Goal: Answer question/provide support

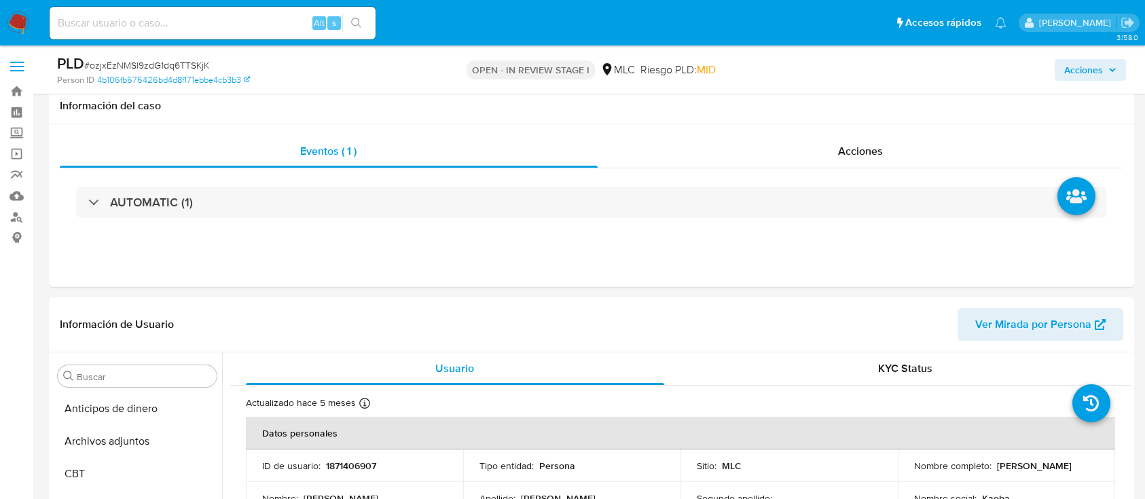
select select "10"
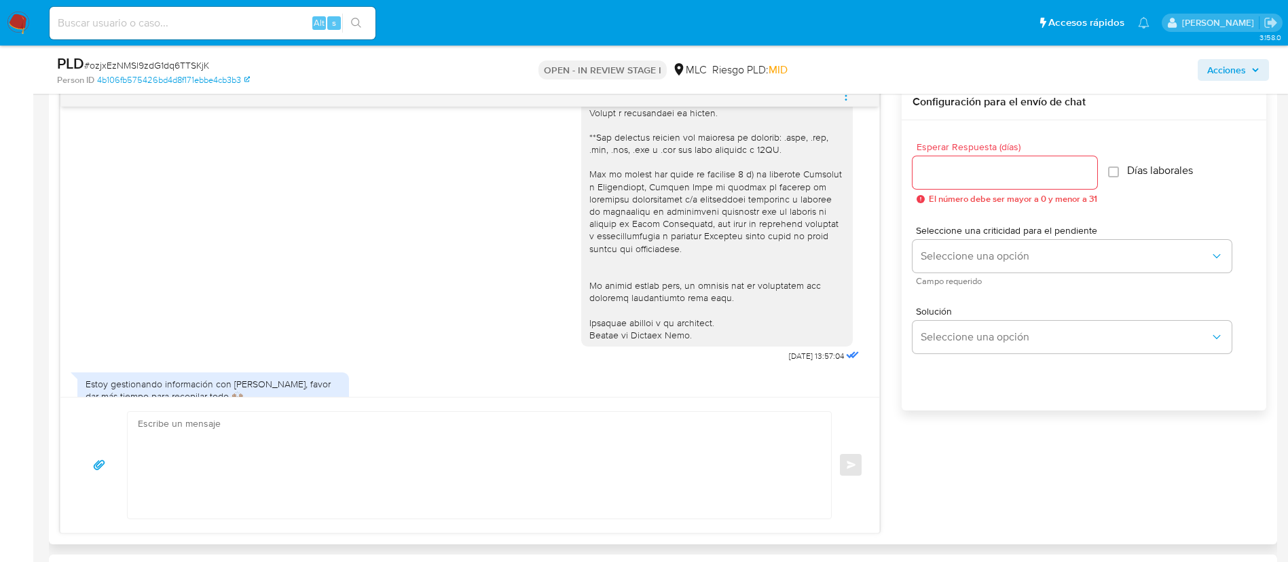
scroll to position [310, 0]
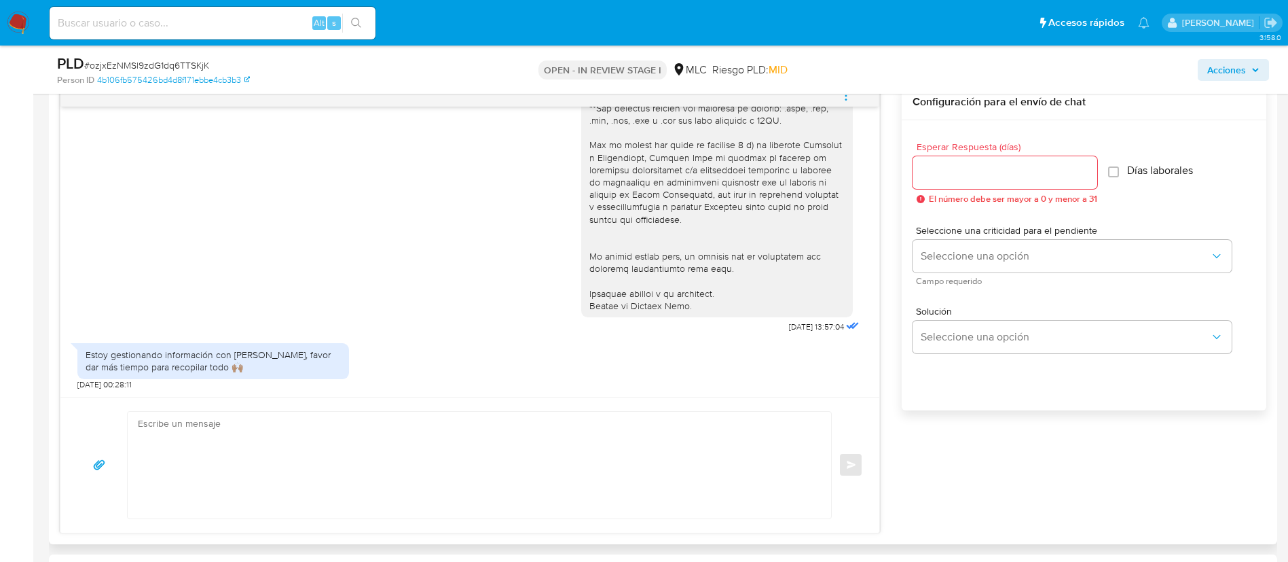
click at [737, 466] on textarea at bounding box center [476, 464] width 676 height 107
click at [534, 431] on textarea at bounding box center [476, 464] width 676 height 107
paste textarea "Hola XXX, Agradecemos tu respuesta. Te recordamos que necesitamos el envío de t…"
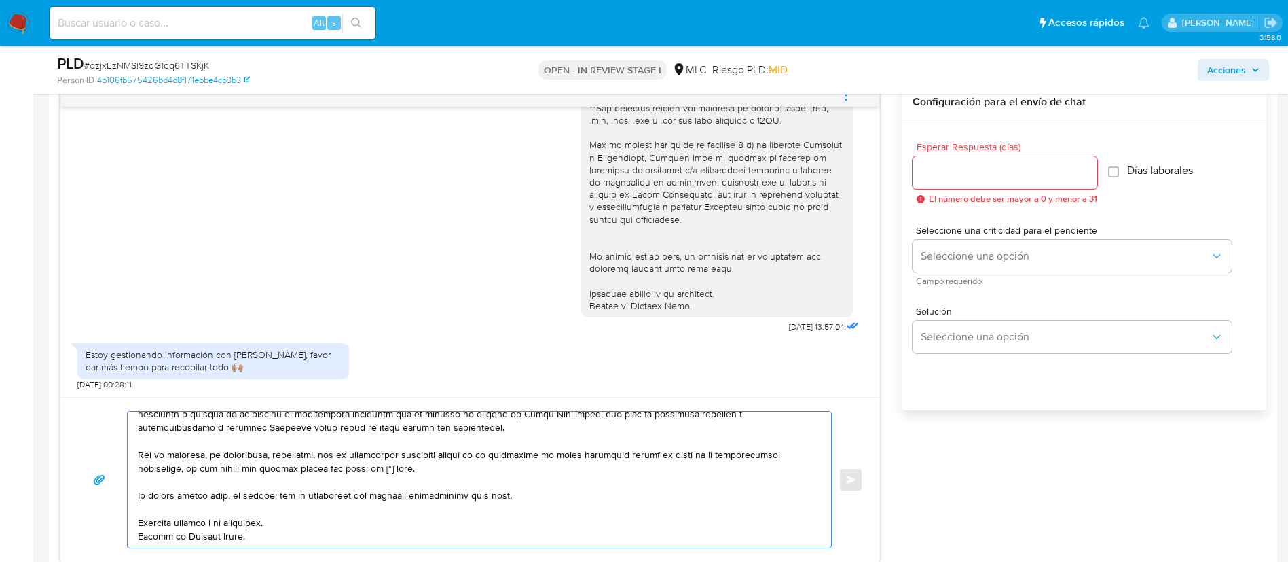
scroll to position [0, 0]
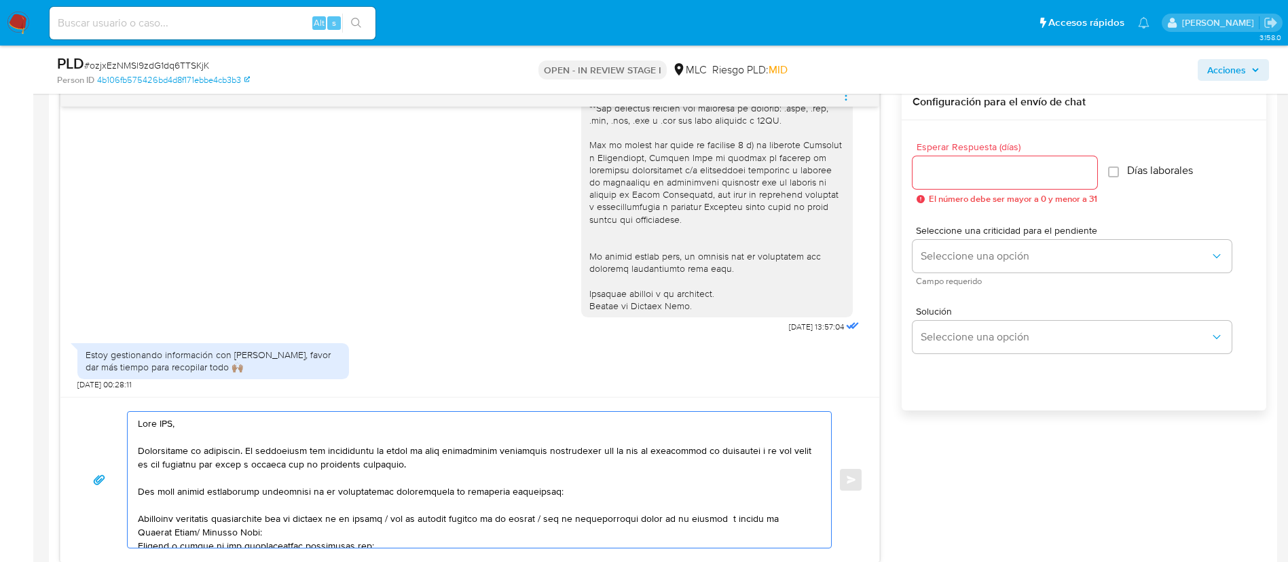
click at [169, 428] on textarea at bounding box center [476, 479] width 676 height 136
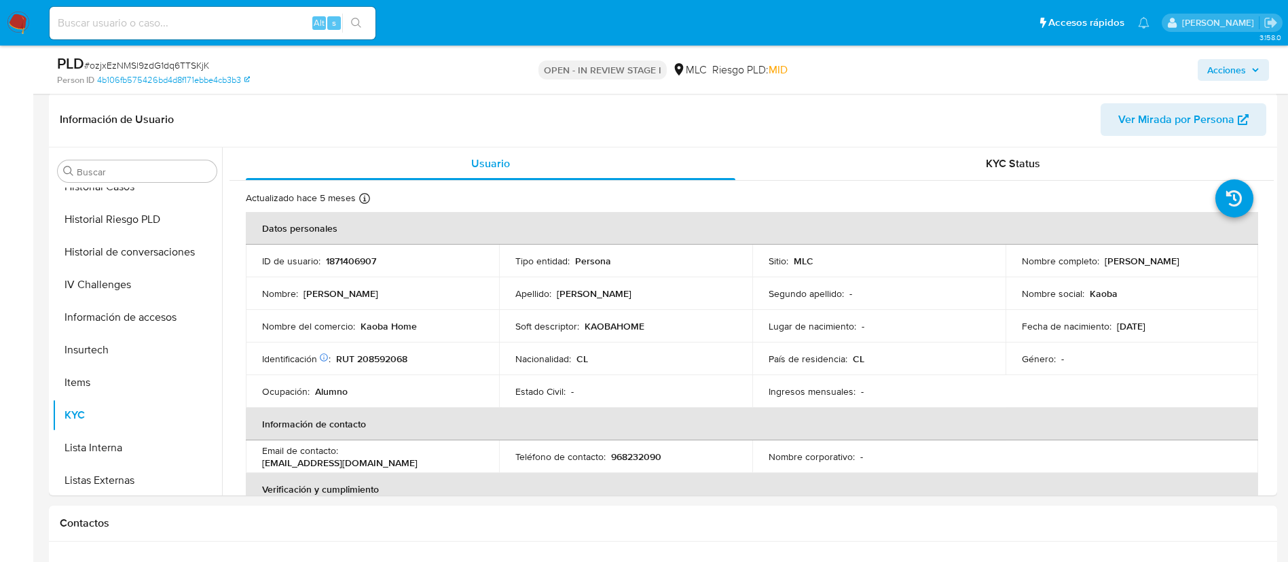
scroll to position [208, 0]
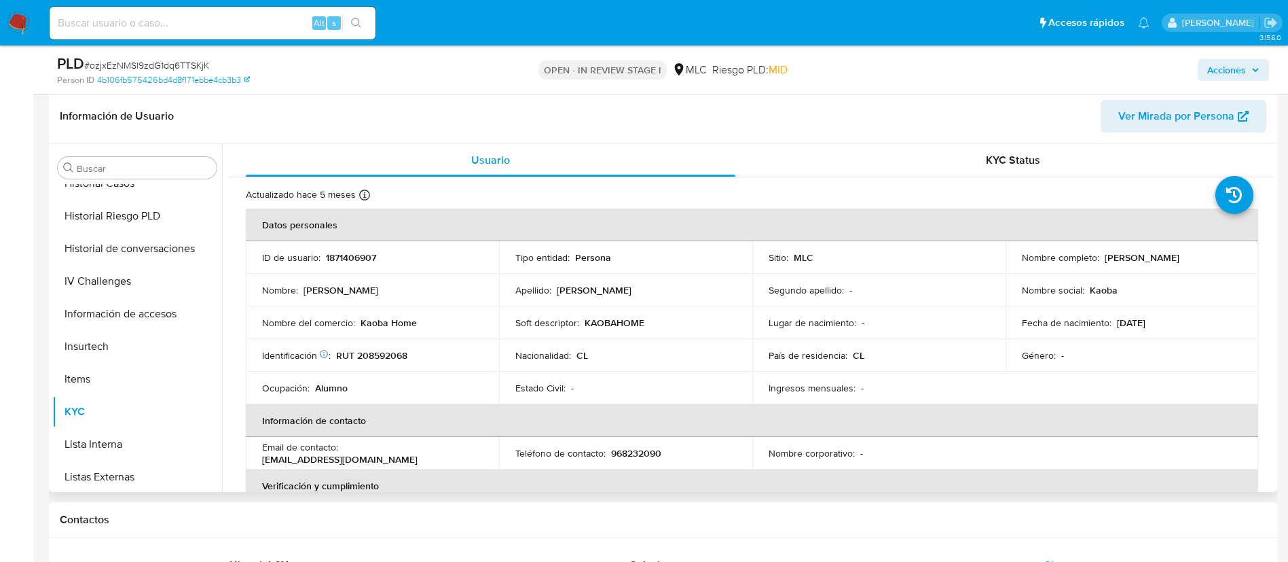
click at [1105, 263] on p "Vicente Alejandro Soto Herrera" at bounding box center [1142, 257] width 75 height 12
copy p "Vicente"
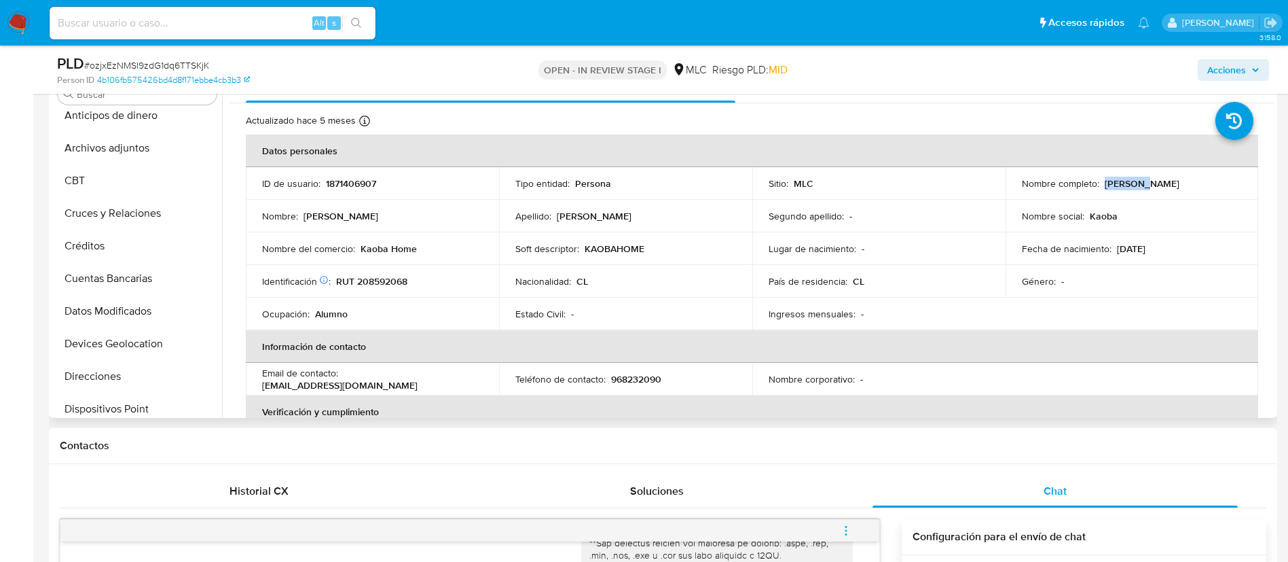
scroll to position [0, 0]
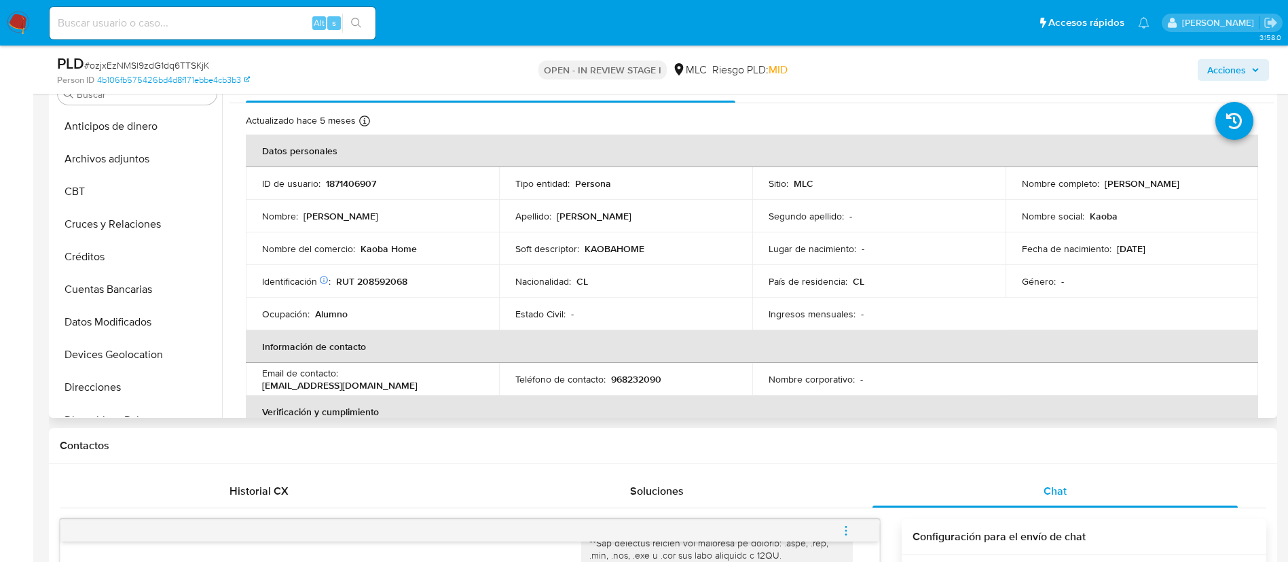
click at [457, 341] on th "Información de contacto" at bounding box center [752, 346] width 1012 height 33
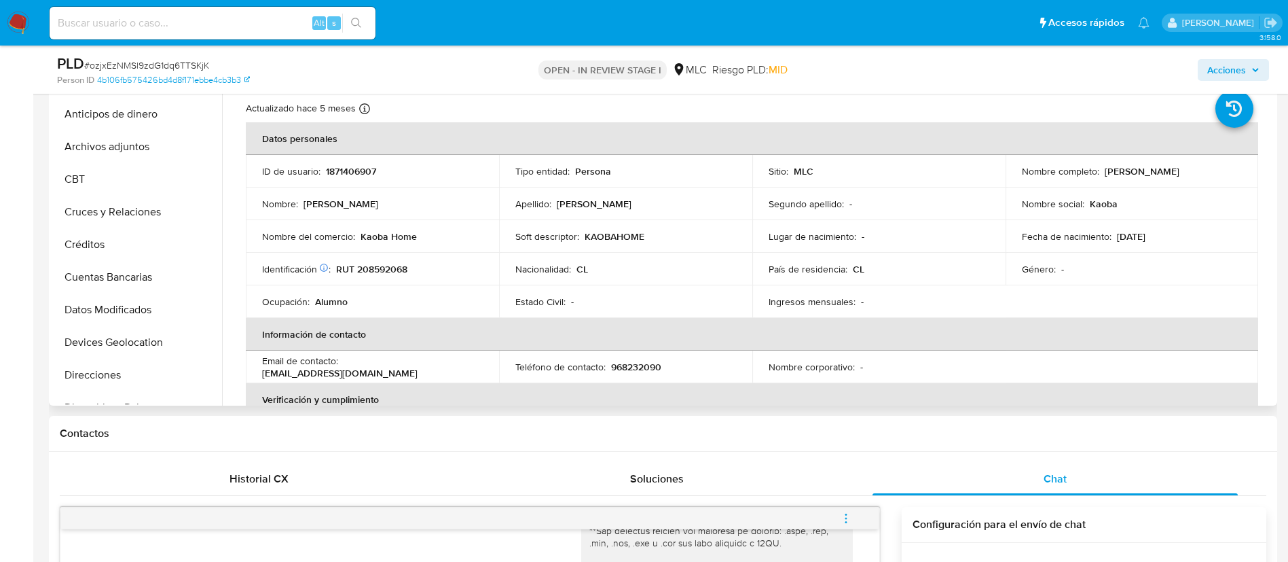
click at [608, 236] on p "KAOBAHOME" at bounding box center [615, 236] width 60 height 12
copy p "KAOBAHOME"
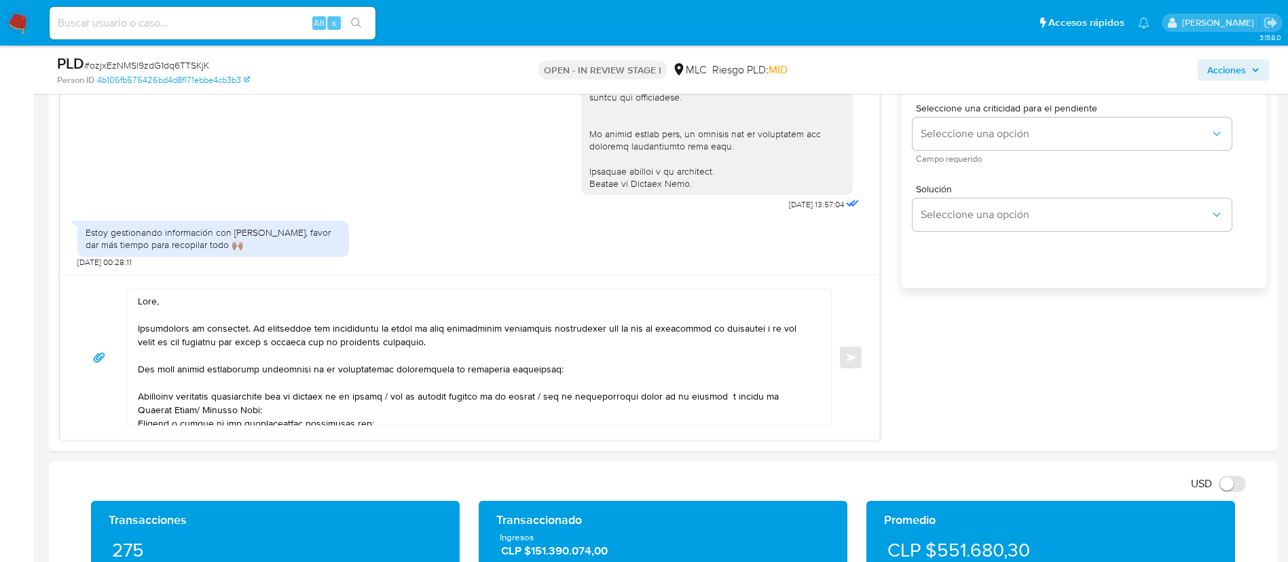
scroll to position [847, 0]
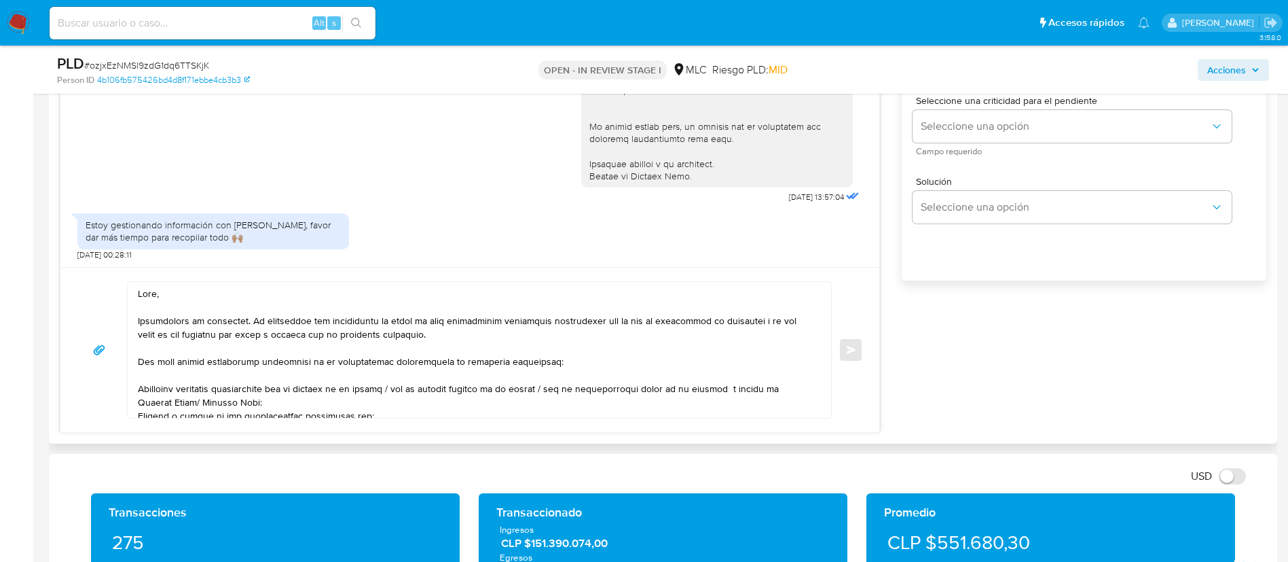
click at [683, 294] on textarea at bounding box center [476, 350] width 676 height 136
click at [639, 381] on textarea at bounding box center [476, 350] width 676 height 136
click at [471, 289] on textarea at bounding box center [476, 350] width 676 height 136
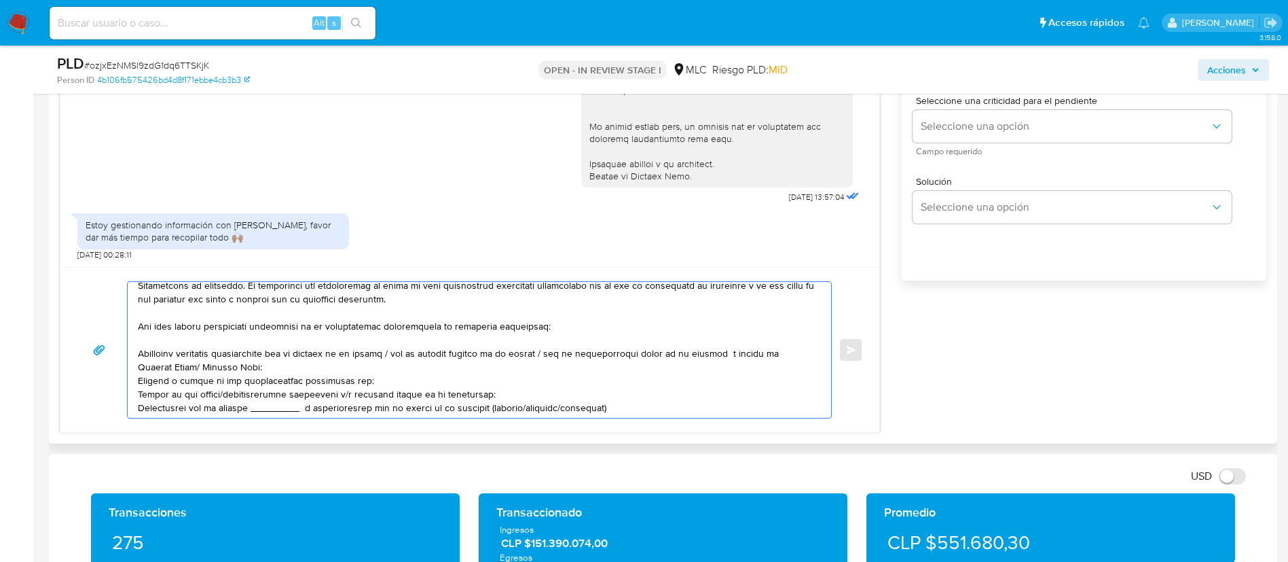
scroll to position [39, 0]
click at [388, 349] on textarea at bounding box center [476, 350] width 676 height 136
click at [390, 349] on textarea at bounding box center [476, 350] width 676 height 136
click at [388, 346] on textarea at bounding box center [476, 350] width 676 height 136
drag, startPoint x: 538, startPoint y: 347, endPoint x: 717, endPoint y: 347, distance: 178.6
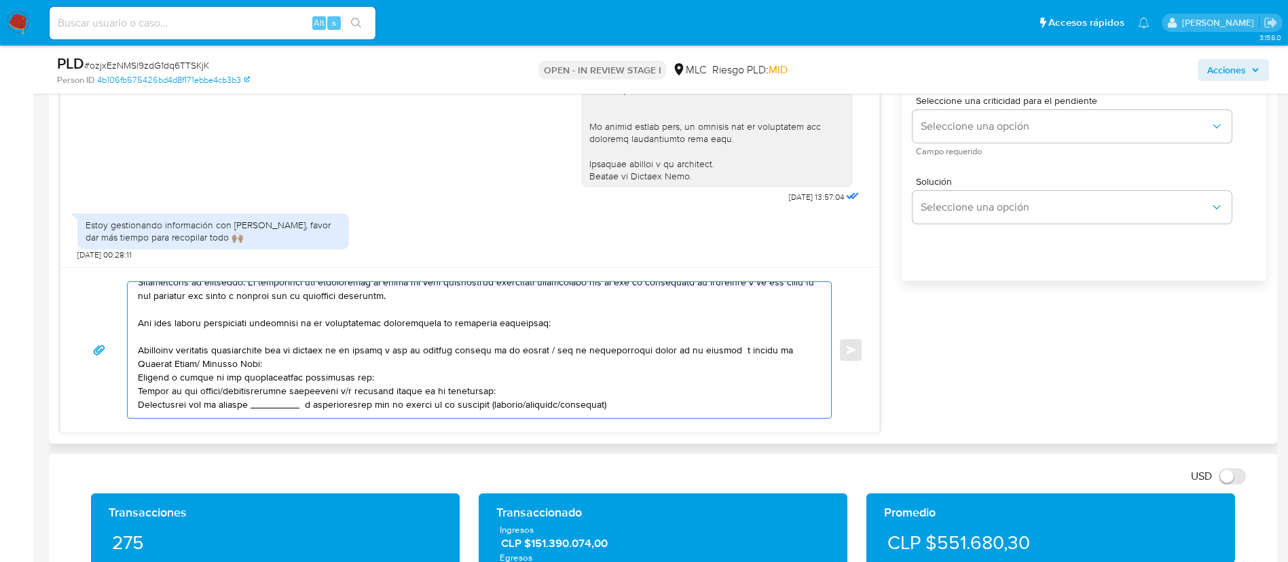
click at [717, 347] on textarea at bounding box center [476, 350] width 676 height 136
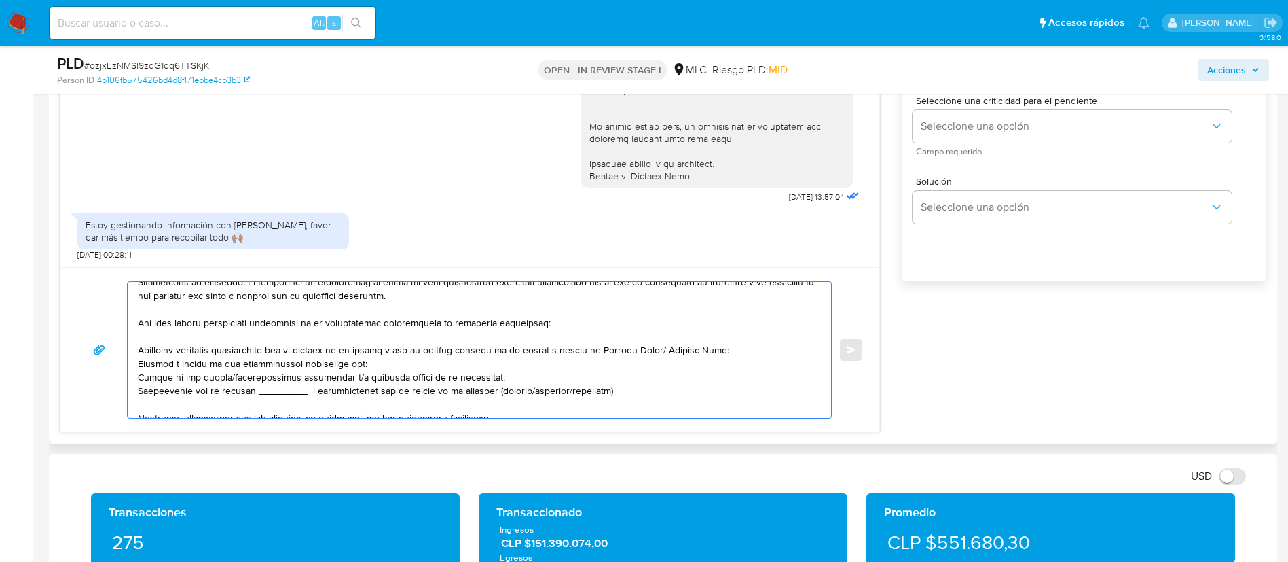
click at [457, 347] on textarea at bounding box center [476, 350] width 676 height 136
paste textarea "KAOBA SPA"
click at [493, 369] on textarea at bounding box center [476, 350] width 676 height 136
click at [219, 365] on textarea at bounding box center [476, 350] width 676 height 136
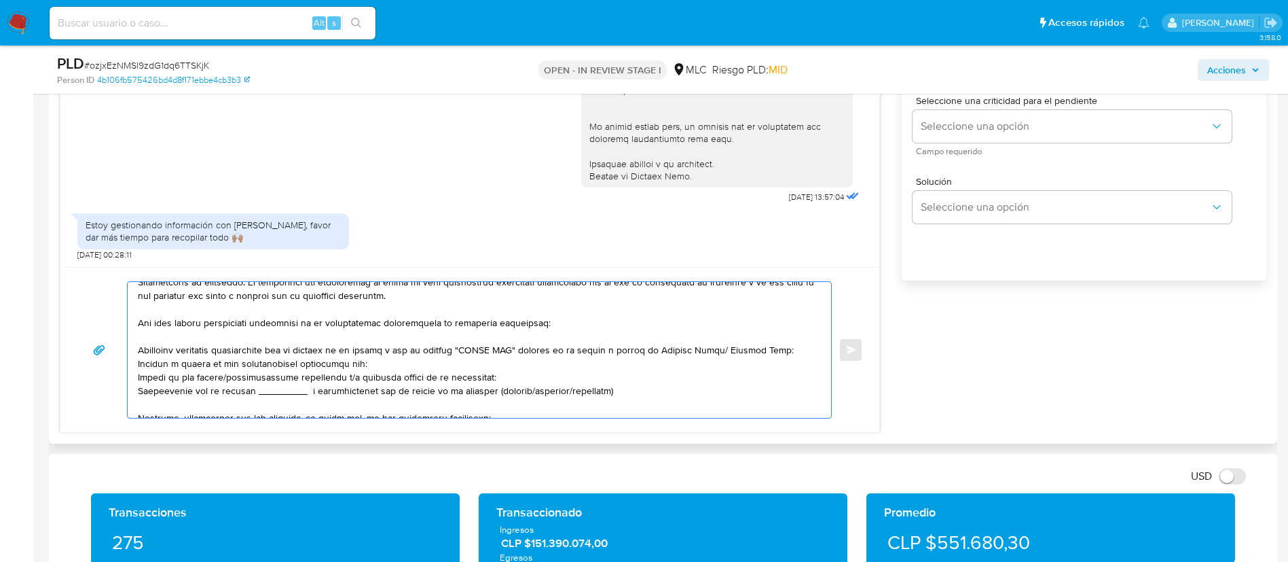
click at [219, 365] on textarea at bounding box center [476, 350] width 676 height 136
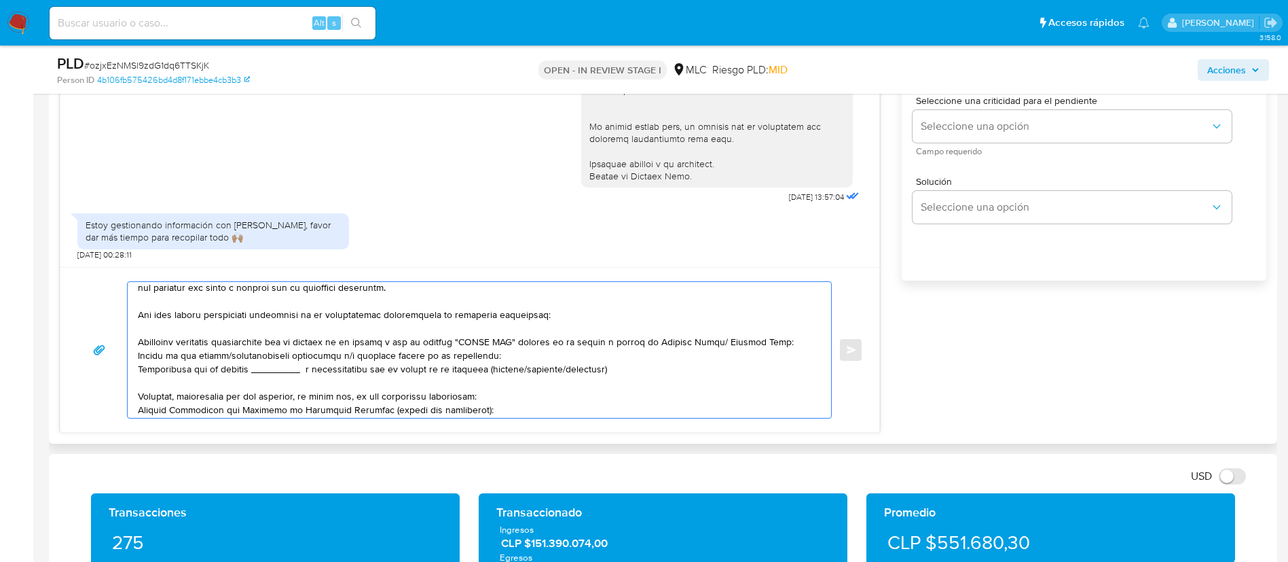
scroll to position [75, 0]
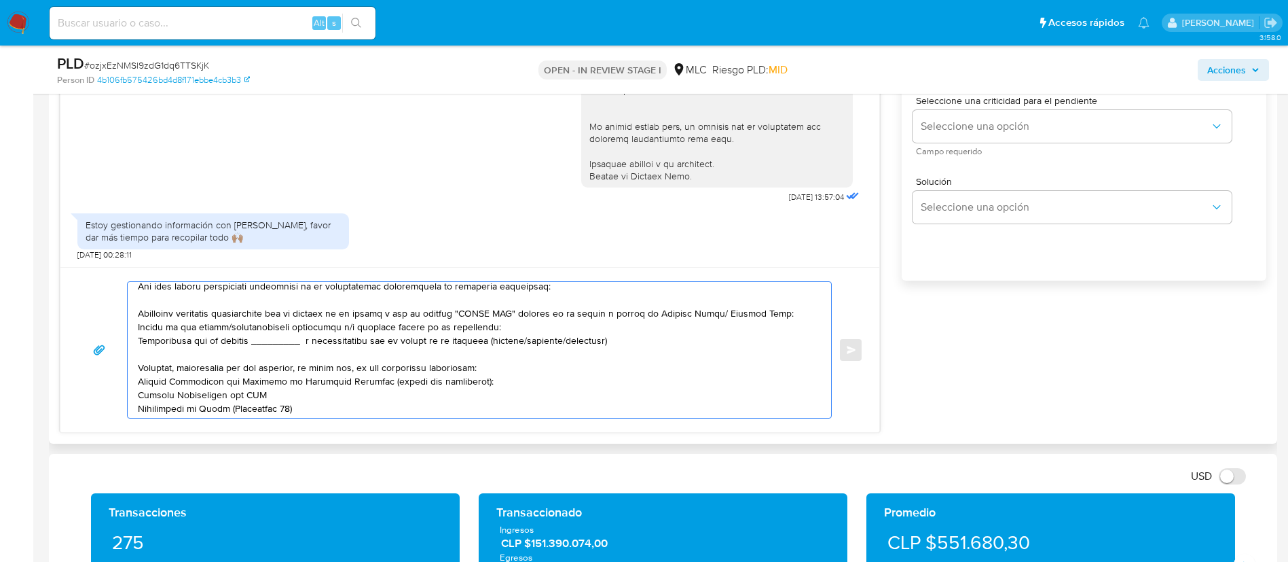
drag, startPoint x: 621, startPoint y: 375, endPoint x: 131, endPoint y: 330, distance: 491.6
click at [131, 330] on div at bounding box center [476, 350] width 697 height 136
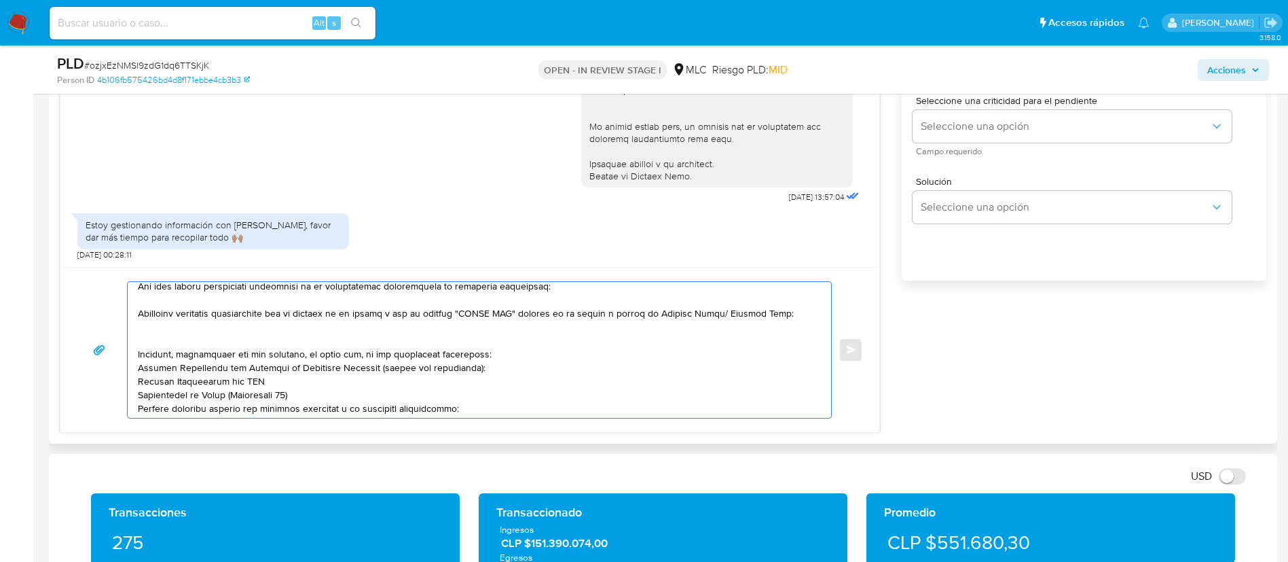
drag, startPoint x: 520, startPoint y: 314, endPoint x: 595, endPoint y: 311, distance: 75.4
click at [595, 311] on textarea at bounding box center [476, 350] width 676 height 136
click at [225, 335] on textarea at bounding box center [476, 350] width 676 height 136
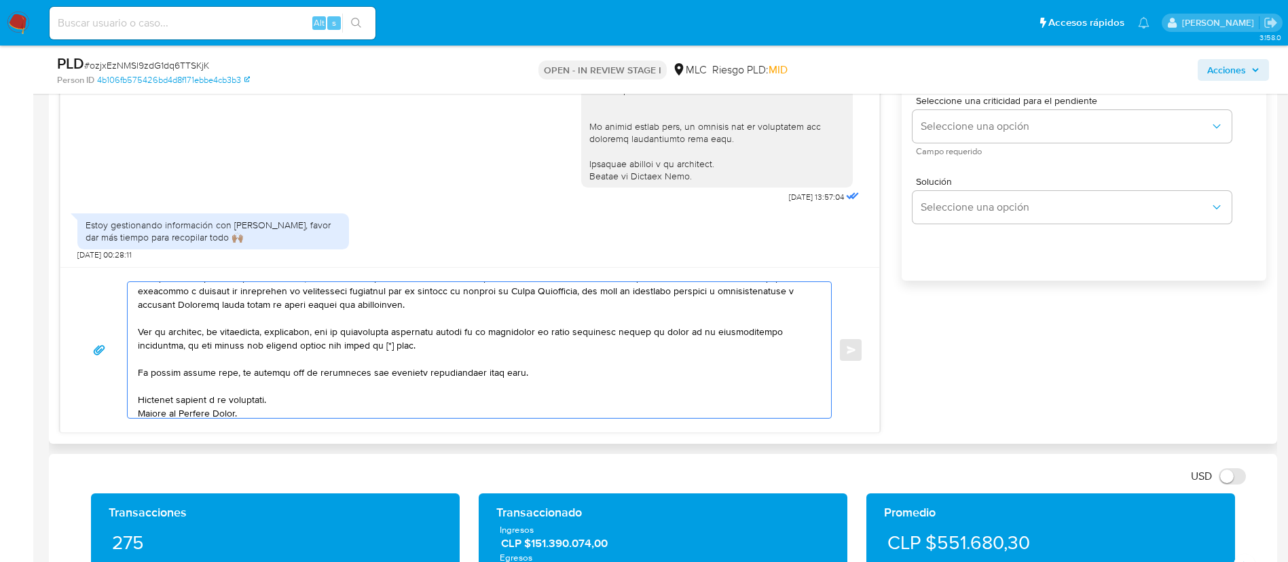
scroll to position [281, 0]
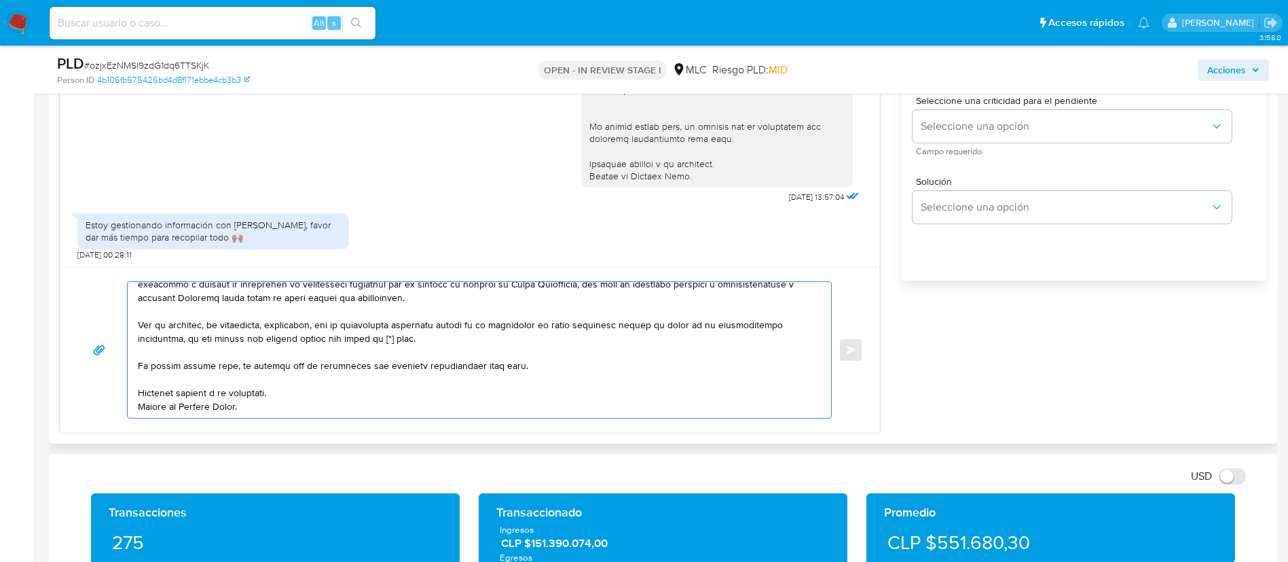
click at [380, 326] on textarea at bounding box center [476, 350] width 676 height 136
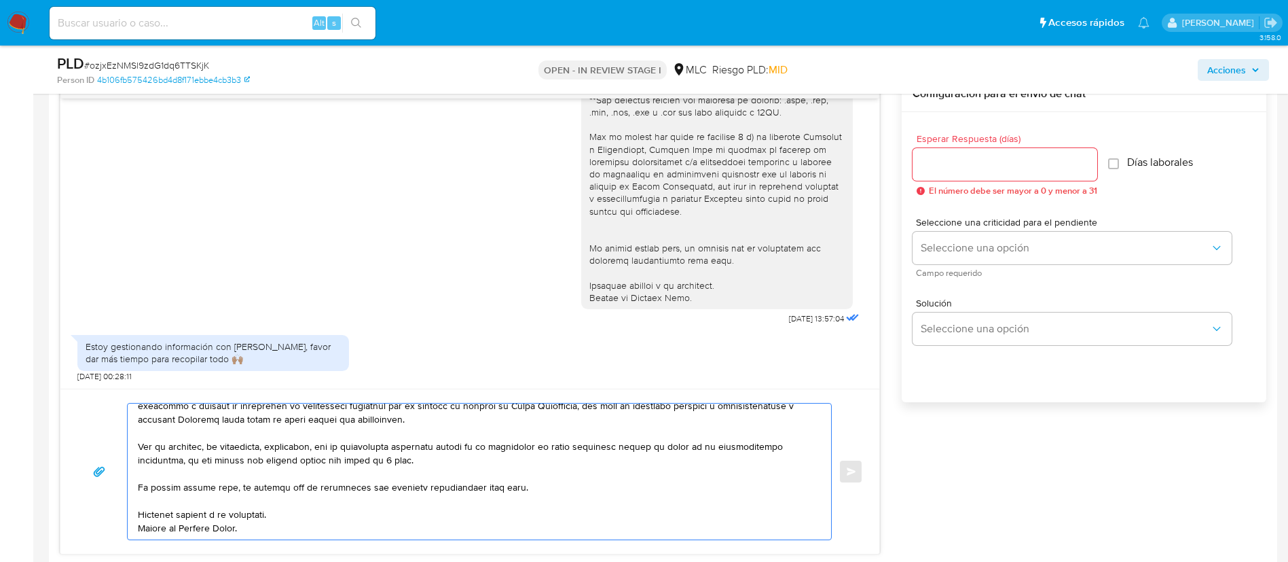
scroll to position [729, 0]
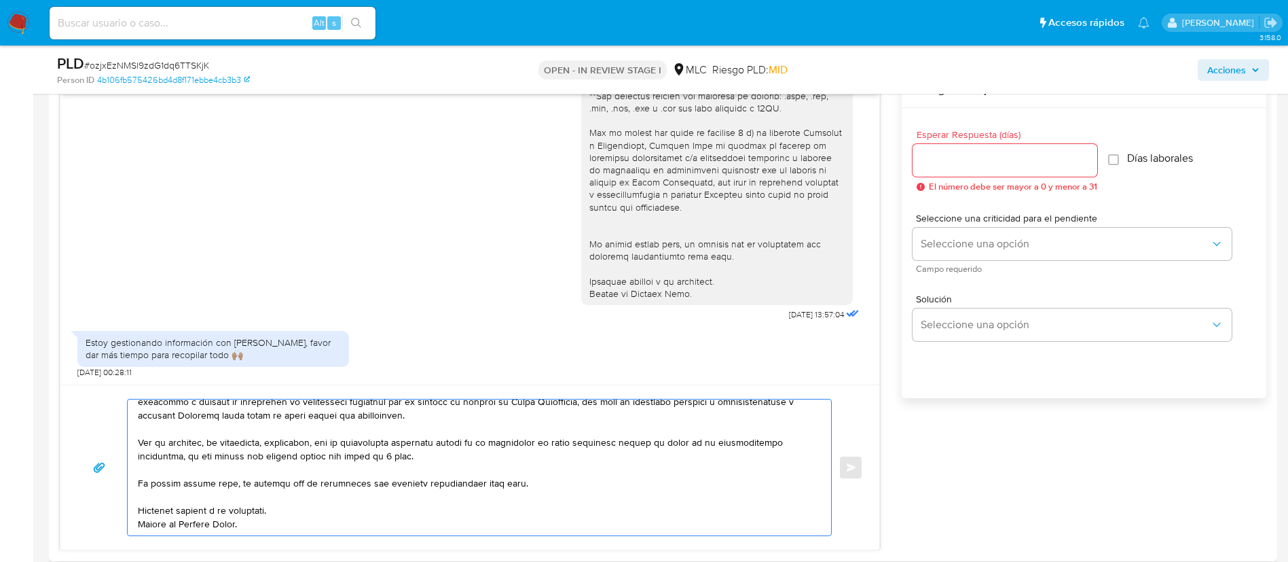
drag, startPoint x: 422, startPoint y: 447, endPoint x: 177, endPoint y: 442, distance: 245.2
click at [177, 442] on textarea at bounding box center [476, 467] width 676 height 136
click at [179, 441] on textarea at bounding box center [476, 467] width 676 height 136
type textarea "Hola, Vicente. Agradecemos tu respuesta. Te recordamos que necesitamos el envío…"
click at [980, 158] on input "Esperar Respuesta (días)" at bounding box center [1005, 160] width 185 height 18
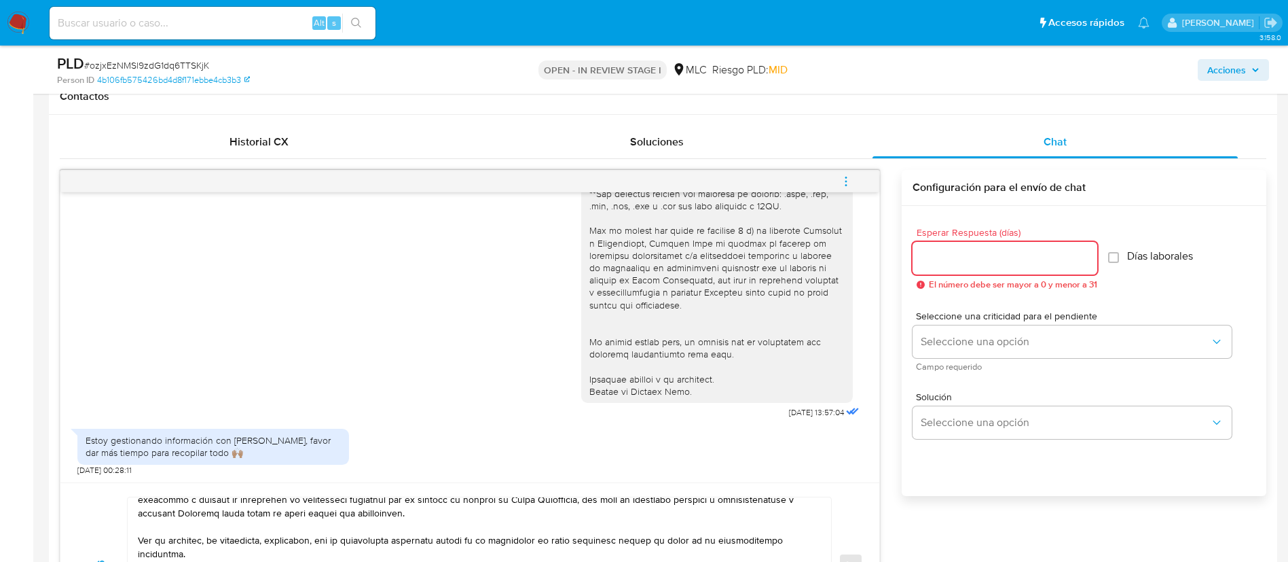
scroll to position [656, 0]
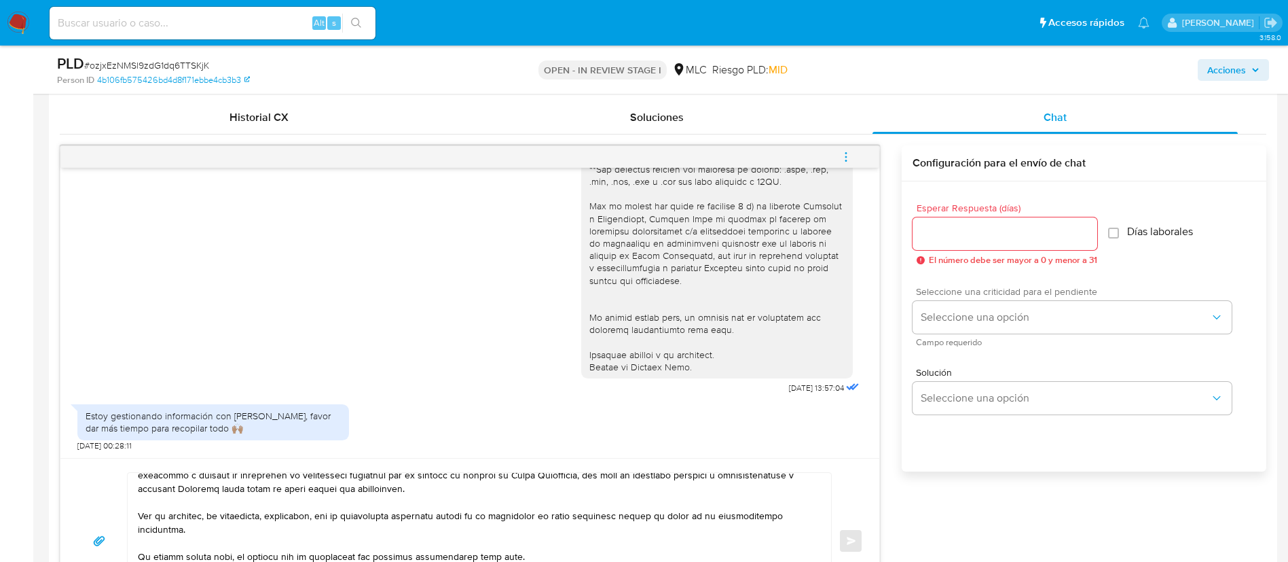
click at [1102, 293] on span "Seleccione una criticidad para el pendiente" at bounding box center [1075, 292] width 319 height 10
click at [1027, 236] on input "Esperar Respuesta (días)" at bounding box center [1005, 234] width 185 height 18
type input "2"
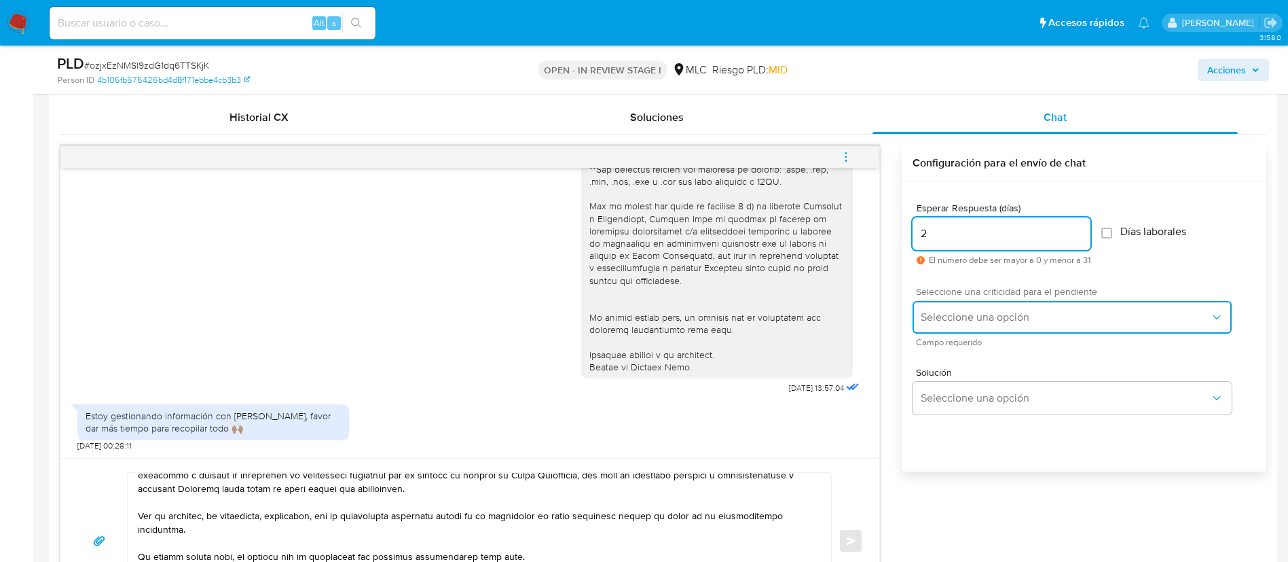
click at [976, 323] on span "Seleccione una opción" at bounding box center [1065, 317] width 289 height 14
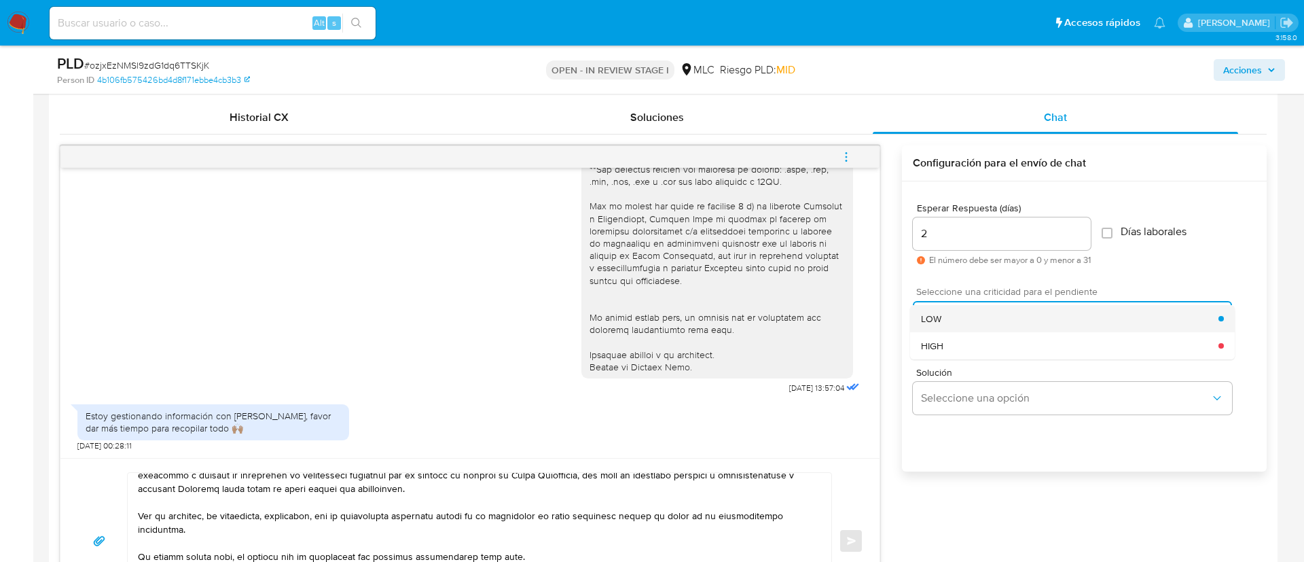
click at [972, 323] on div "LOW" at bounding box center [1069, 318] width 297 height 27
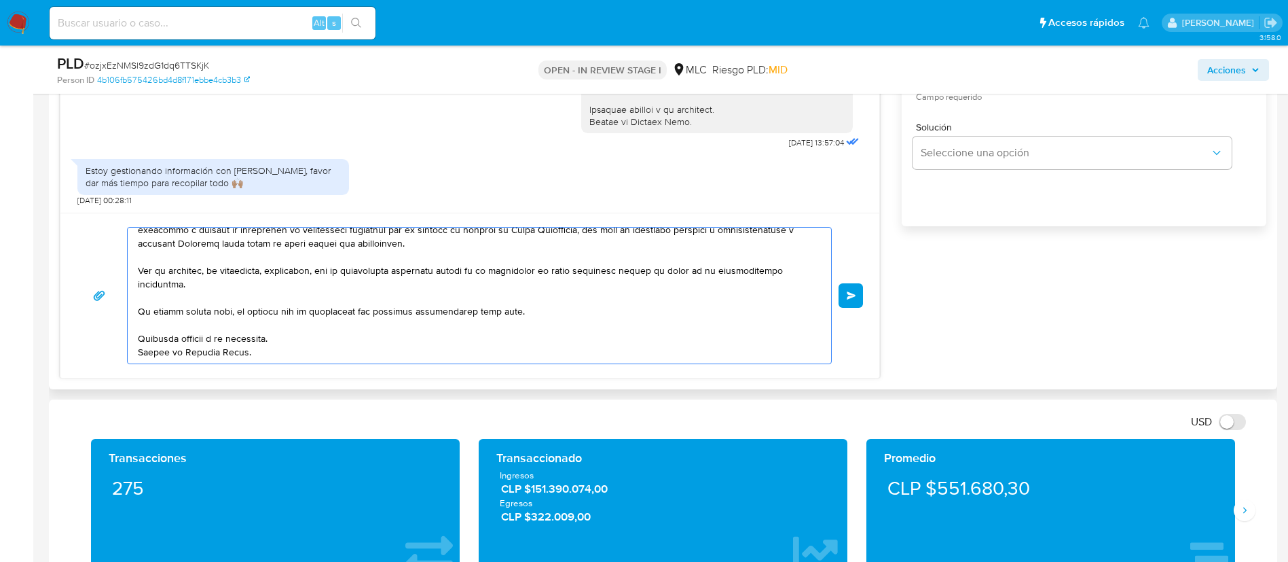
scroll to position [0, 0]
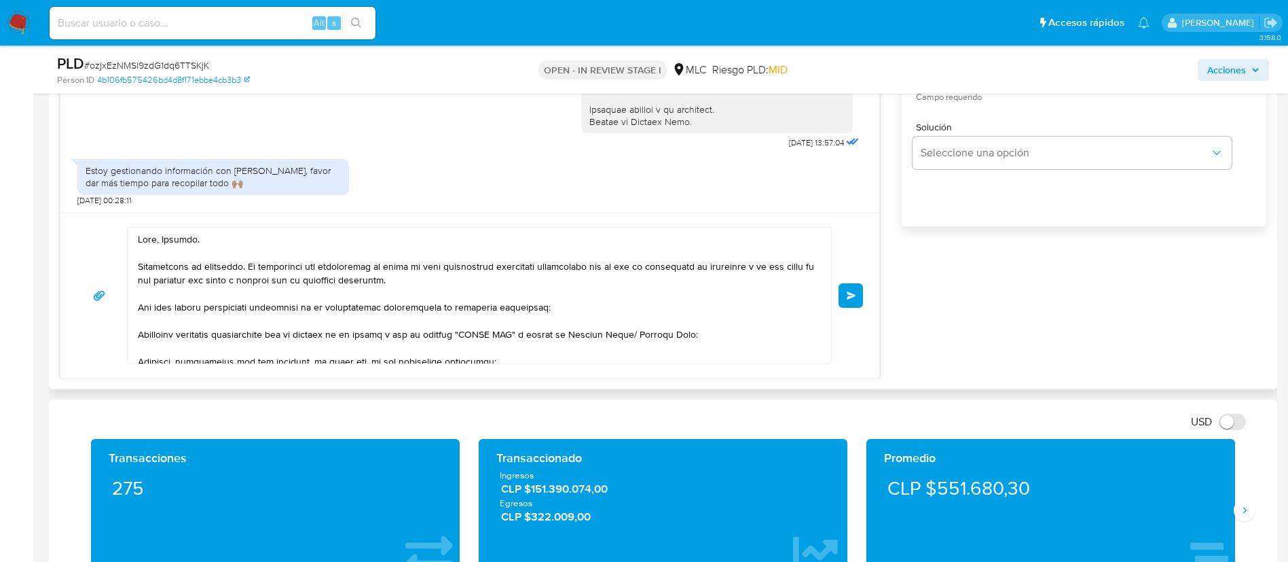
click at [854, 297] on span "Enviar" at bounding box center [852, 295] width 10 height 8
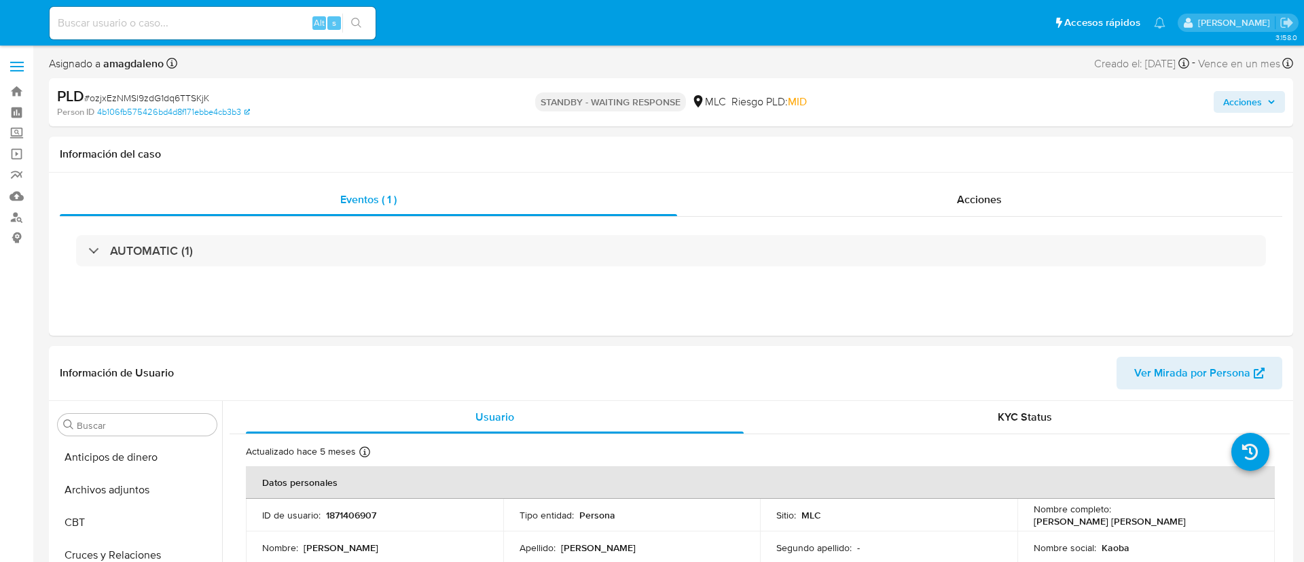
select select "10"
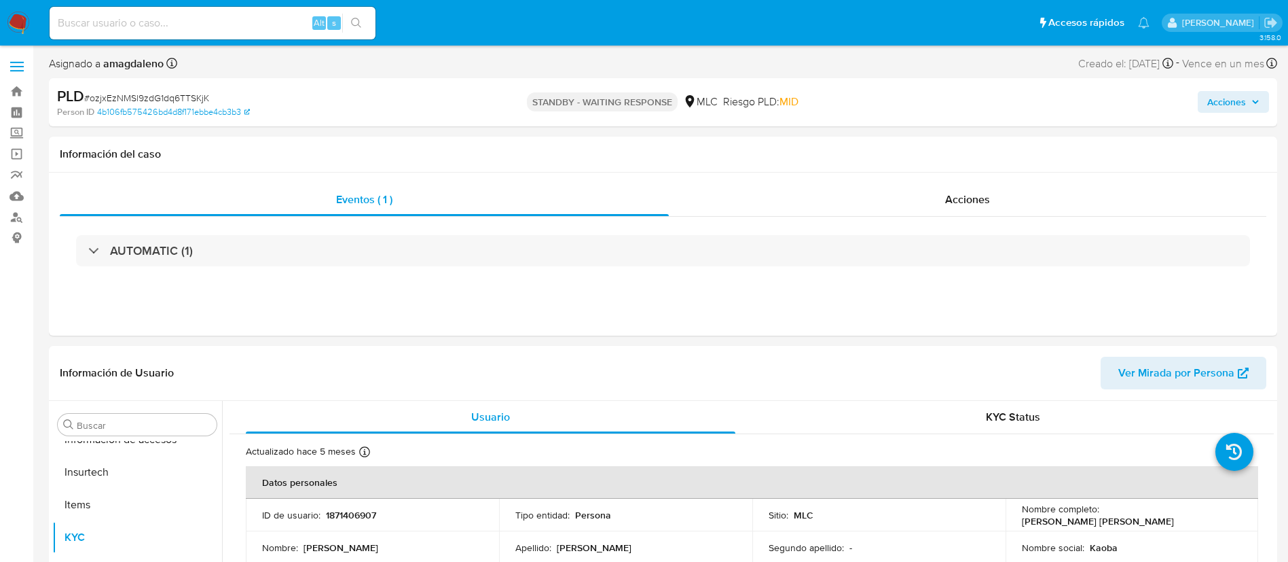
scroll to position [574, 0]
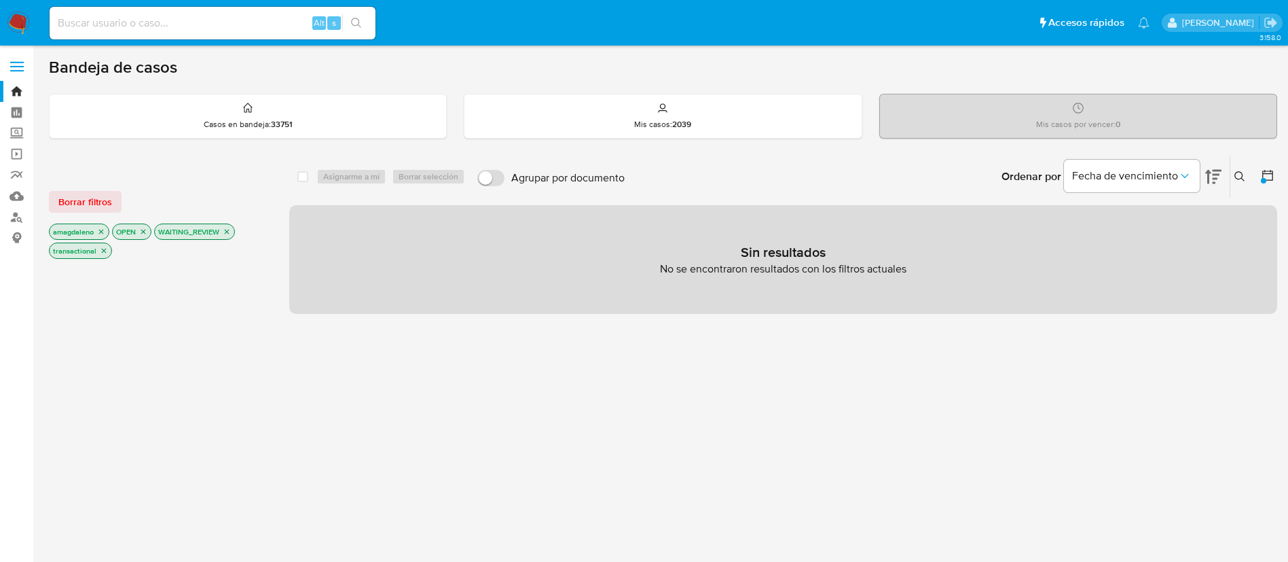
scroll to position [57, 0]
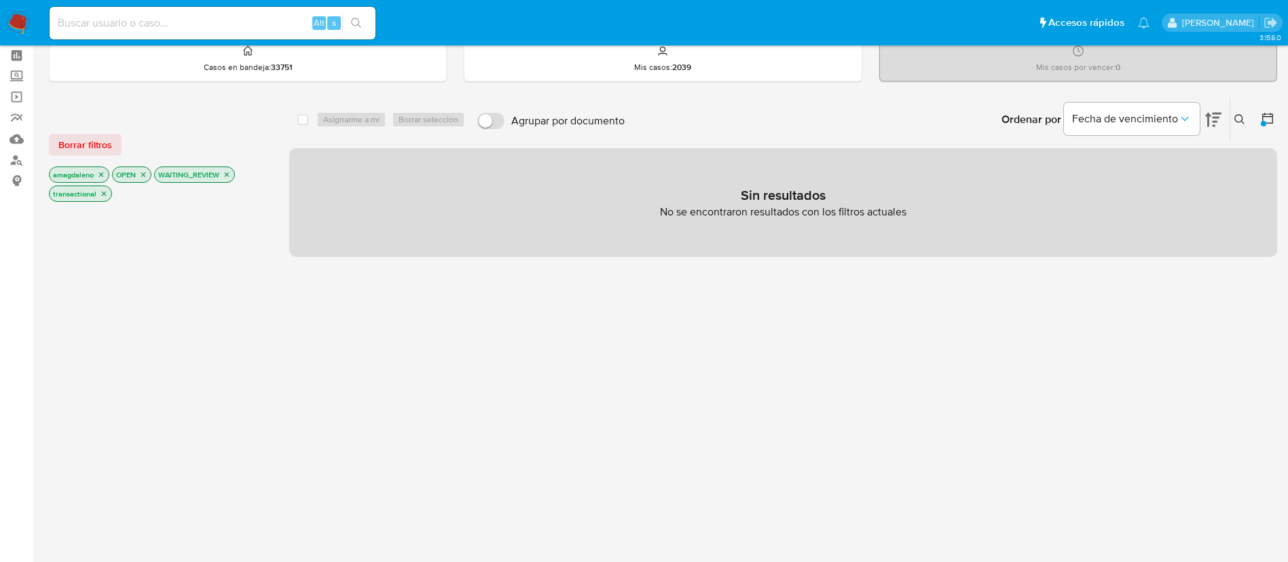
click at [231, 172] on icon "close-filter" at bounding box center [227, 174] width 8 height 8
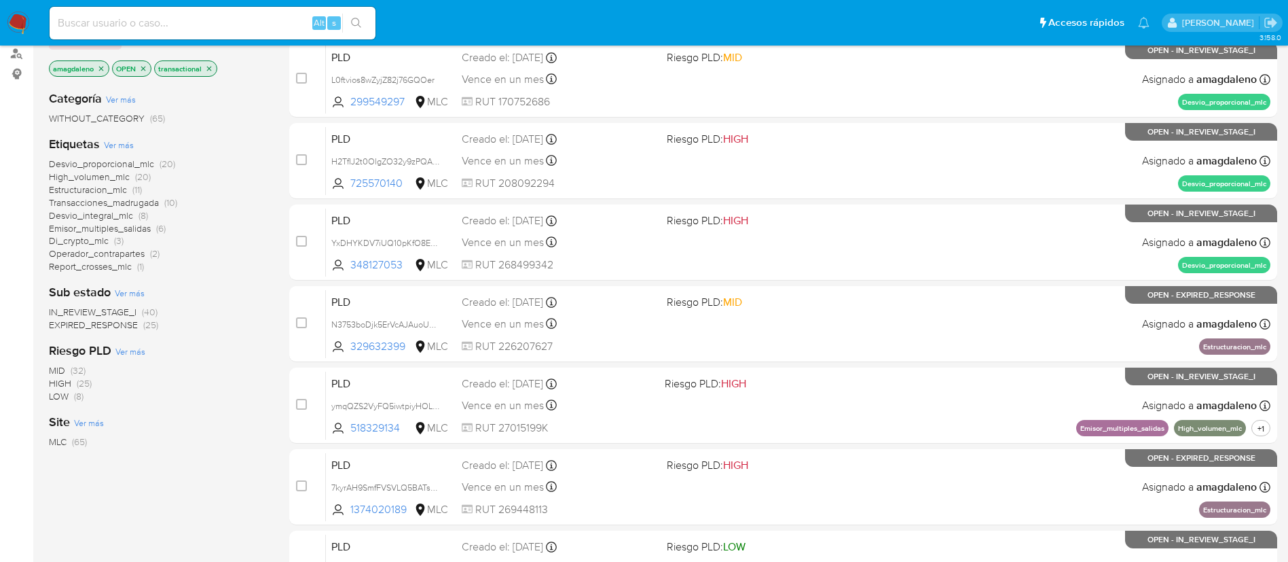
scroll to position [152, 0]
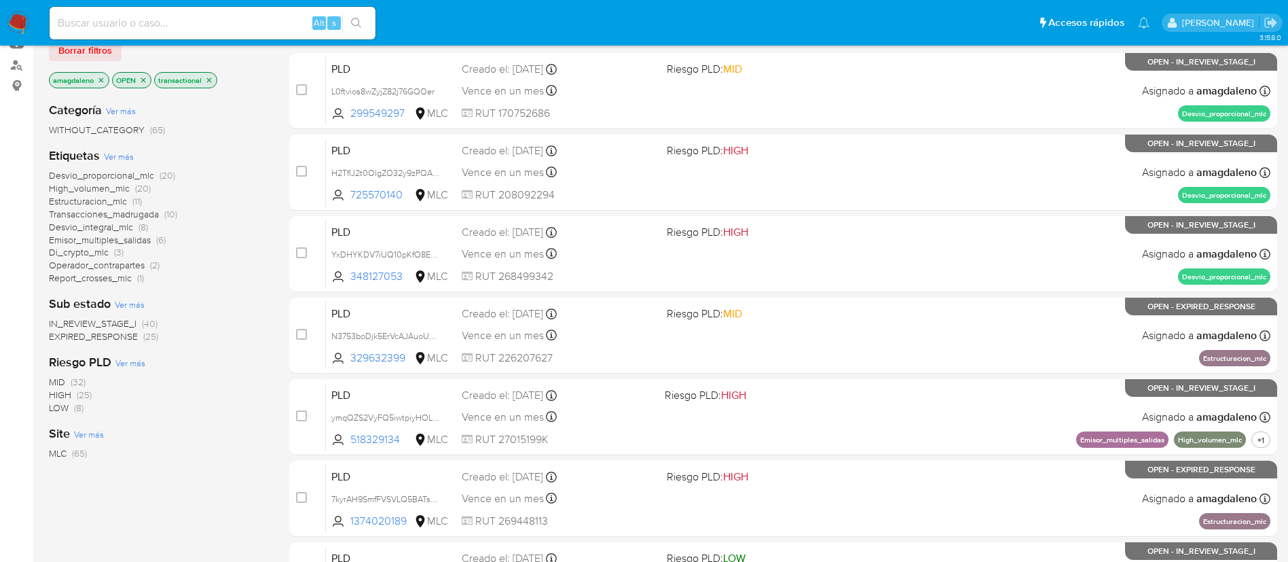
click at [136, 240] on span "Emisor_multiples_salidas" at bounding box center [100, 240] width 102 height 14
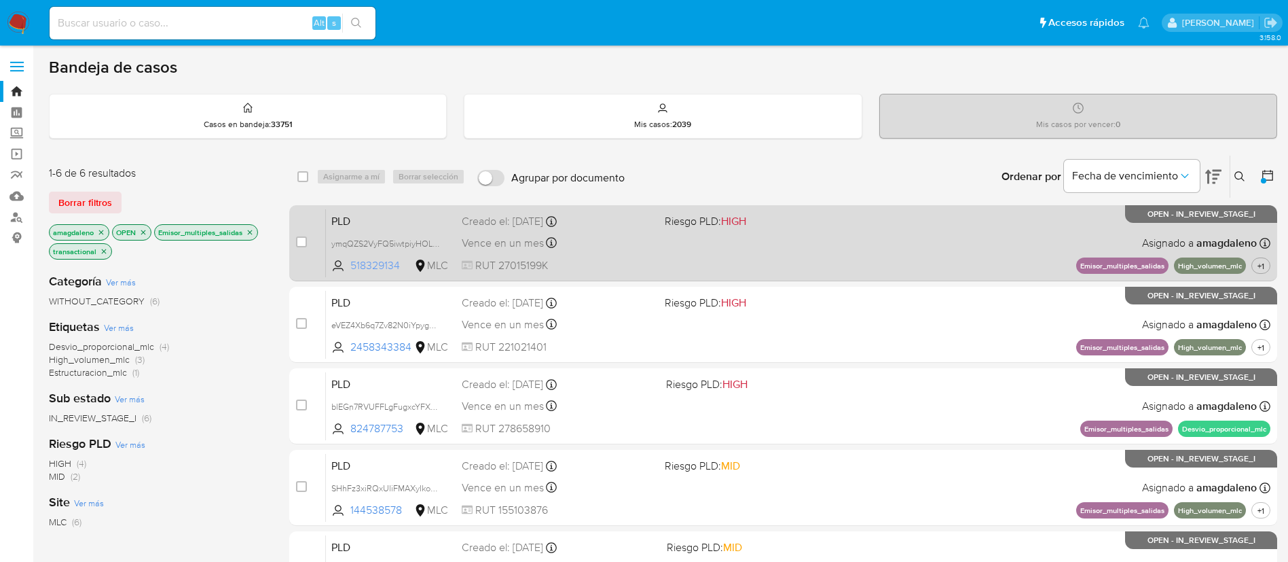
click at [375, 265] on span "518329134" at bounding box center [380, 265] width 61 height 15
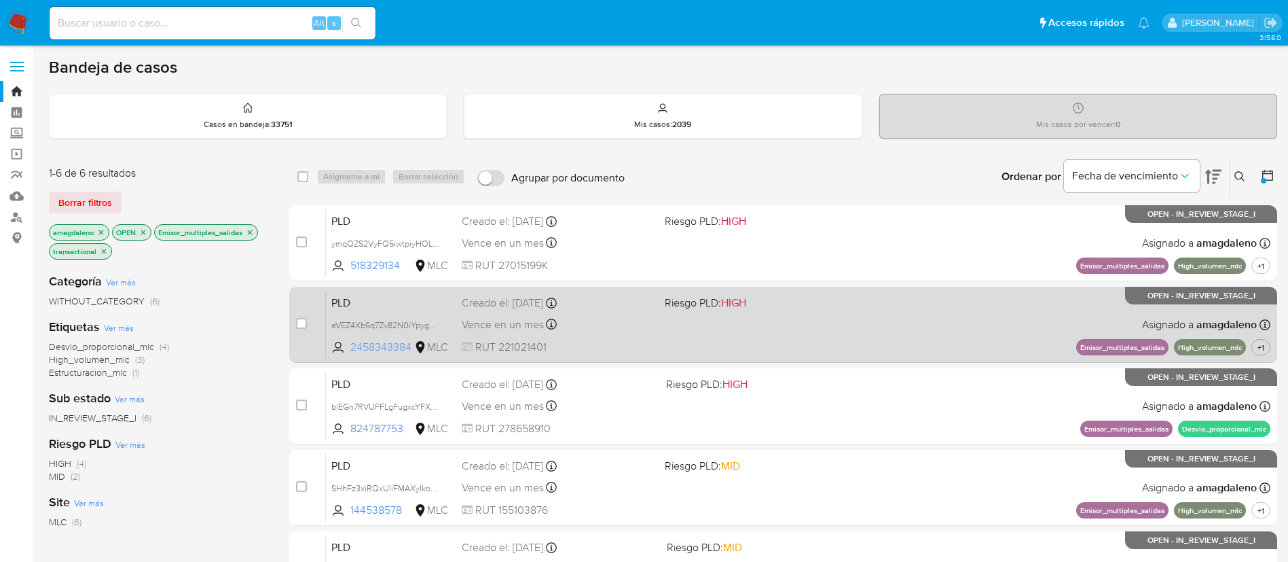
click at [389, 346] on span "2458343384" at bounding box center [380, 346] width 61 height 15
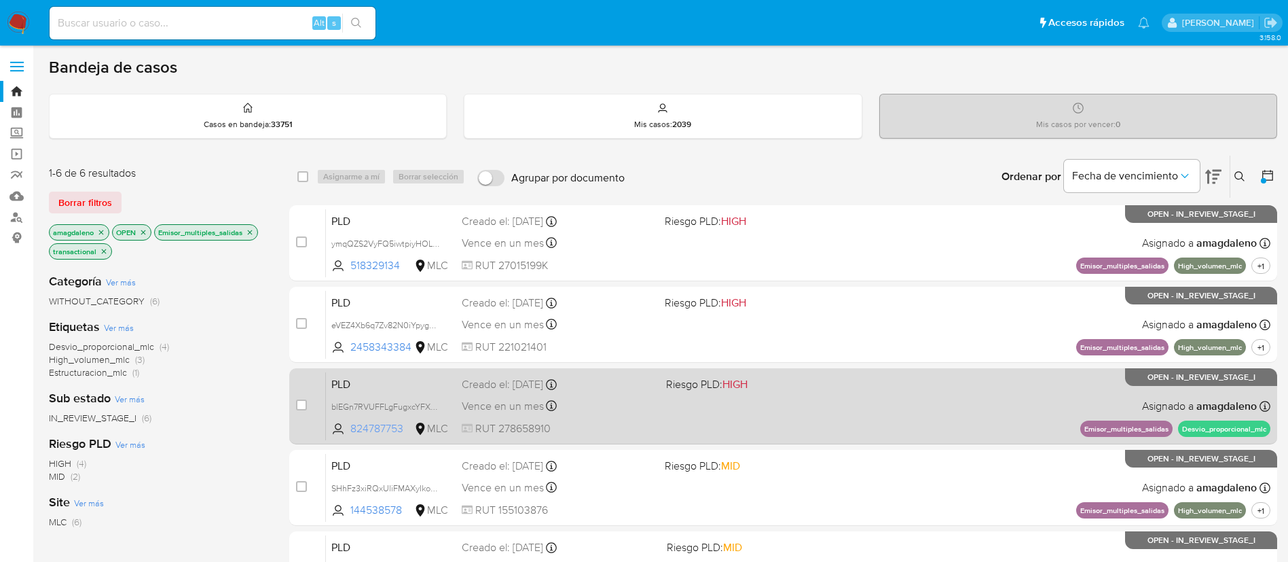
click at [372, 426] on span "824787753" at bounding box center [380, 428] width 61 height 15
click at [648, 412] on div "Vence en un mes Vence el 10/10/2025 16:06:51" at bounding box center [559, 406] width 194 height 18
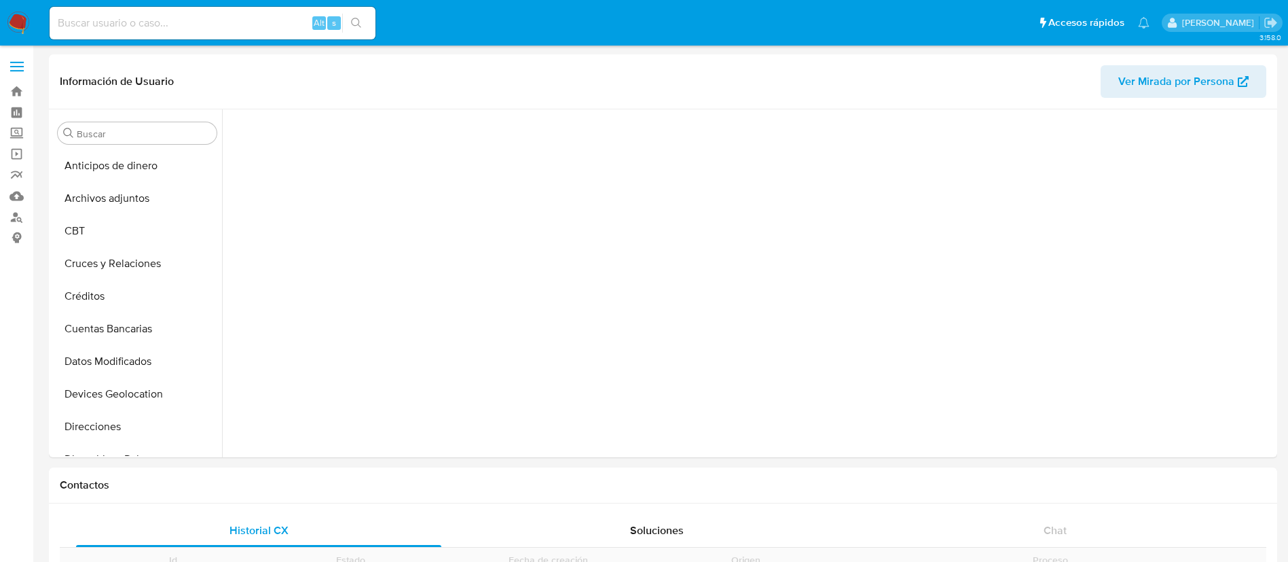
scroll to position [211, 0]
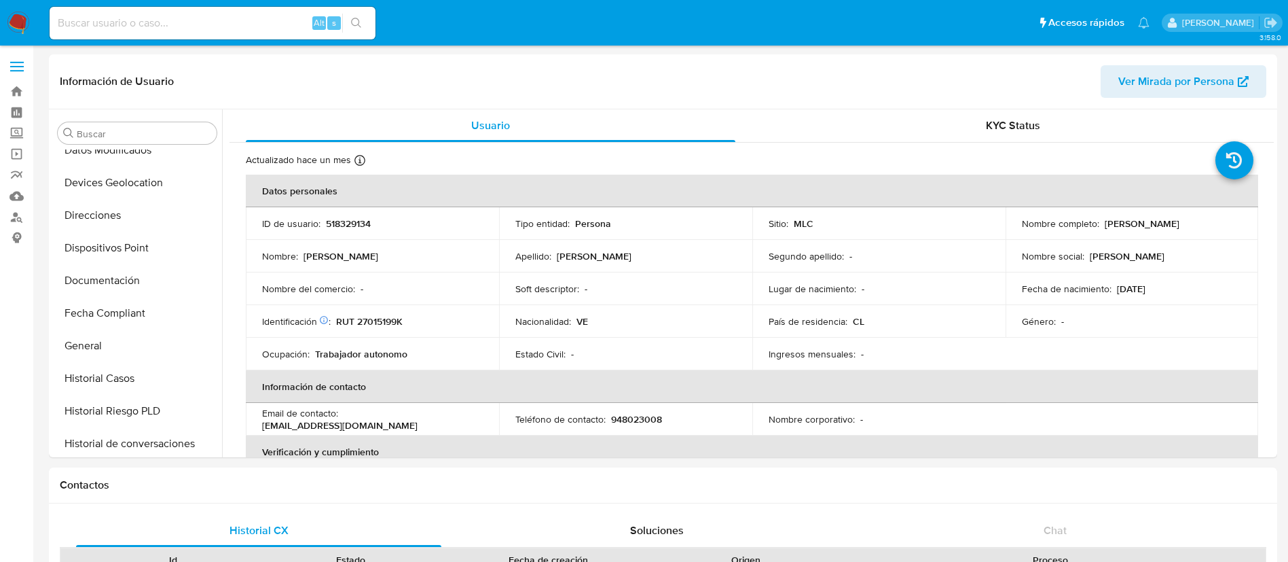
select select "10"
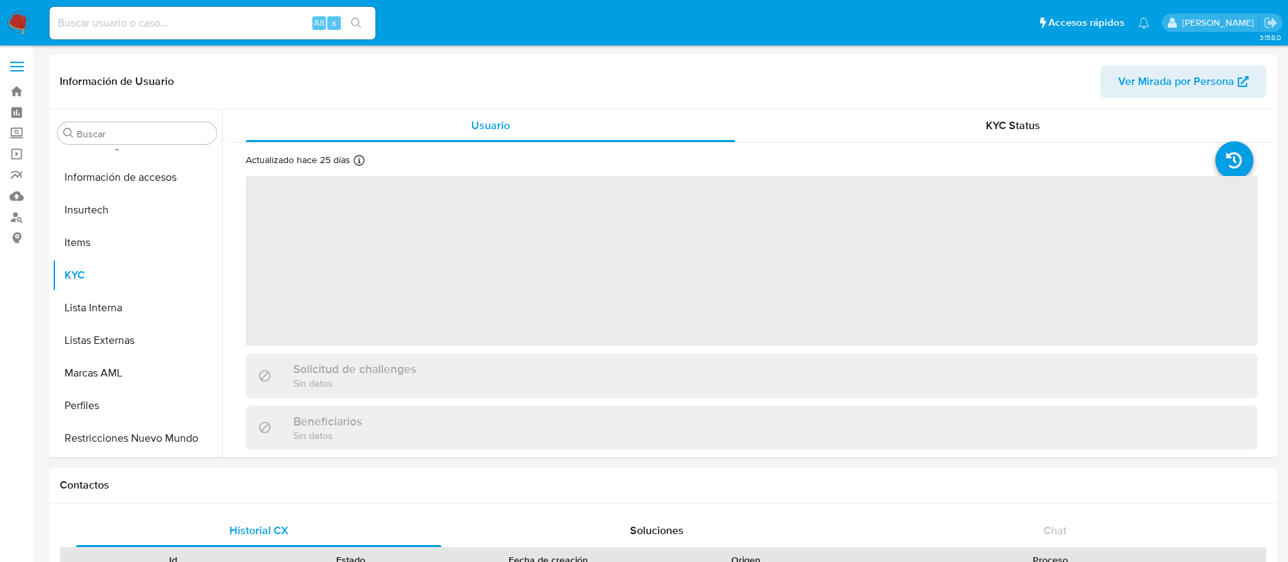
scroll to position [574, 0]
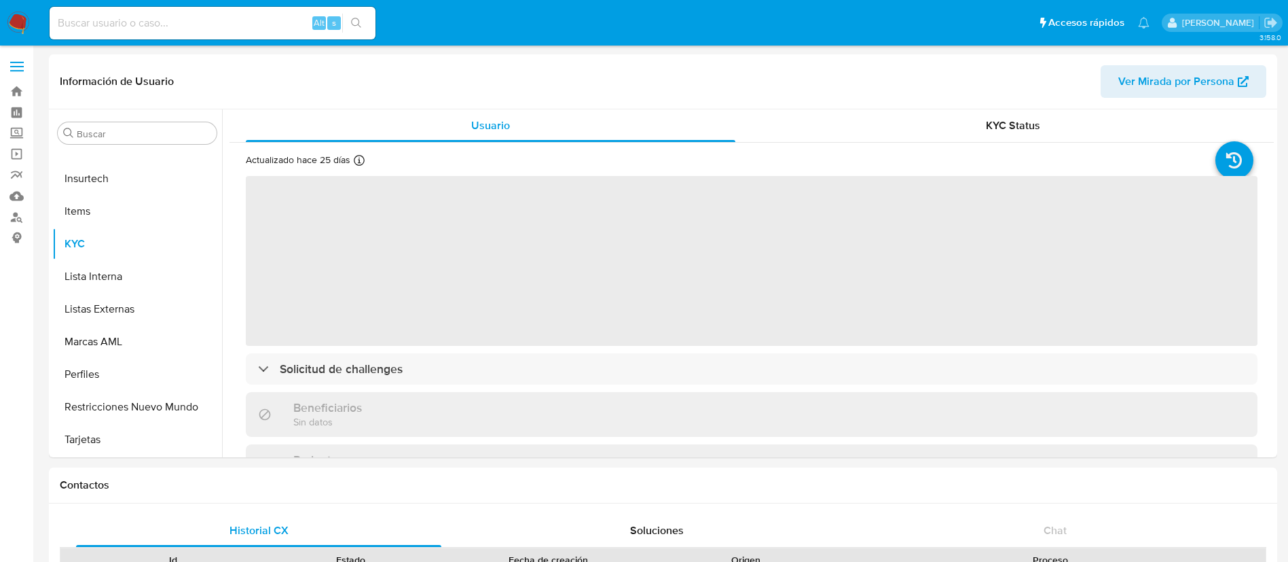
select select "10"
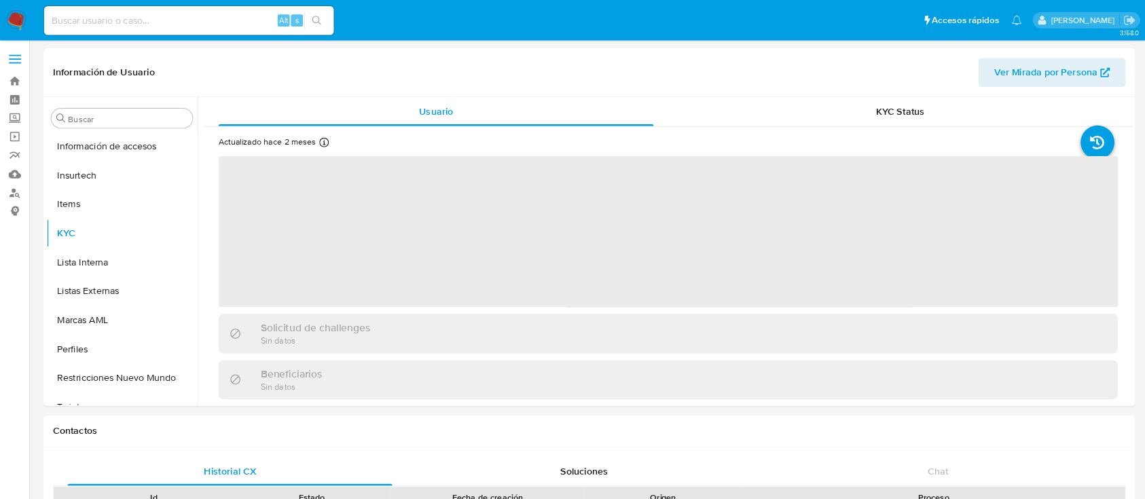
scroll to position [574, 0]
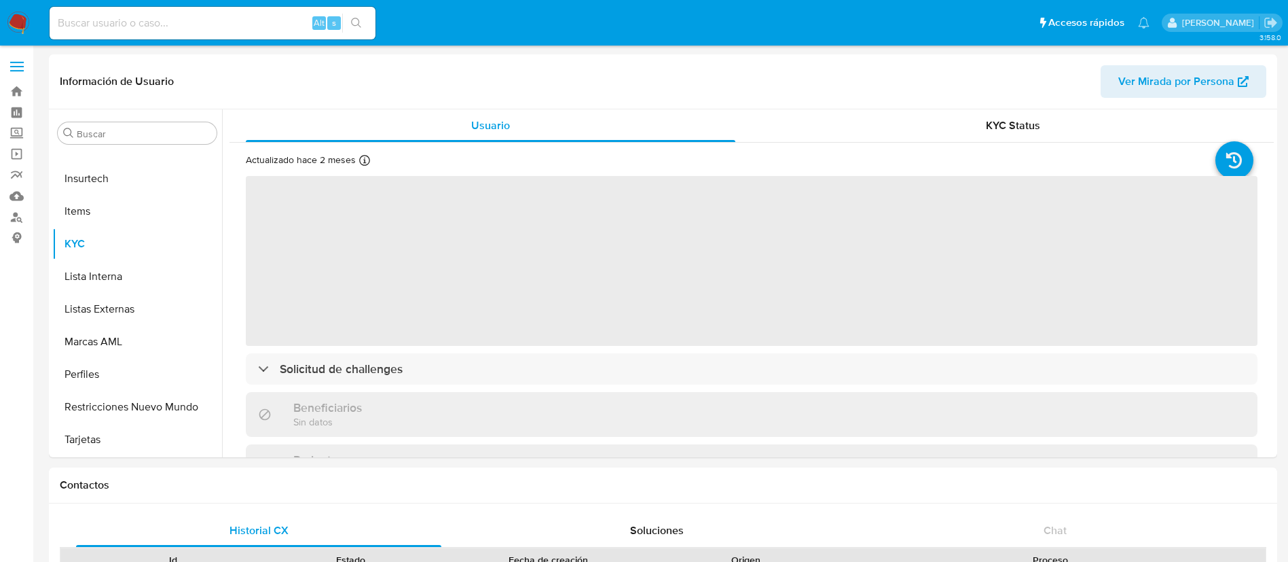
select select "10"
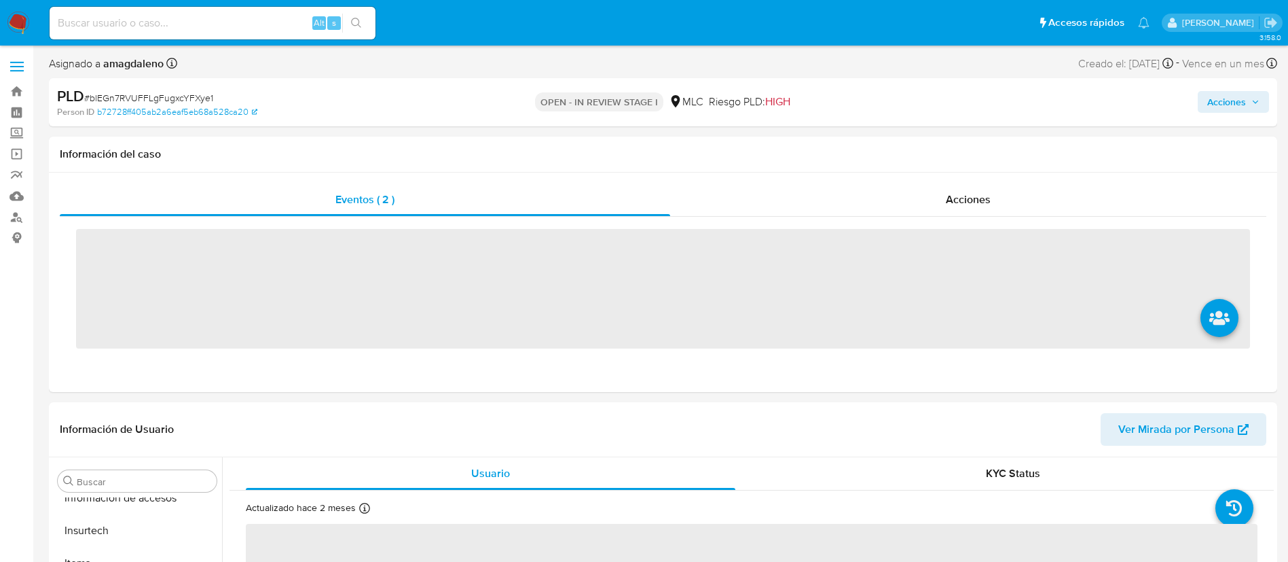
scroll to position [574, 0]
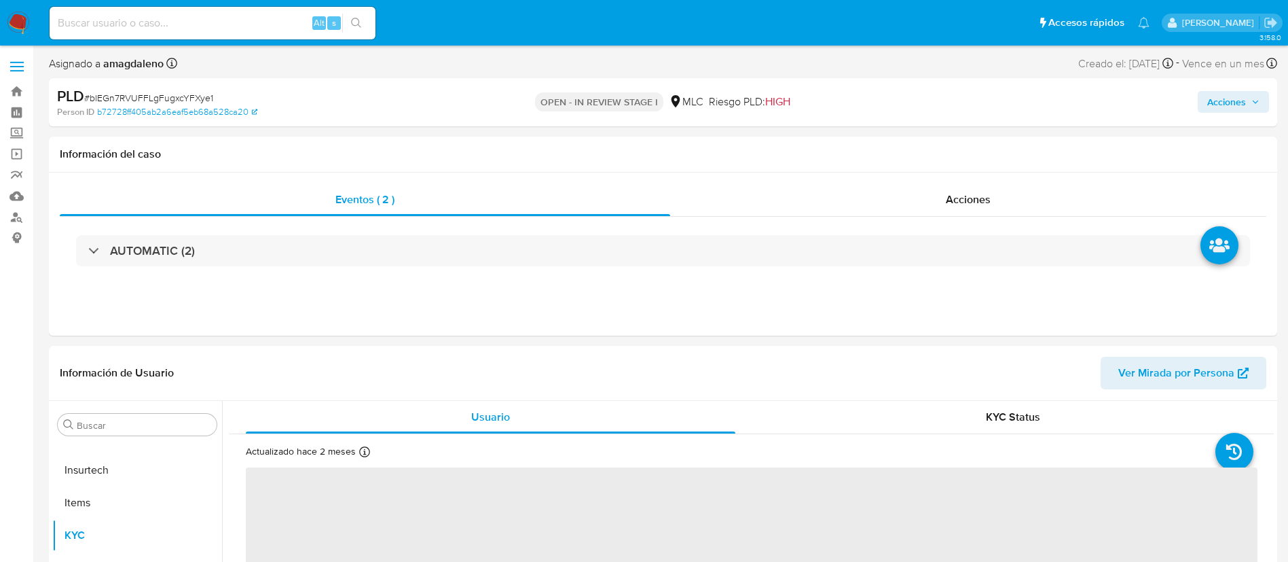
click at [173, 92] on span "# blEGn7RVUFFLgFugxcYFXye1" at bounding box center [148, 98] width 129 height 14
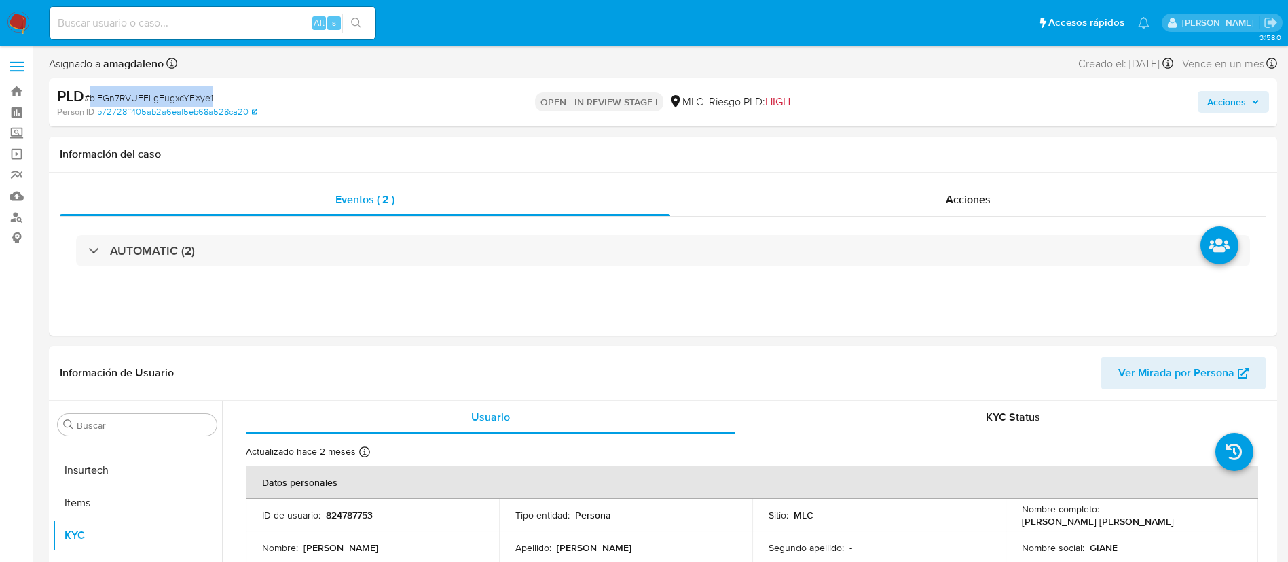
click at [173, 92] on span "# blEGn7RVUFFLgFugxcYFXye1" at bounding box center [148, 98] width 129 height 14
select select "10"
copy span "blEGn7RVUFFLgFugxcYFXye1"
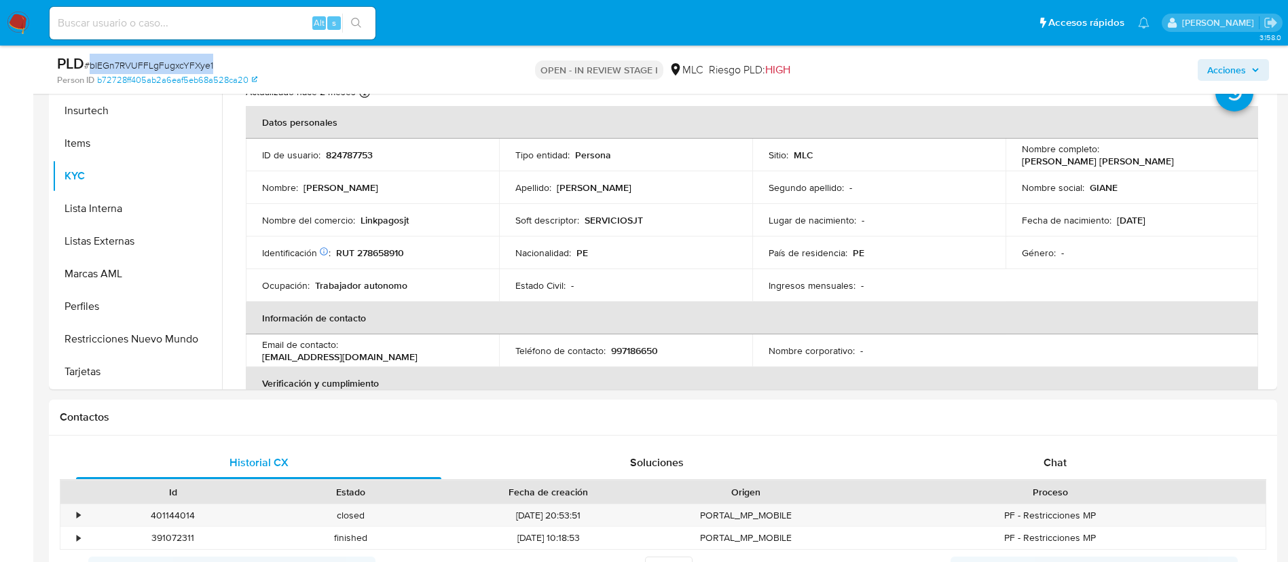
scroll to position [304, 0]
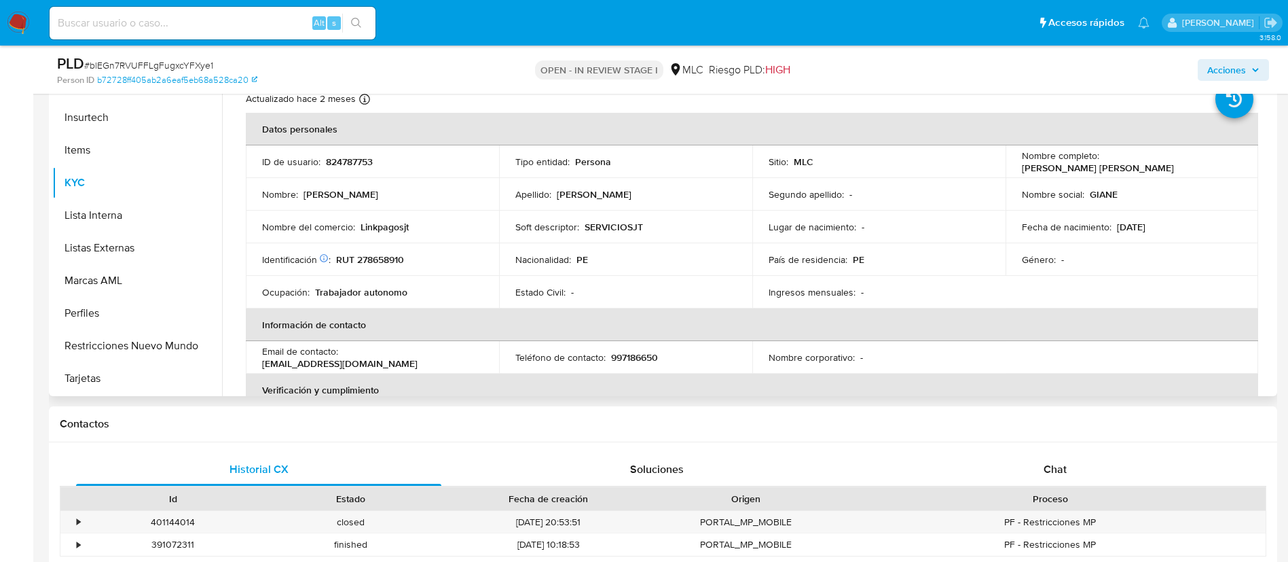
click at [579, 269] on td "Nacionalidad : PE" at bounding box center [625, 259] width 253 height 33
click at [388, 258] on p "RUT 278658910" at bounding box center [370, 259] width 68 height 12
copy p "278658910"
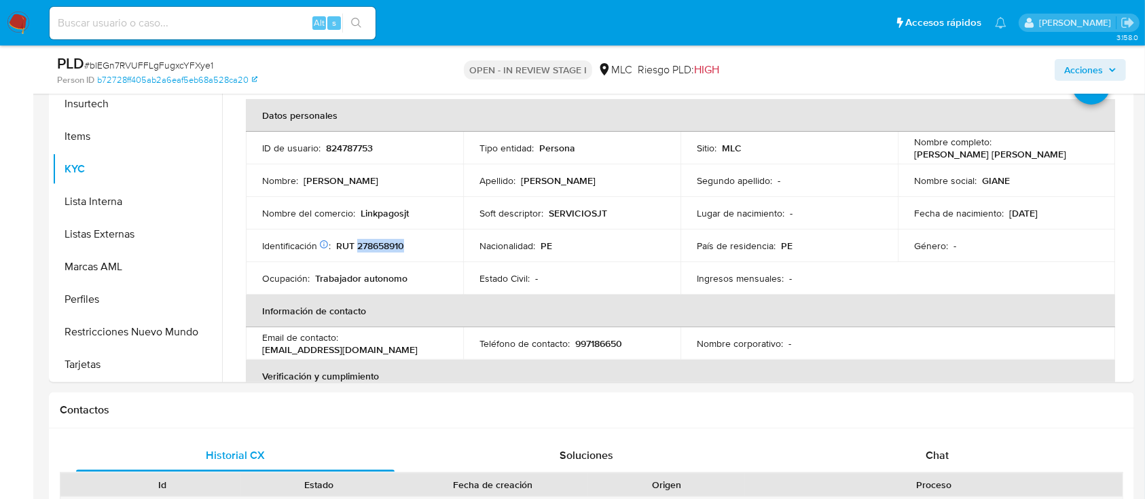
scroll to position [0, 0]
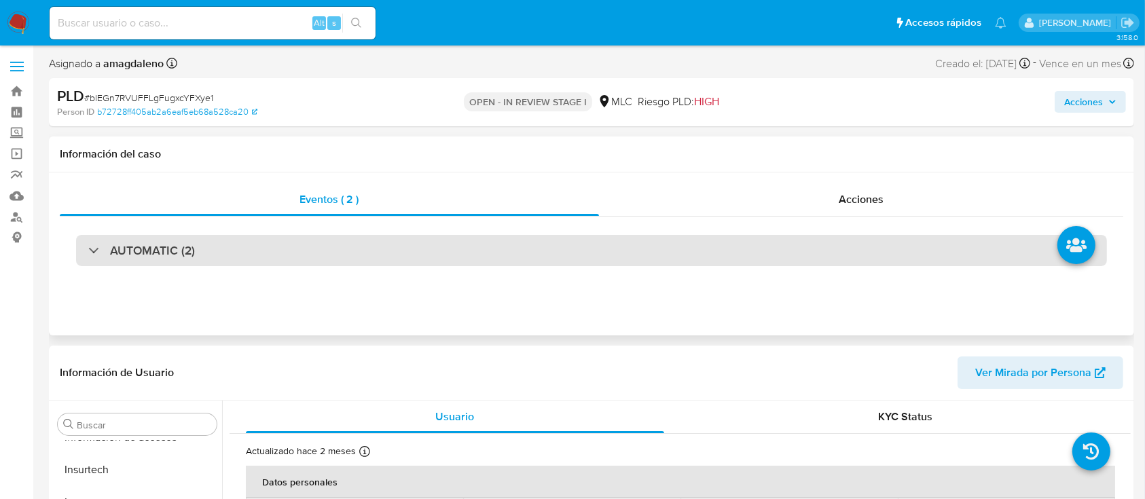
click at [667, 237] on div "AUTOMATIC (2)" at bounding box center [591, 250] width 1031 height 31
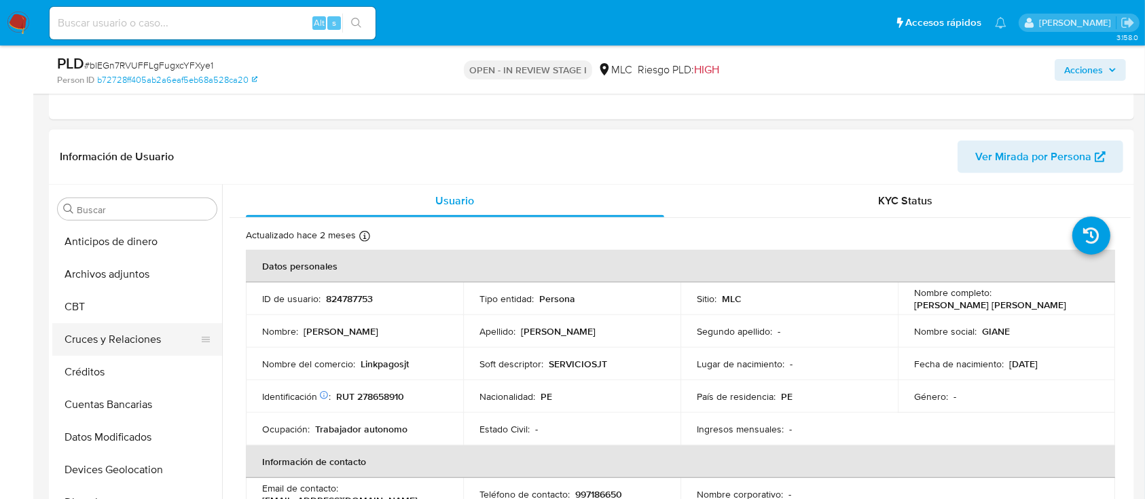
click at [116, 334] on button "Cruces y Relaciones" at bounding box center [131, 339] width 159 height 33
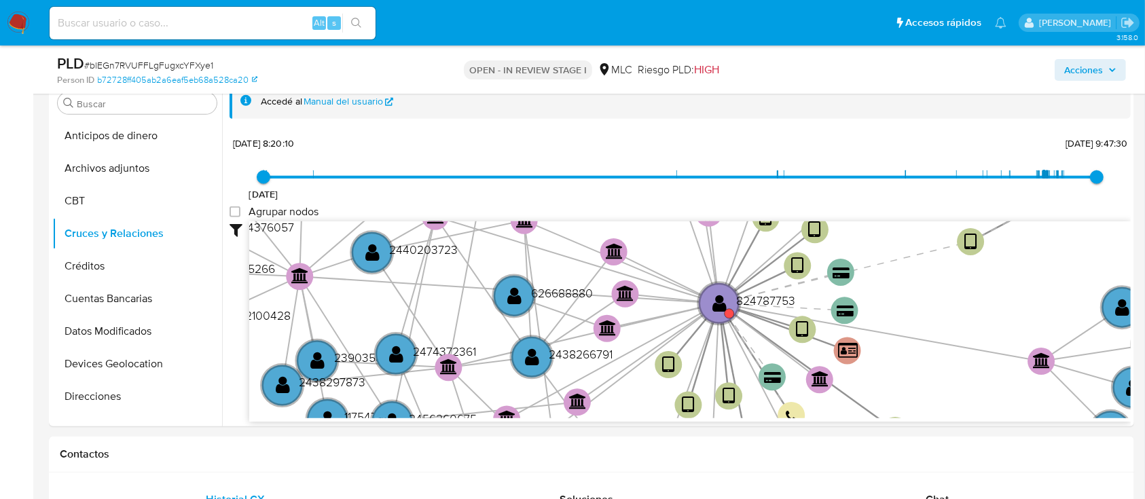
scroll to position [834, 0]
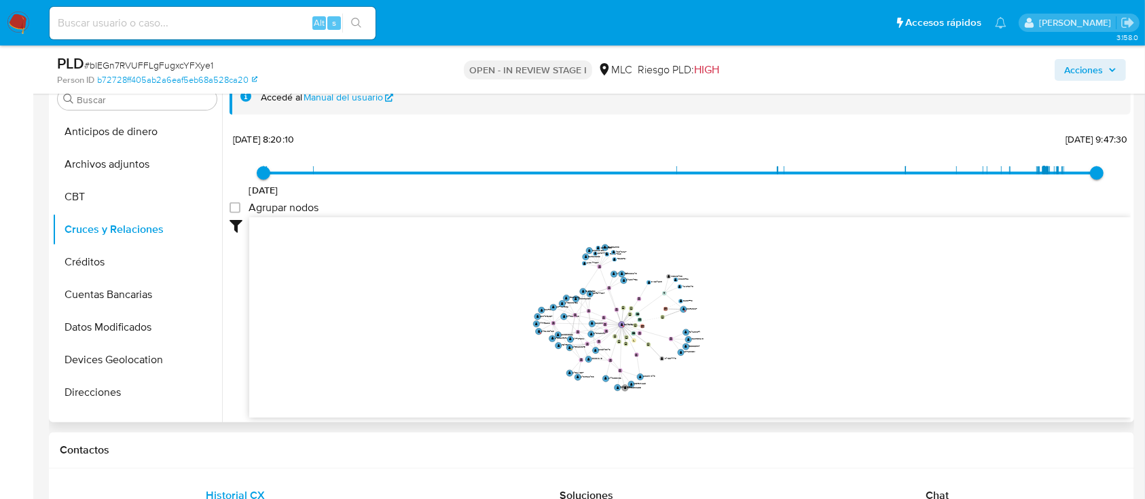
drag, startPoint x: 748, startPoint y: 383, endPoint x: 763, endPoint y: 364, distance: 24.6
click at [763, 364] on icon "device-61b4455008813b0019c1c459  user-824787753  824787753 device-60bf08b7088…" at bounding box center [689, 315] width 881 height 197
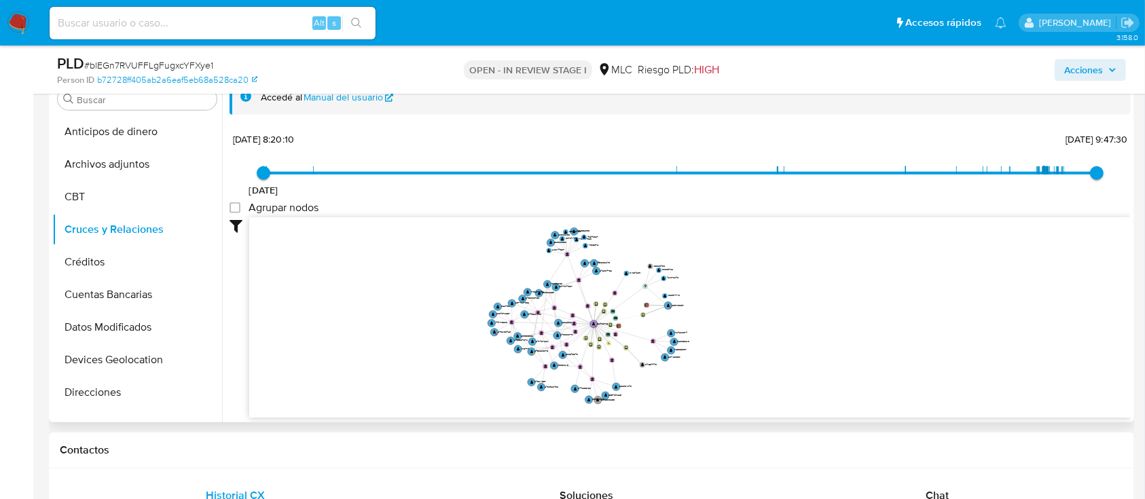
drag, startPoint x: 763, startPoint y: 364, endPoint x: 764, endPoint y: 371, distance: 7.5
click at [764, 371] on icon "device-61b4455008813b0019c1c459  user-824787753  824787753 device-60bf08b7088…" at bounding box center [689, 315] width 881 height 197
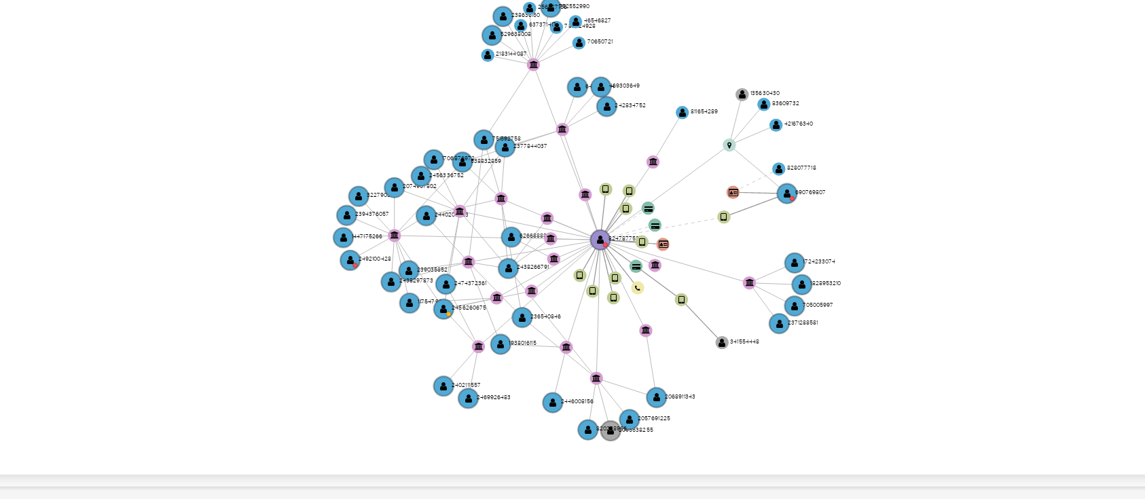
scroll to position [829, 0]
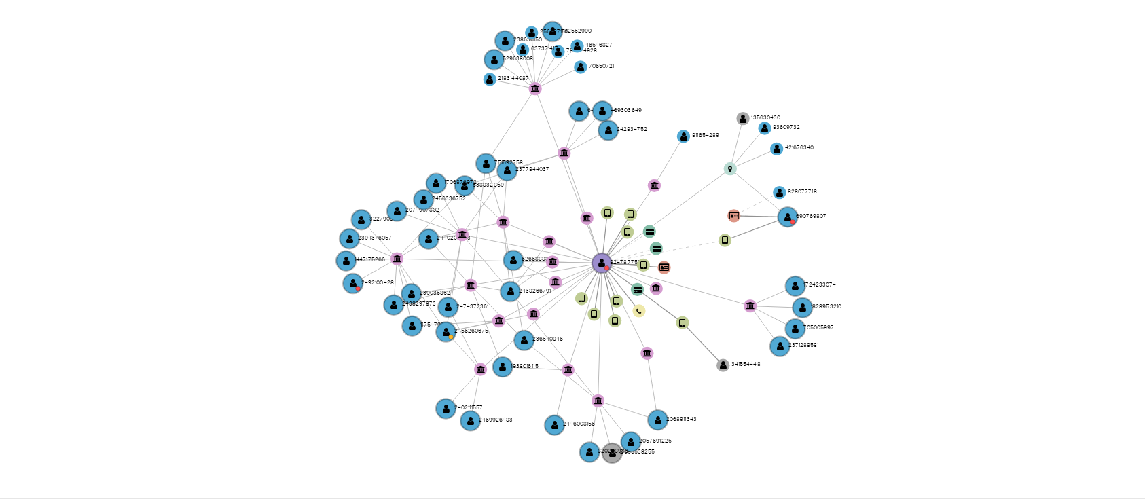
click at [724, 341] on icon "device-61b4455008813b0019c1c459  user-824787753  824787753 device-60bf08b7088…" at bounding box center [689, 321] width 881 height 197
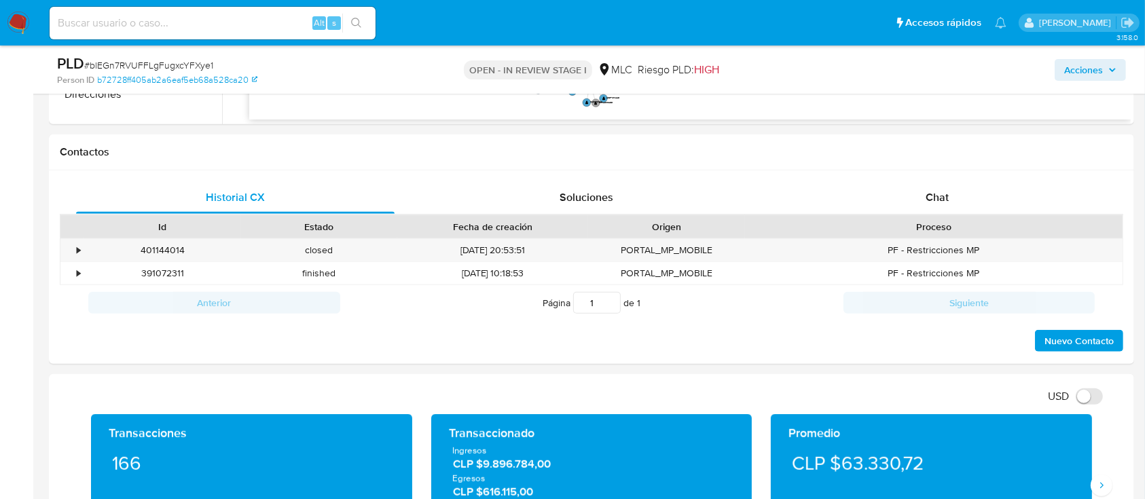
scroll to position [1112, 0]
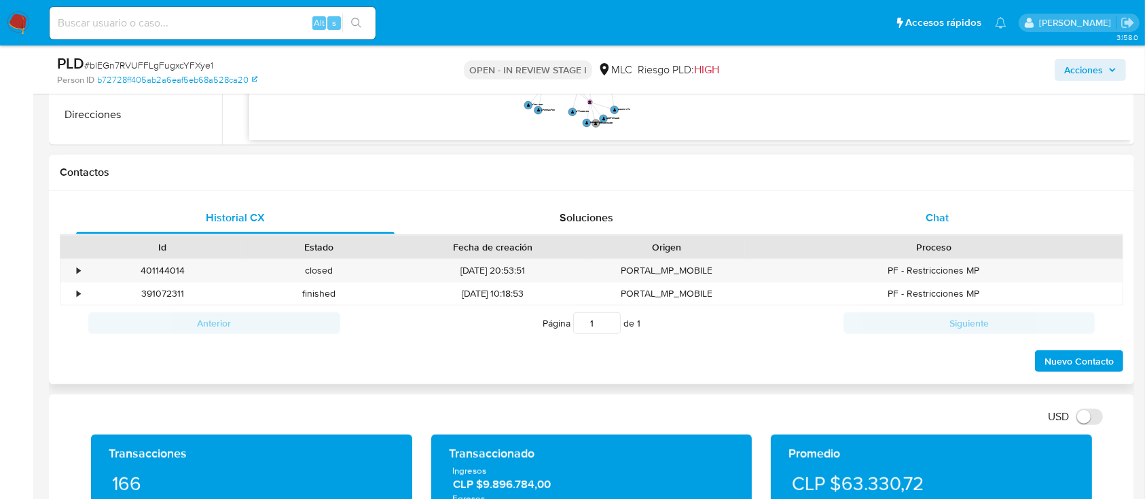
click at [938, 214] on span "Chat" at bounding box center [936, 218] width 23 height 16
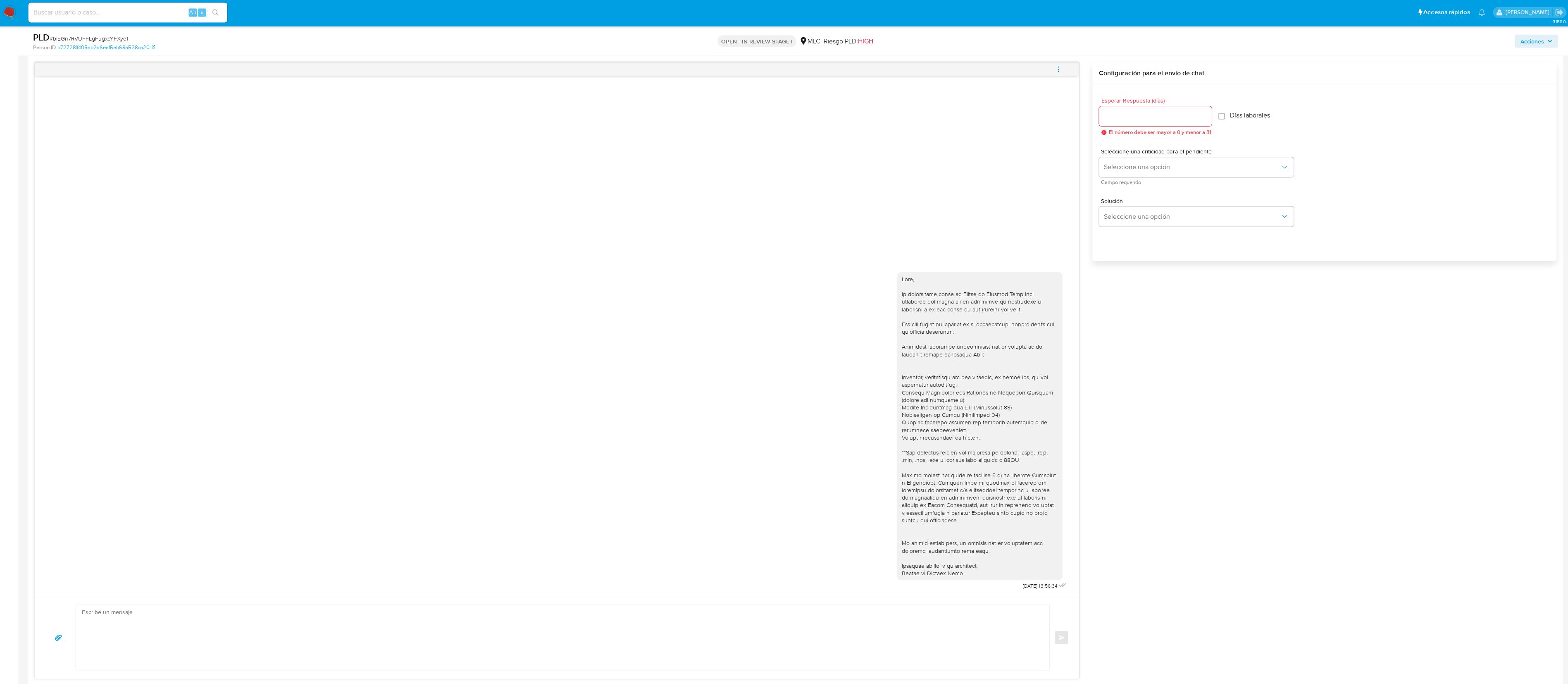
scroll to position [763, 0]
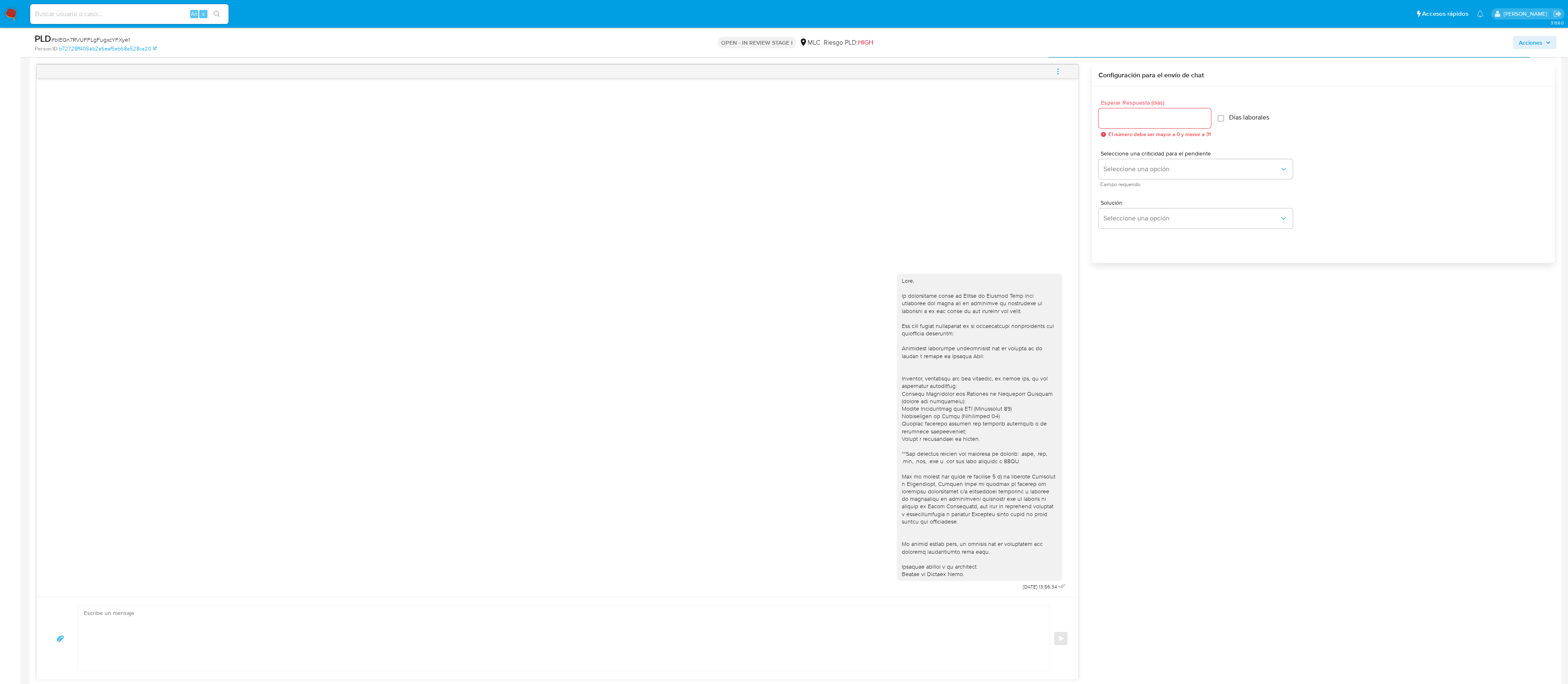
click at [793, 342] on div "18/08/2025 13:56:34 Enviar Configuración para el envío de chat Esperar Respuest…" at bounding box center [796, 372] width 1519 height 615
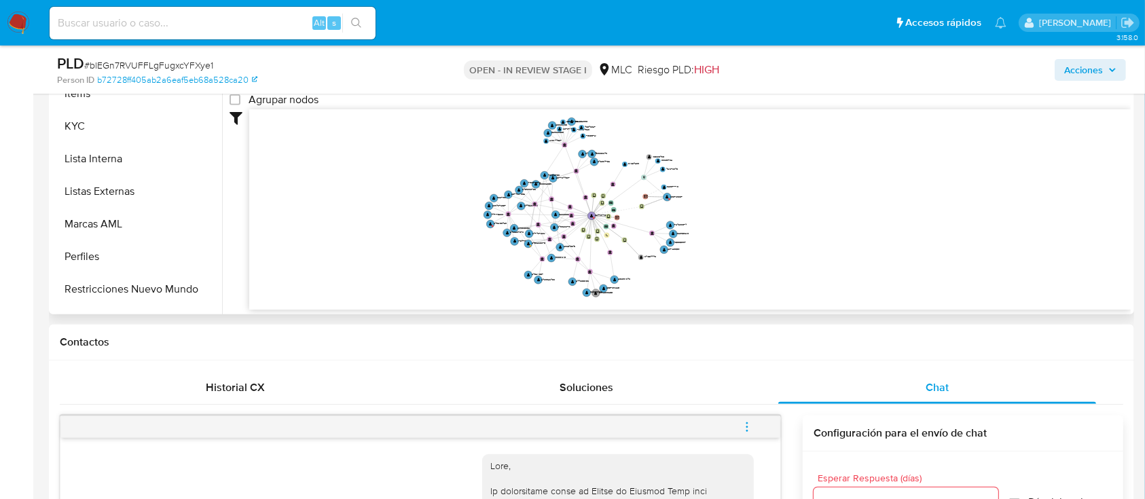
scroll to position [574, 0]
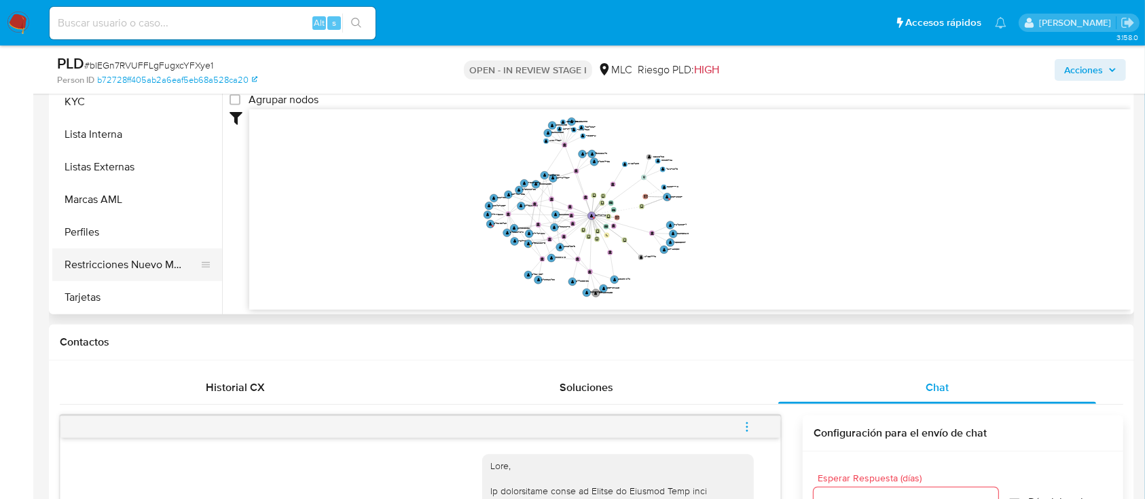
click at [149, 258] on button "Restricciones Nuevo Mundo" at bounding box center [131, 265] width 159 height 33
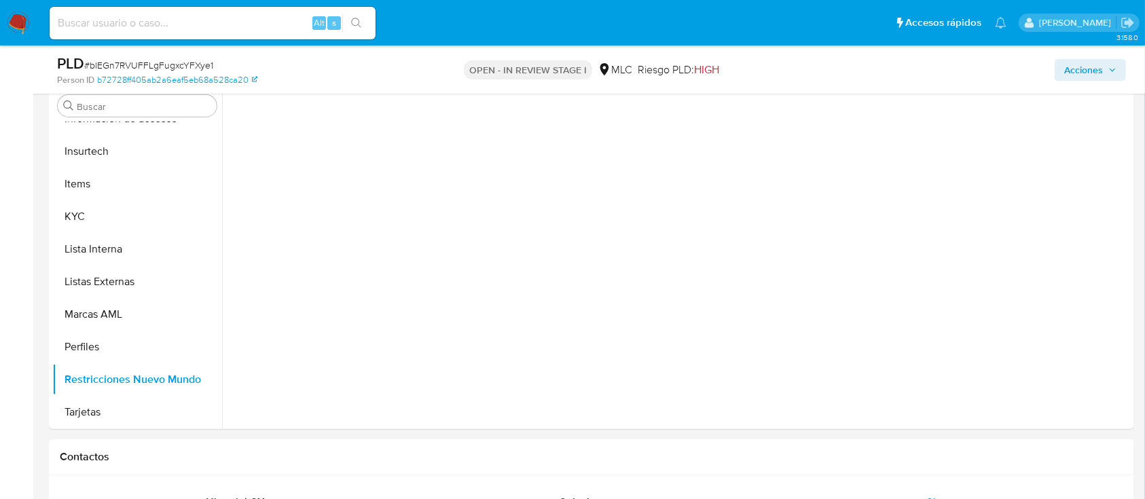
scroll to position [785, 0]
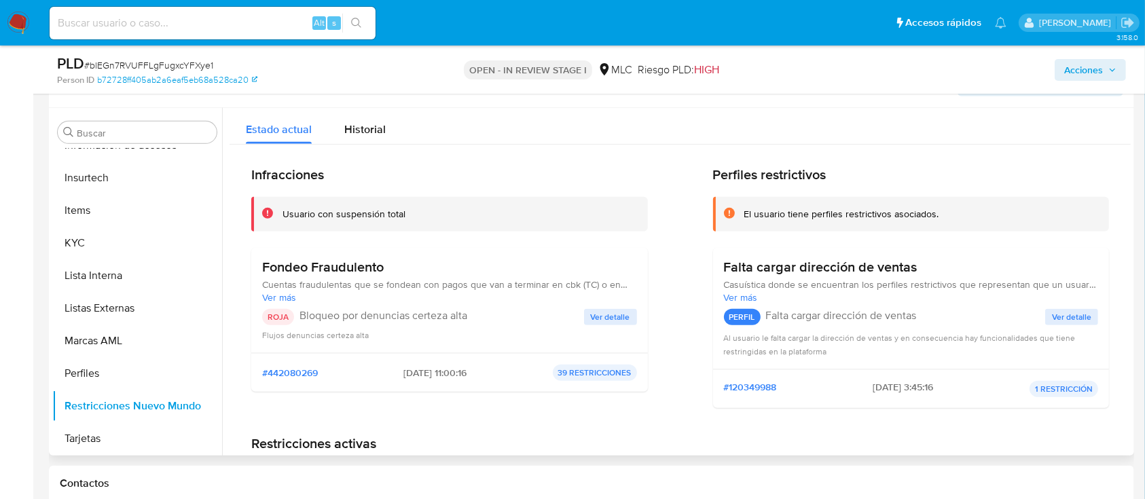
click at [599, 318] on span "Ver detalle" at bounding box center [610, 317] width 39 height 14
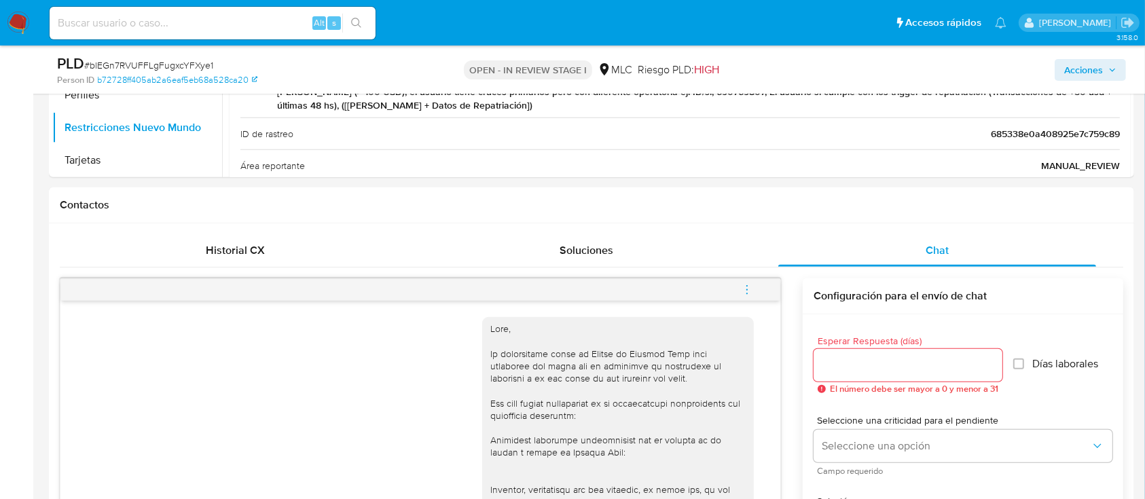
scroll to position [1010, 0]
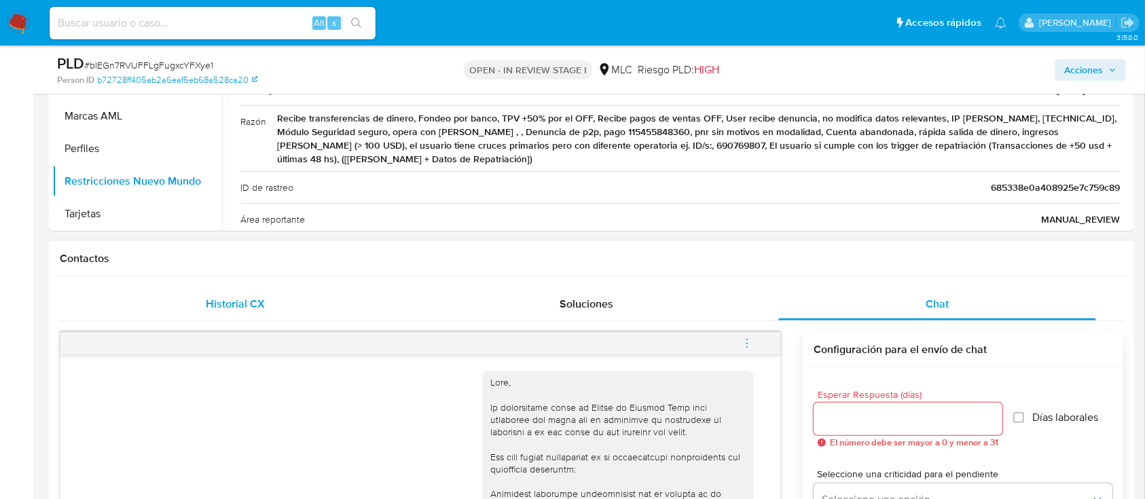
click at [274, 306] on div "Historial CX" at bounding box center [235, 304] width 318 height 33
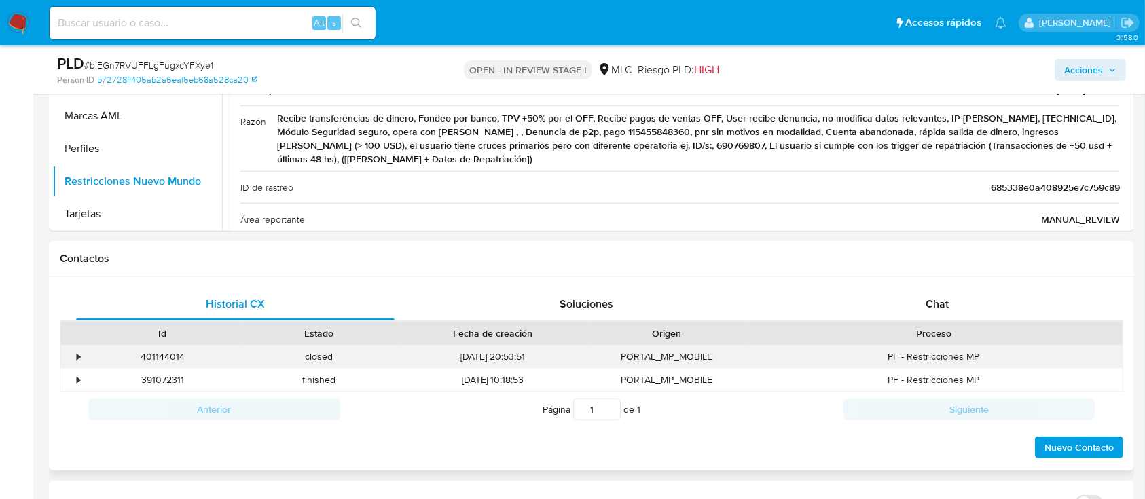
click at [77, 351] on div "•" at bounding box center [78, 356] width 3 height 13
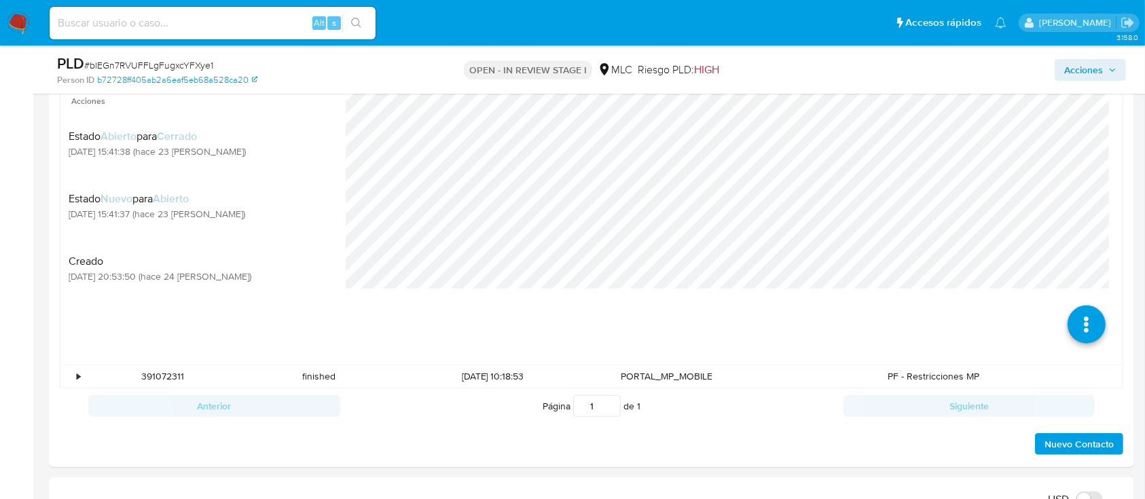
scroll to position [1304, 0]
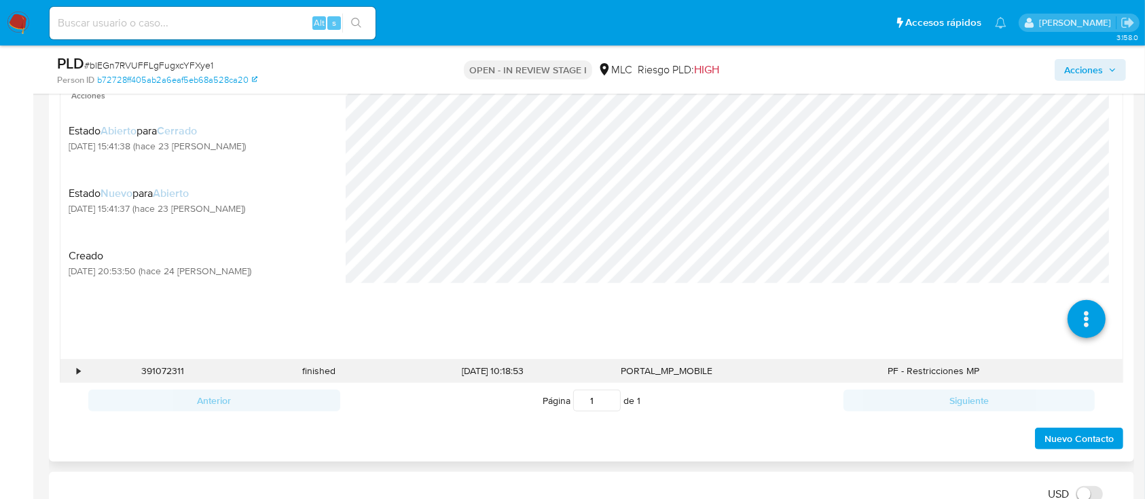
click at [73, 373] on div "•" at bounding box center [72, 371] width 24 height 22
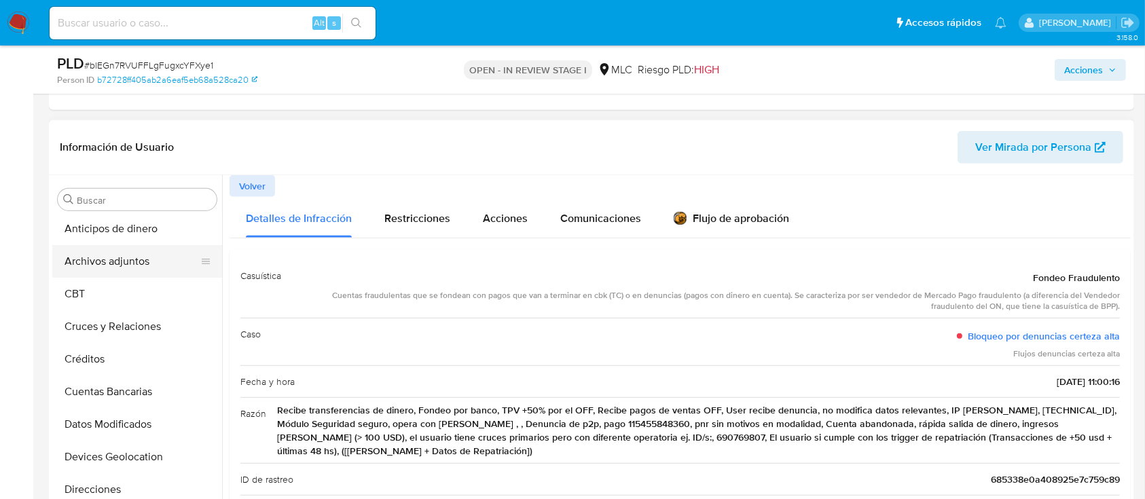
scroll to position [9, 0]
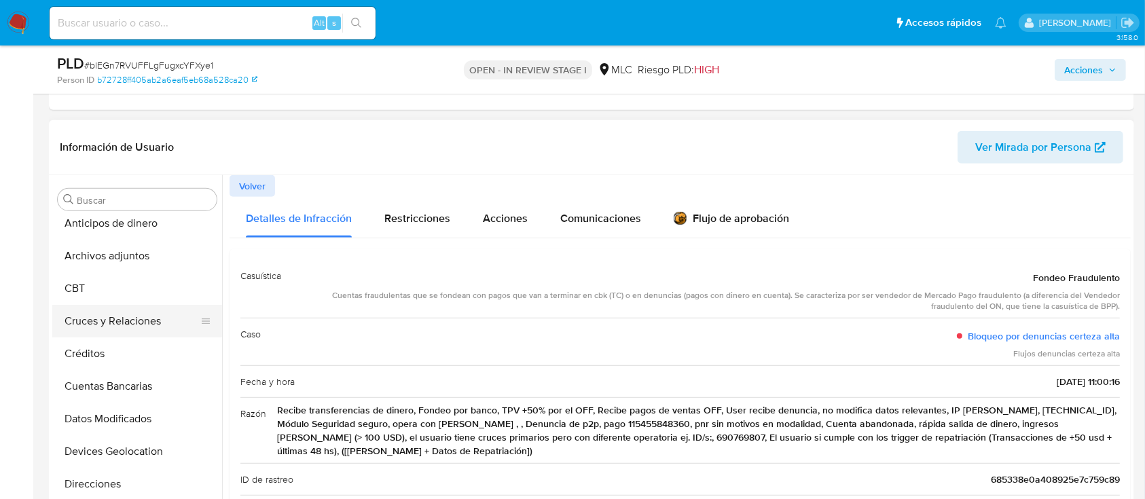
click at [110, 334] on button "Cruces y Relaciones" at bounding box center [131, 321] width 159 height 33
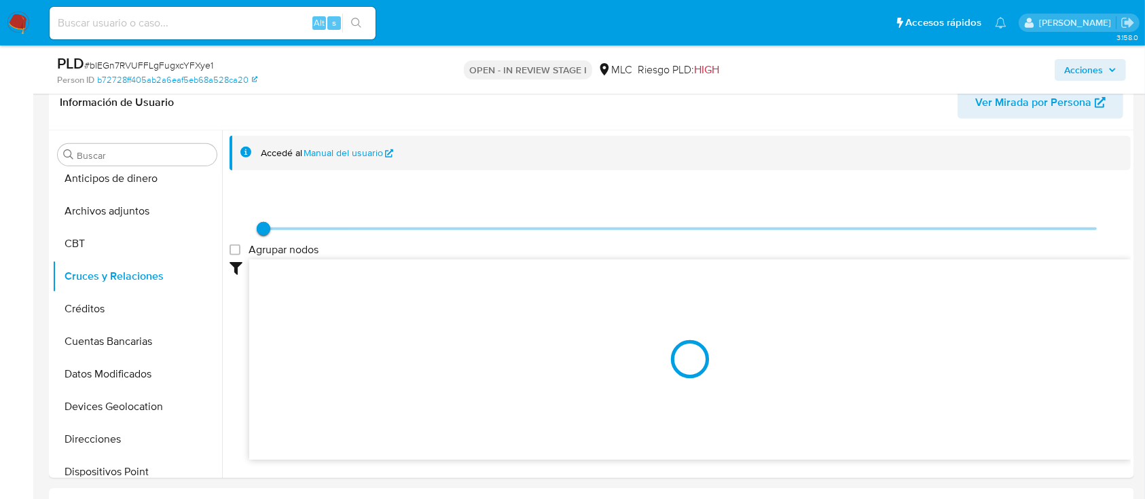
scroll to position [769, 0]
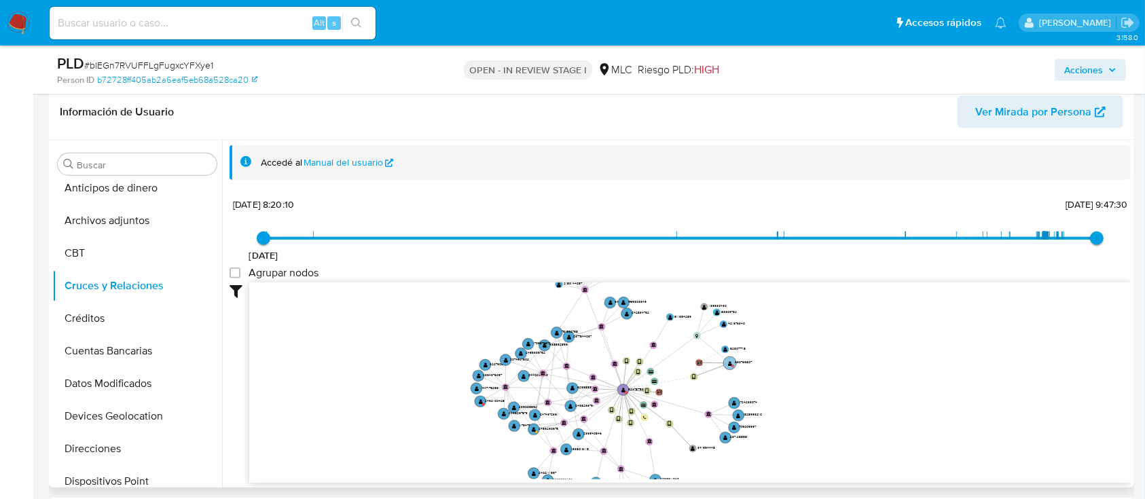
click at [729, 361] on text "" at bounding box center [730, 362] width 4 height 5
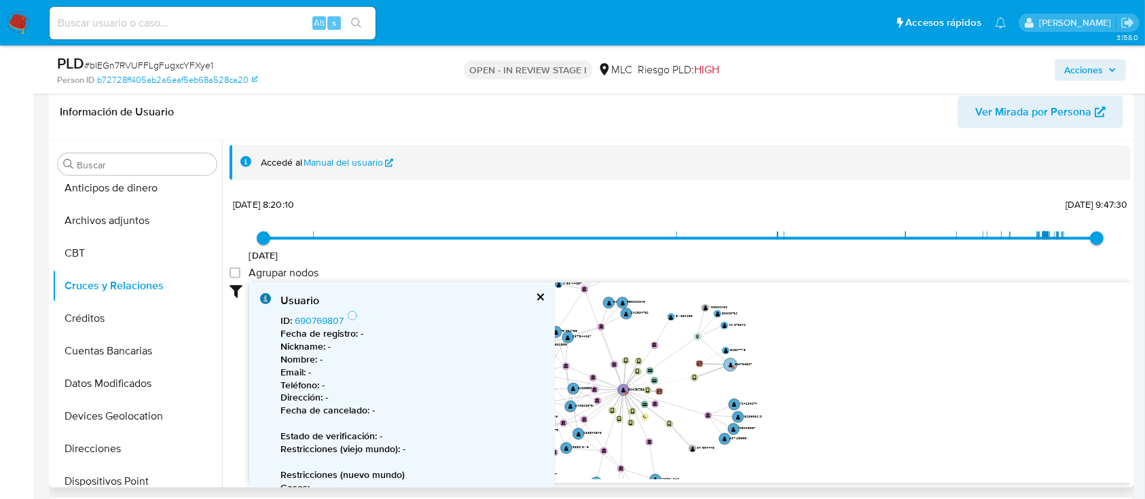
click at [728, 367] on circle at bounding box center [730, 364] width 13 height 13
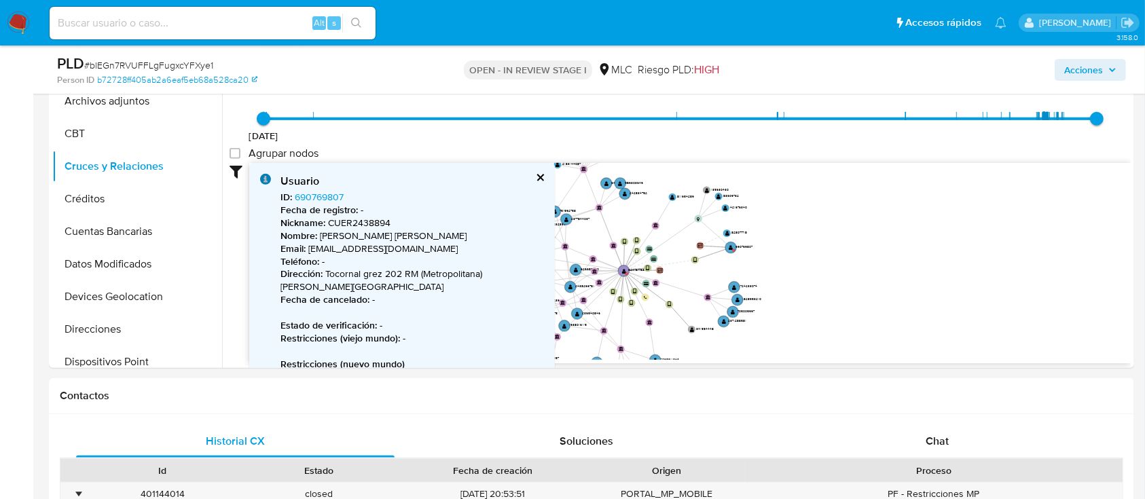
scroll to position [879, 0]
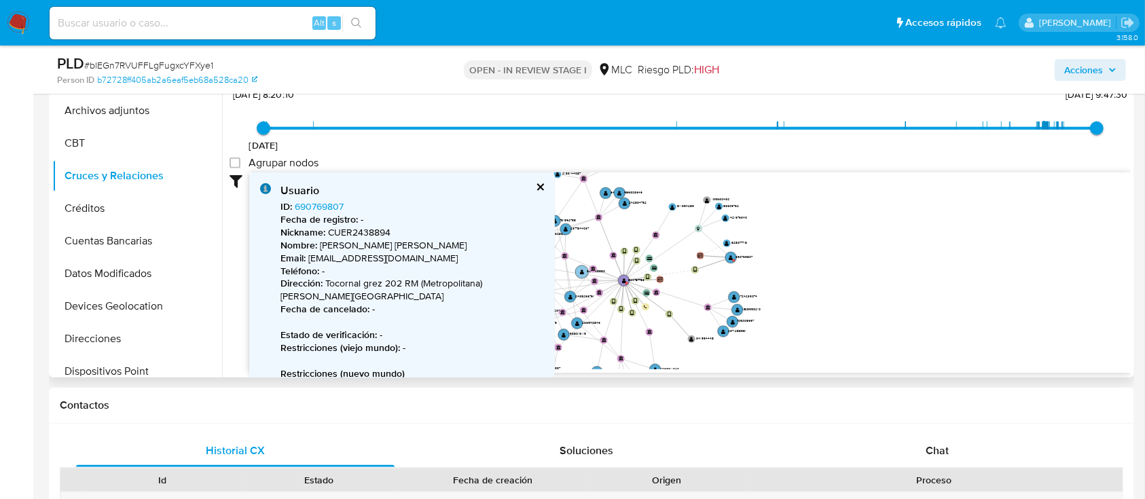
drag, startPoint x: 586, startPoint y: 276, endPoint x: 611, endPoint y: 229, distance: 53.2
click at [605, 269] on text "626688880" at bounding box center [596, 271] width 18 height 5
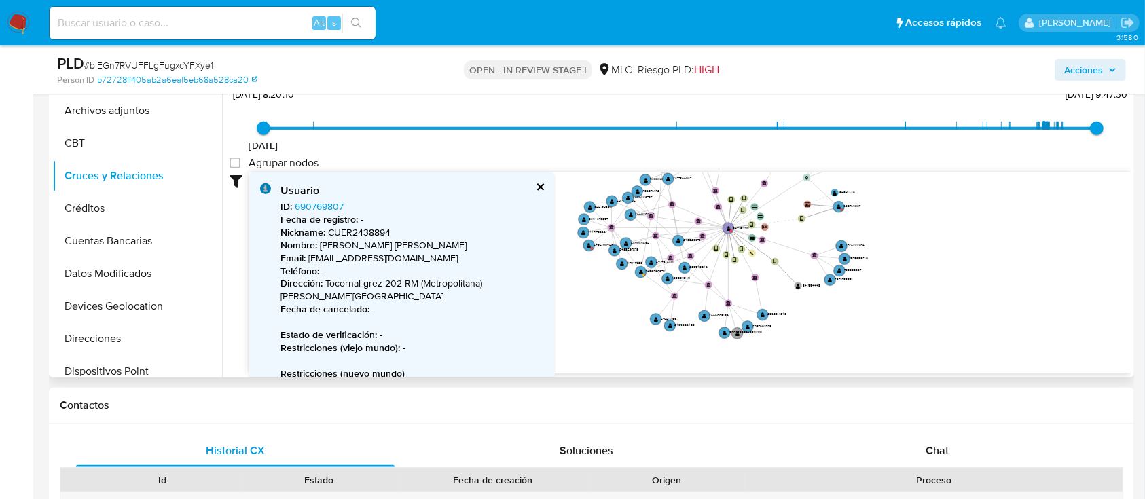
drag, startPoint x: 815, startPoint y: 238, endPoint x: 830, endPoint y: 198, distance: 42.4
click at [919, 185] on icon "device-61b4455008813b0019c1c459  user-824787753  824787753 device-60bf08b7088…" at bounding box center [689, 270] width 881 height 197
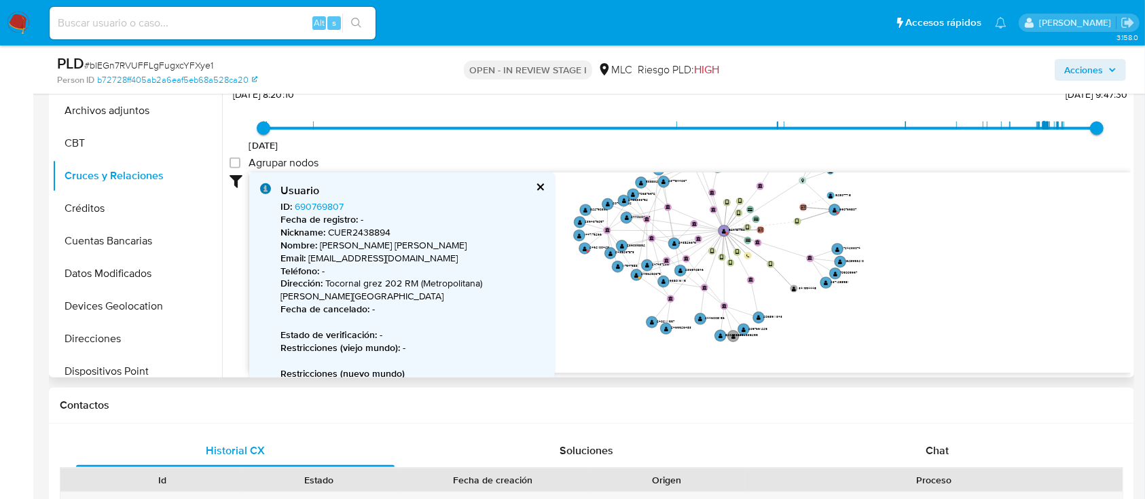
click at [542, 189] on button "cerrar" at bounding box center [539, 187] width 9 height 9
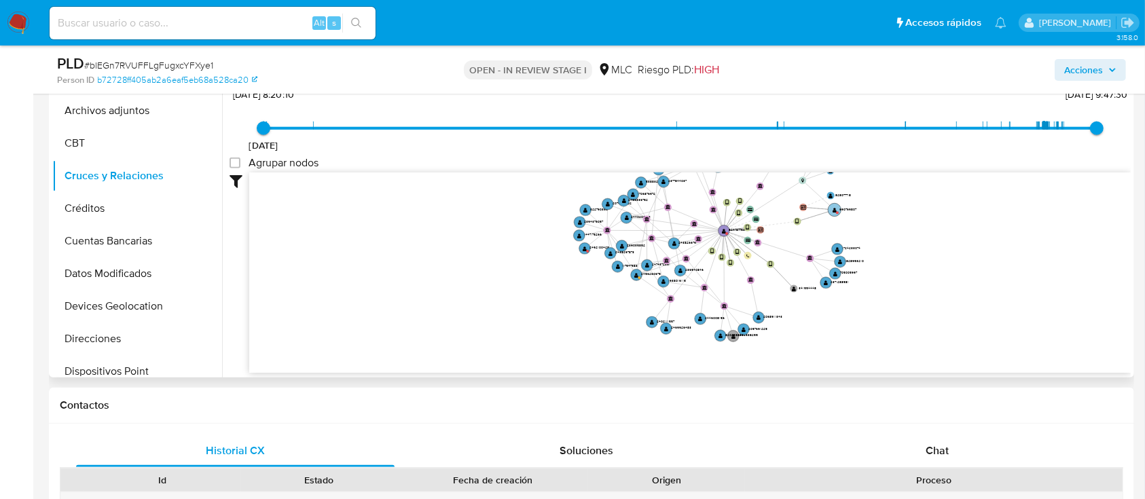
click at [834, 211] on circle at bounding box center [834, 209] width 13 height 13
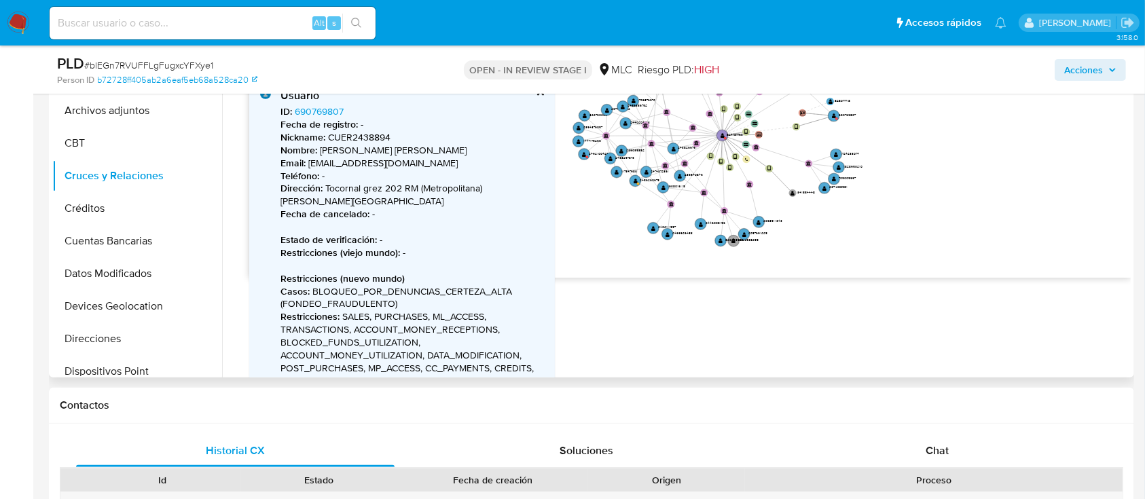
scroll to position [73, 0]
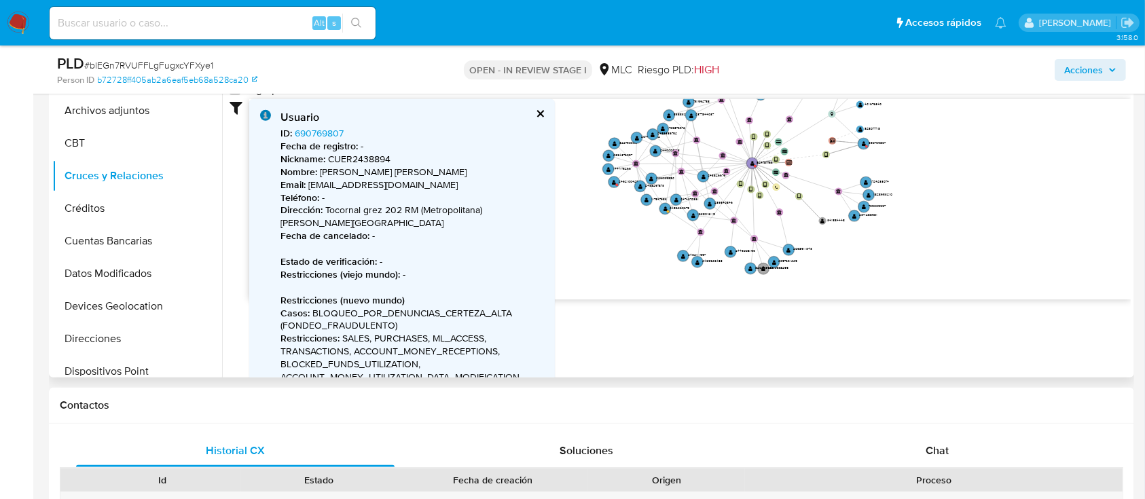
drag, startPoint x: 975, startPoint y: 168, endPoint x: 1005, endPoint y: 174, distance: 30.4
click at [1005, 174] on icon "device-61b4455008813b0019c1c459  user-824787753  824787753 device-60bf08b7088…" at bounding box center [689, 197] width 881 height 197
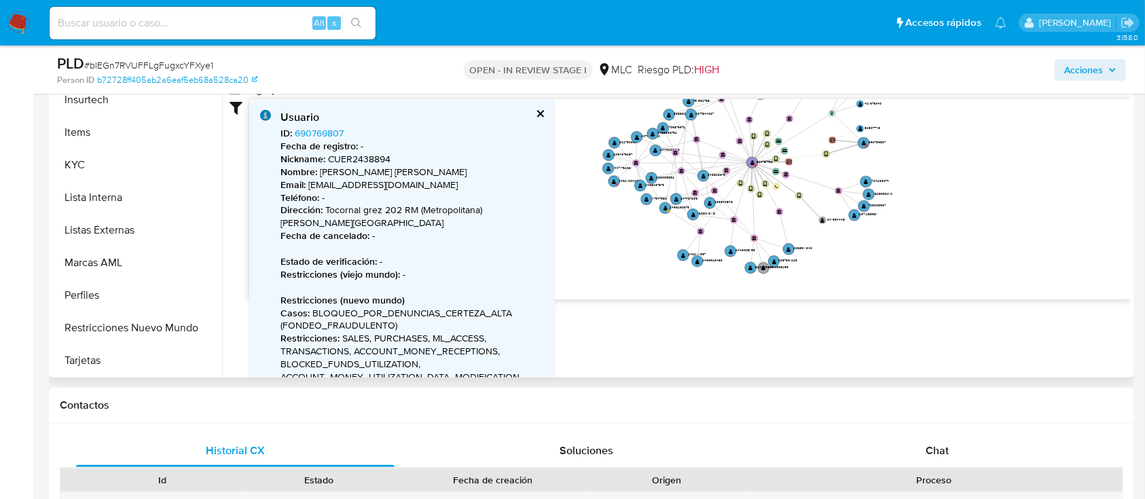
scroll to position [542, 0]
click at [165, 350] on button "Restricciones Nuevo Mundo" at bounding box center [131, 359] width 159 height 33
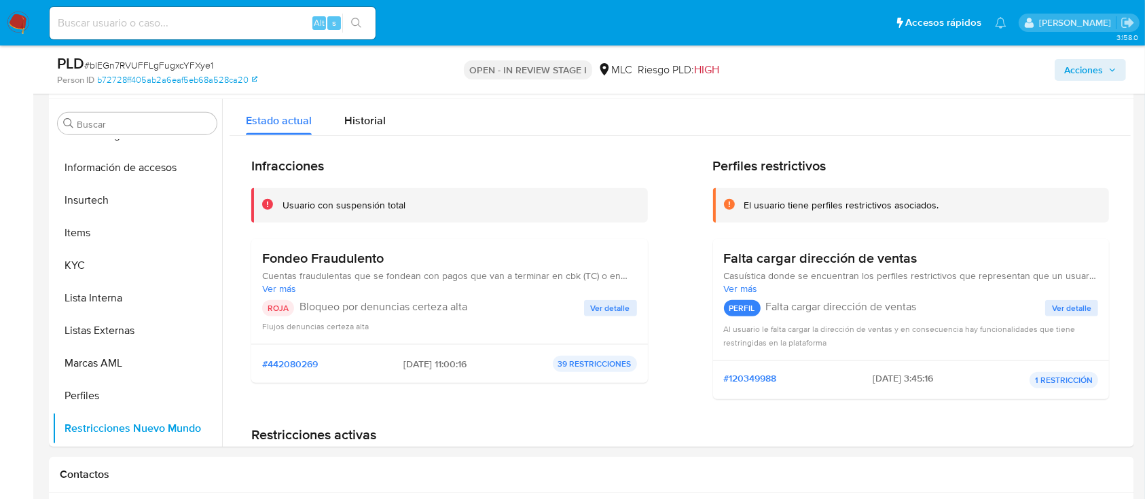
scroll to position [784, 0]
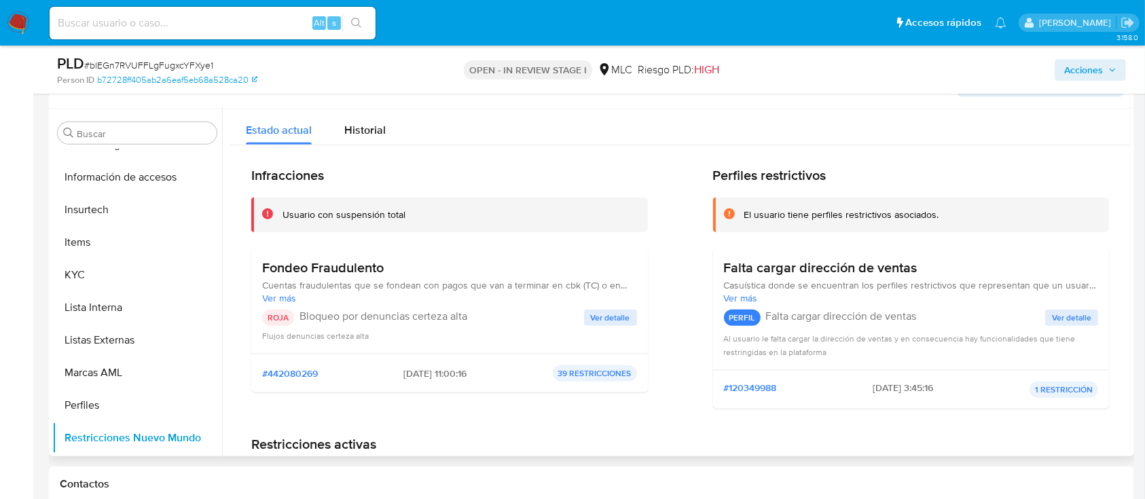
drag, startPoint x: 437, startPoint y: 368, endPoint x: 390, endPoint y: 366, distance: 46.9
click at [403, 367] on span "2025-06-19 - 11:00:16" at bounding box center [434, 373] width 63 height 12
click at [602, 321] on span "Ver detalle" at bounding box center [610, 318] width 39 height 14
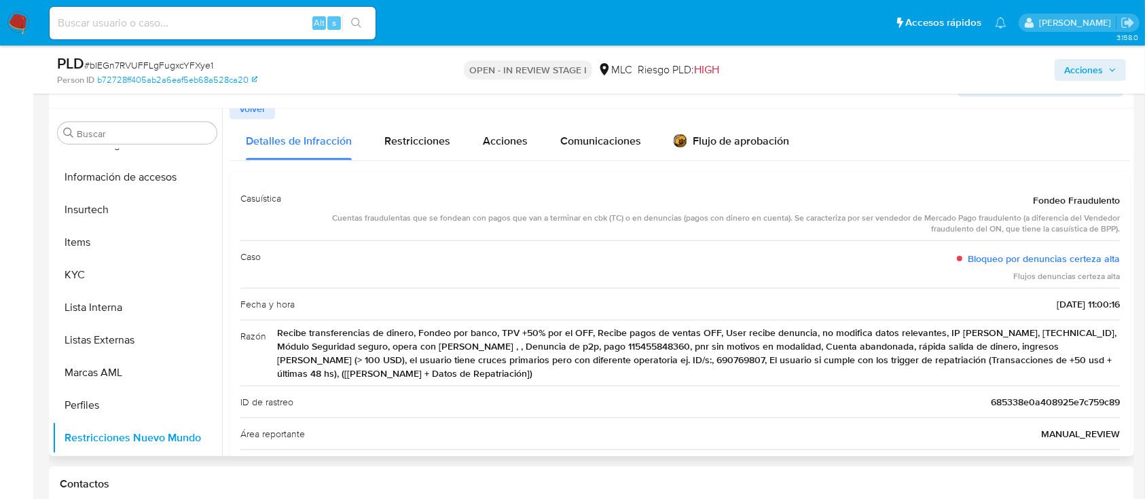
scroll to position [0, 0]
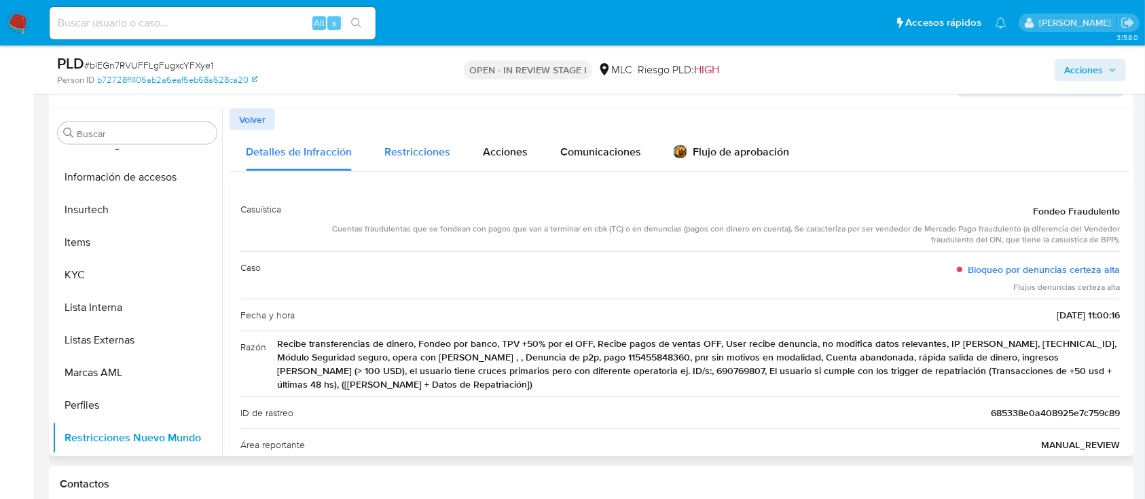
click at [386, 155] on span "Restricciones" at bounding box center [417, 152] width 66 height 16
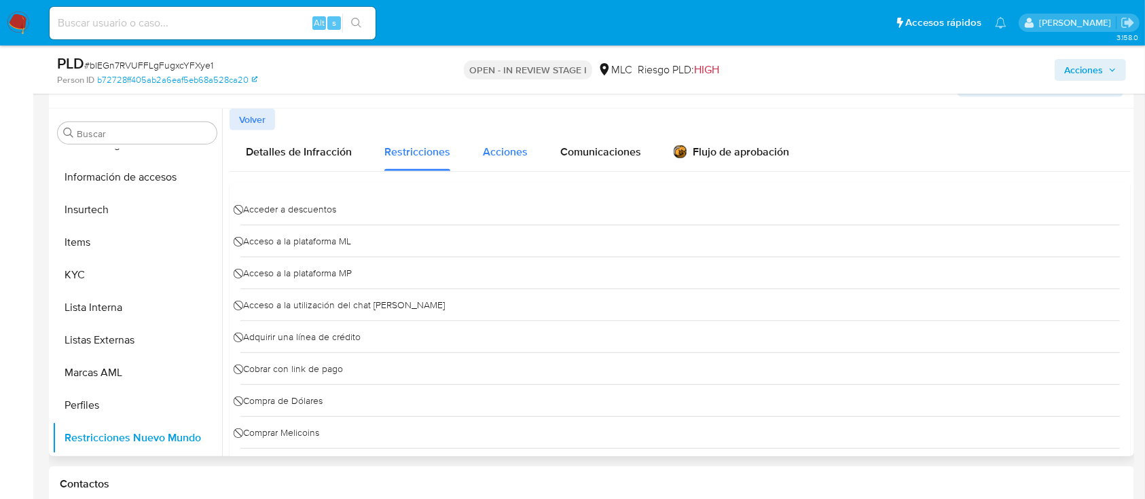
click at [511, 145] on span "Acciones" at bounding box center [505, 152] width 45 height 16
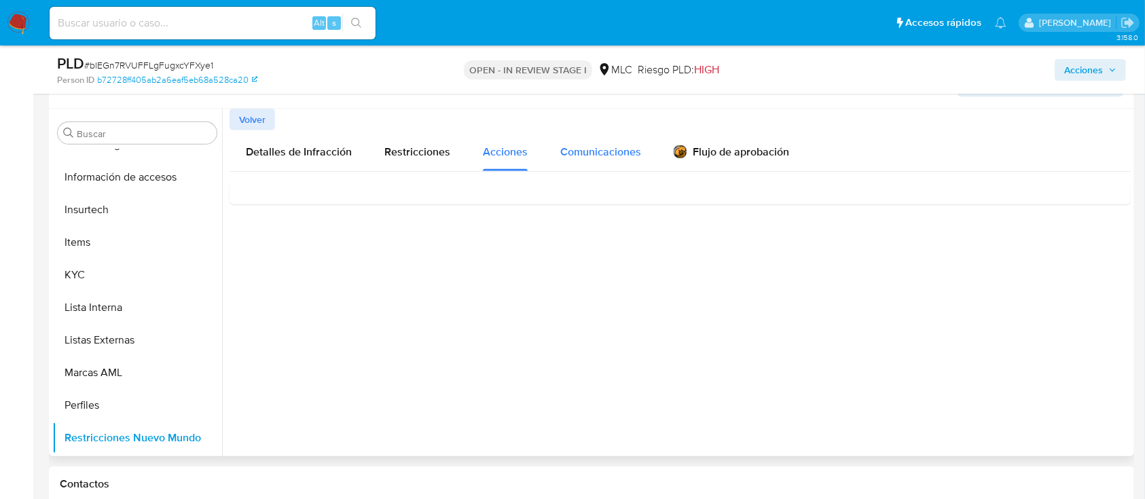
click at [596, 142] on div "Comunicaciones" at bounding box center [600, 150] width 81 height 40
click at [672, 206] on div "Suspendimos tu cuenta" at bounding box center [679, 212] width 879 height 37
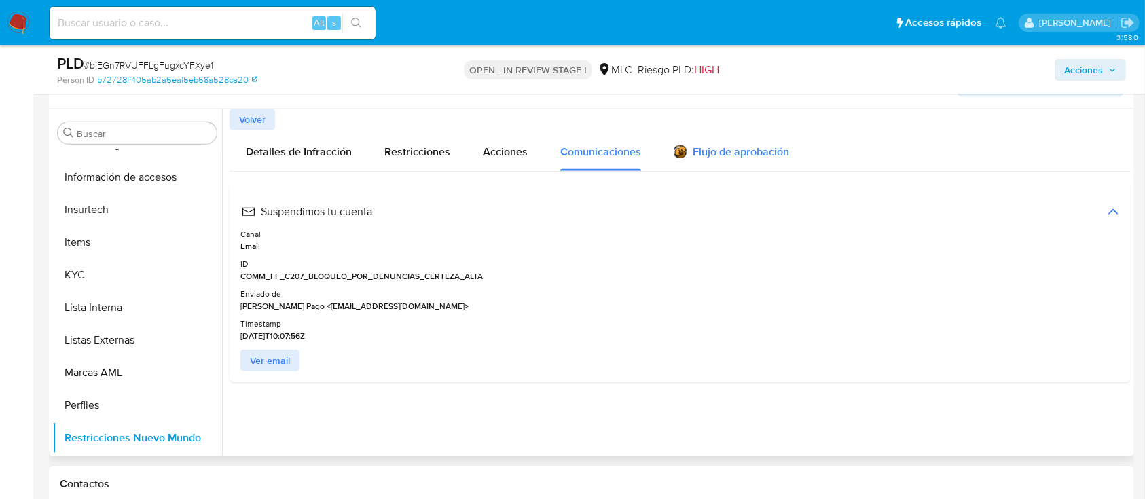
click at [737, 154] on div "Flujo de aprobación" at bounding box center [731, 154] width 115 height 15
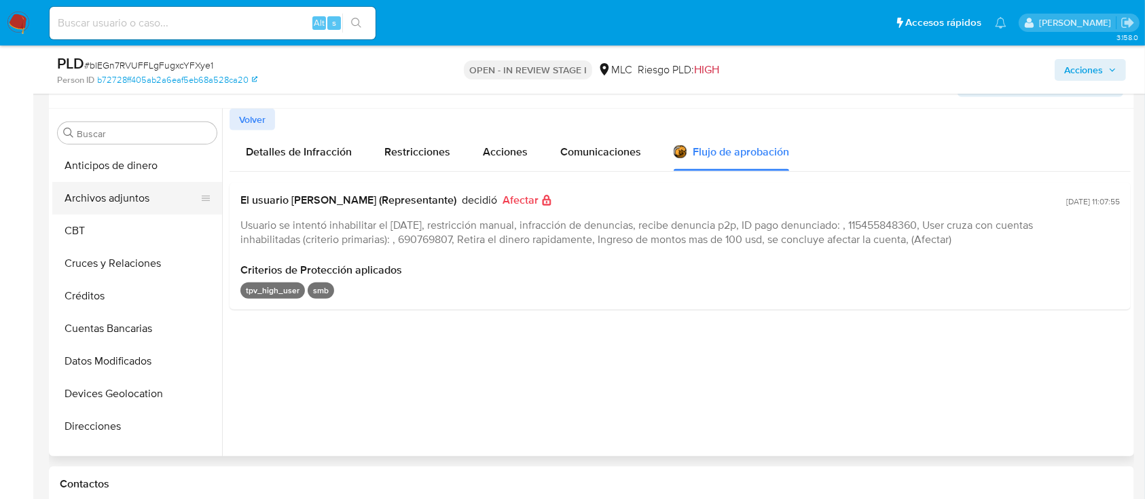
click at [86, 190] on button "Archivos adjuntos" at bounding box center [131, 198] width 159 height 33
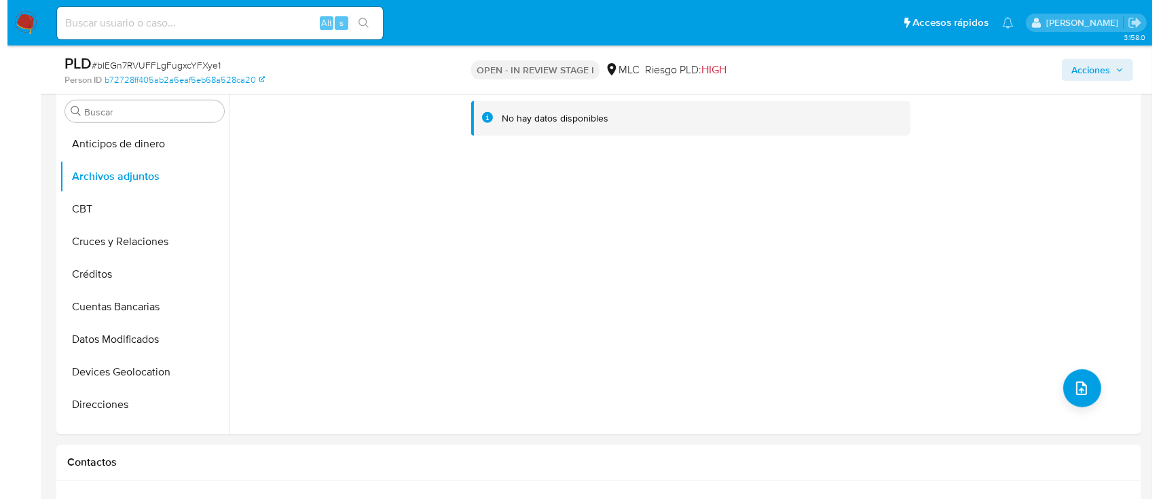
scroll to position [815, 0]
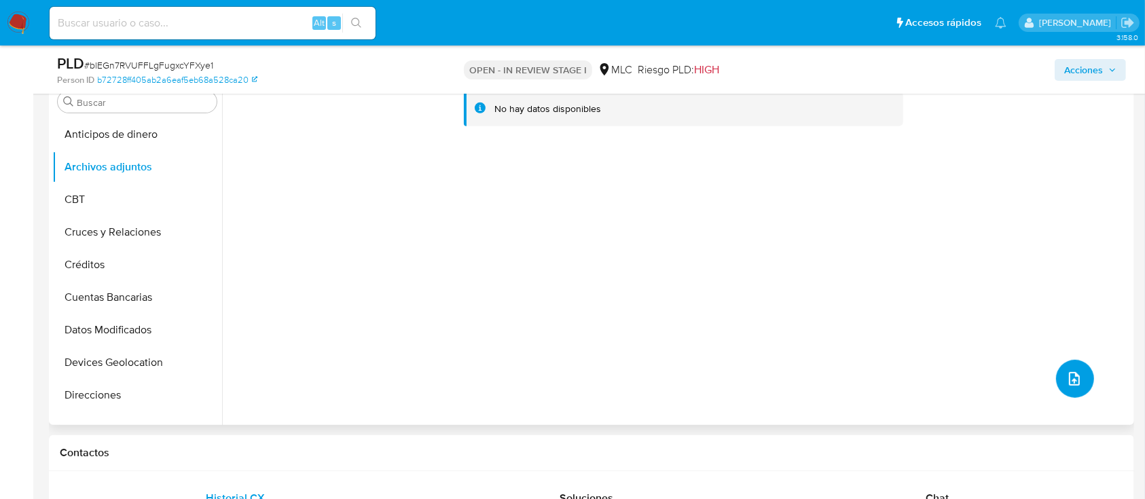
click at [1067, 382] on icon "upload-file" at bounding box center [1074, 379] width 16 height 16
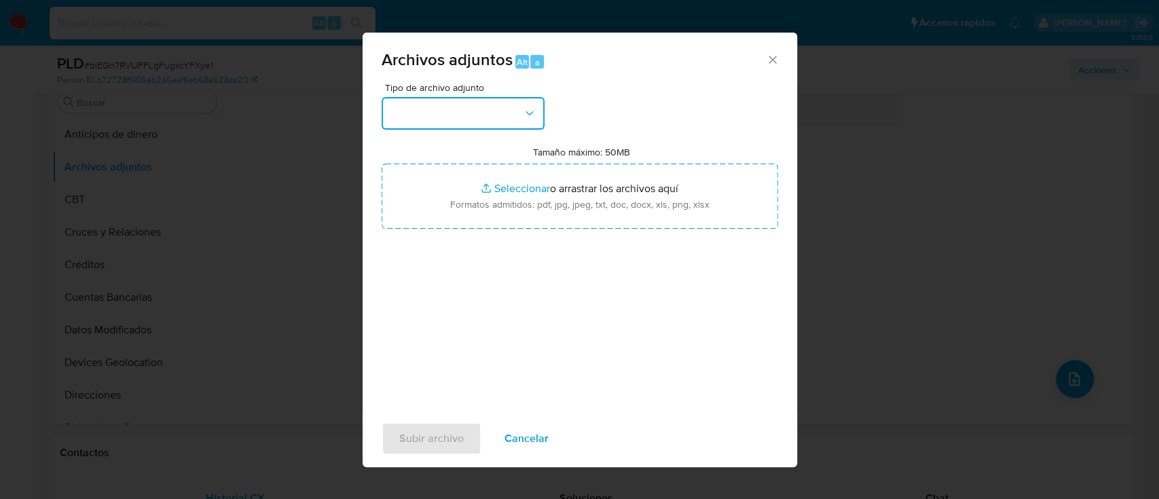
click at [424, 107] on button "button" at bounding box center [463, 113] width 163 height 33
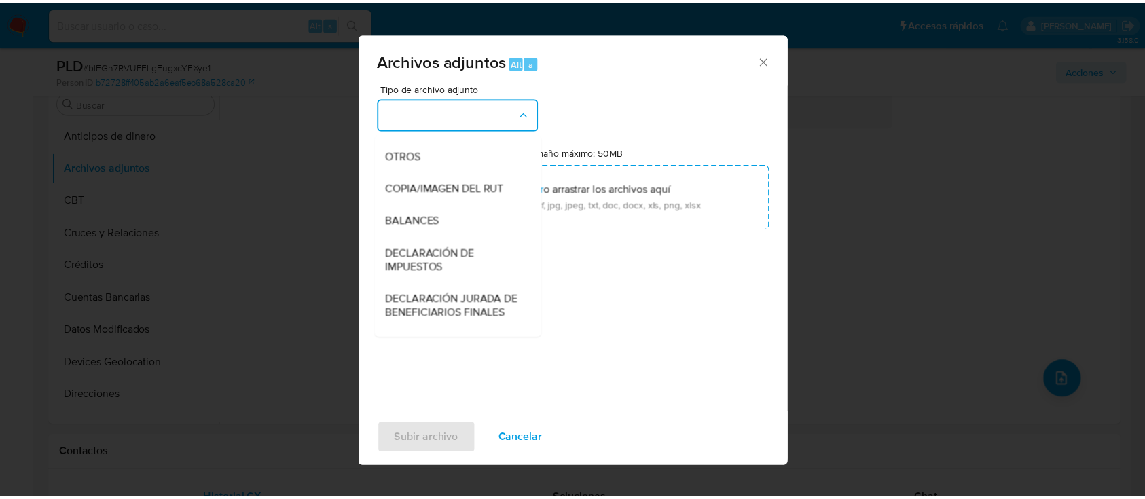
scroll to position [216, 0]
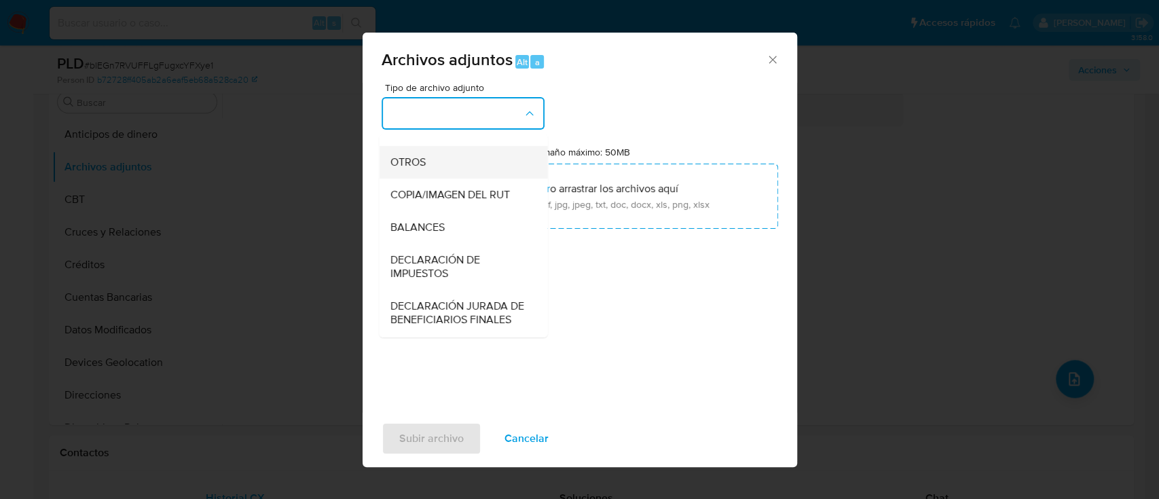
click at [451, 170] on div "OTROS" at bounding box center [459, 162] width 139 height 33
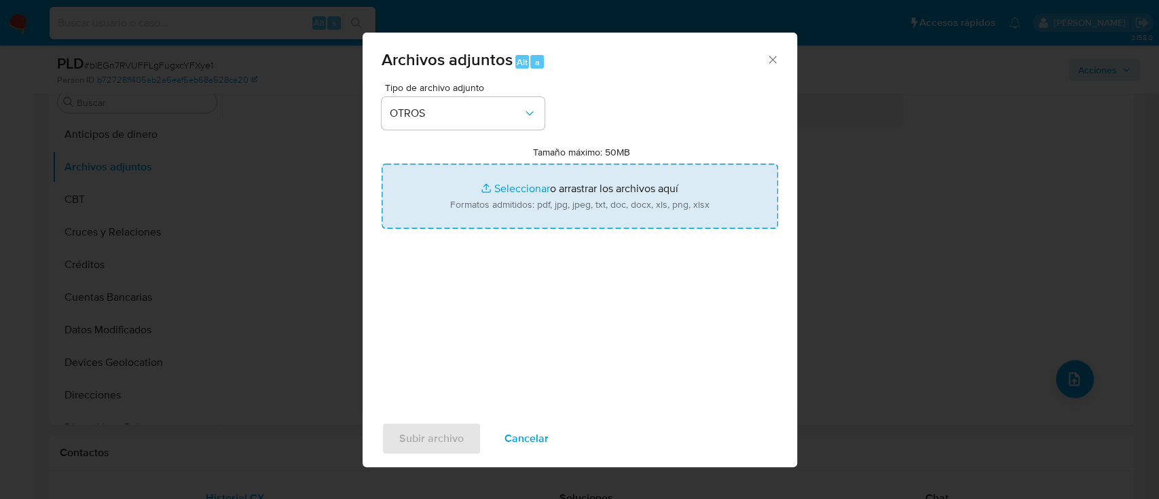
click at [521, 192] on input "Tamaño máximo: 50MB Seleccionar archivos" at bounding box center [580, 196] width 397 height 65
type input "C:\fakepath\824787753 - 12_09_2025.xlsx"
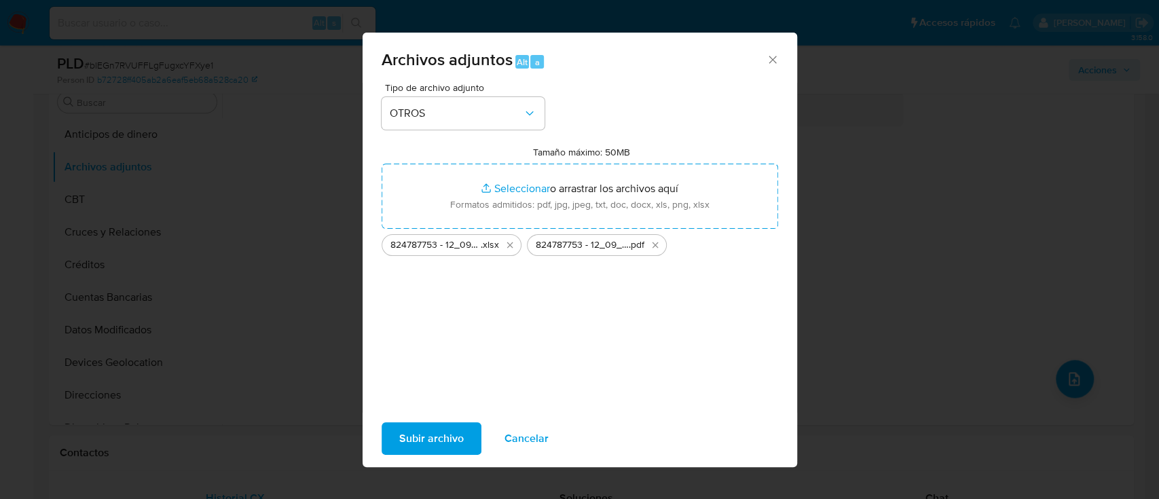
click at [447, 367] on div "Tipo de archivo adjunto OTROS Tamaño máximo: 50MB Seleccionar archivos Seleccio…" at bounding box center [580, 243] width 397 height 320
click at [408, 437] on span "Subir archivo" at bounding box center [431, 439] width 65 height 30
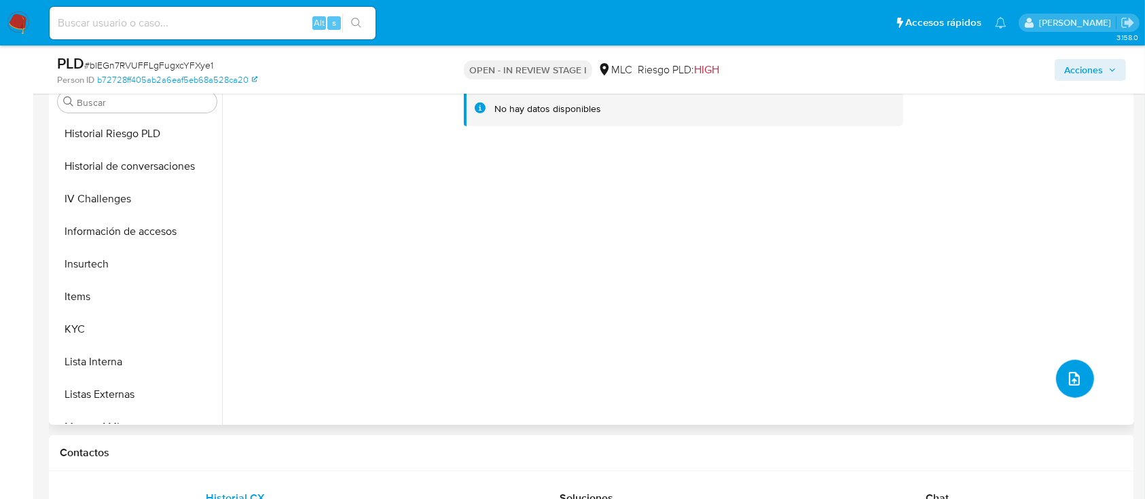
scroll to position [0, 0]
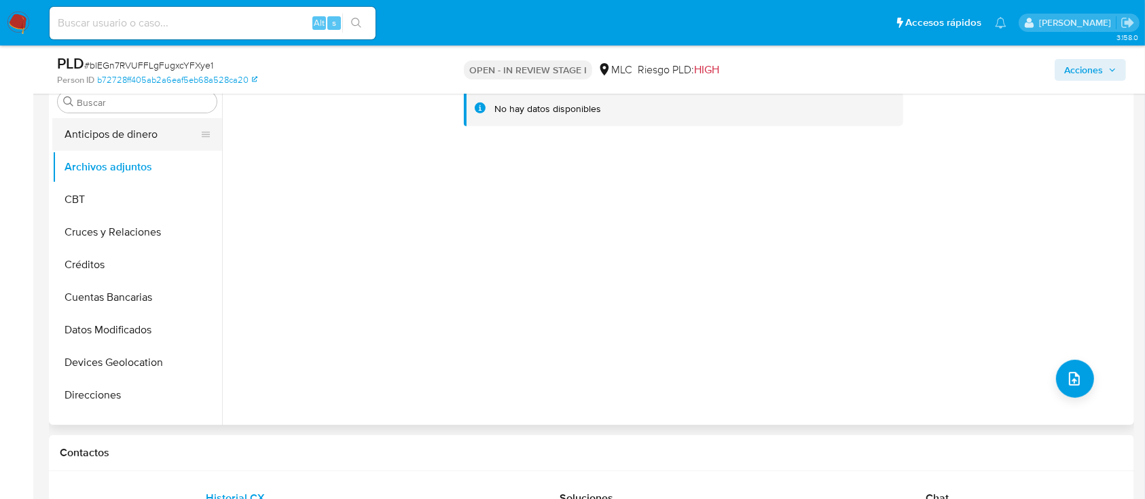
click at [151, 139] on button "Anticipos de dinero" at bounding box center [131, 134] width 159 height 33
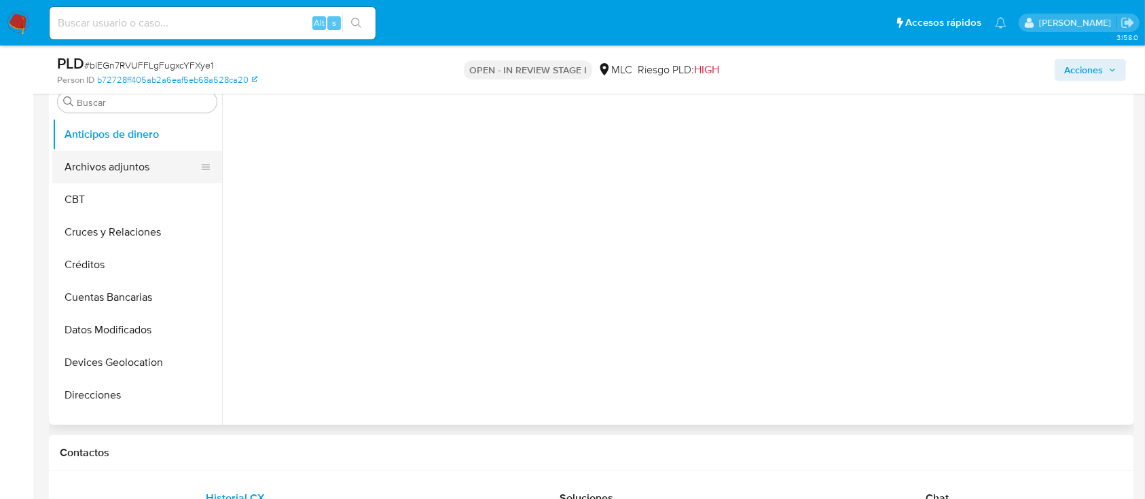
click at [143, 162] on button "Archivos adjuntos" at bounding box center [131, 167] width 159 height 33
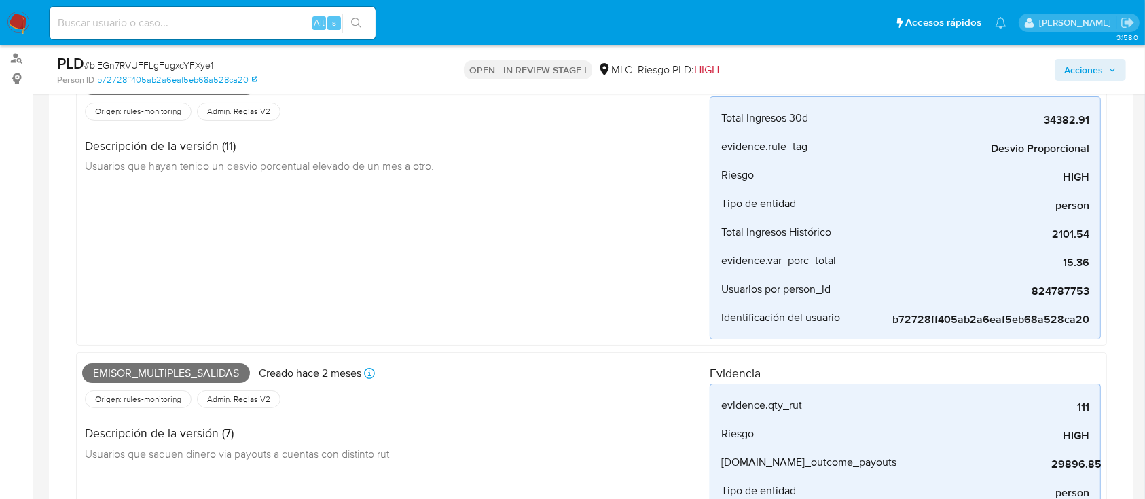
scroll to position [93, 0]
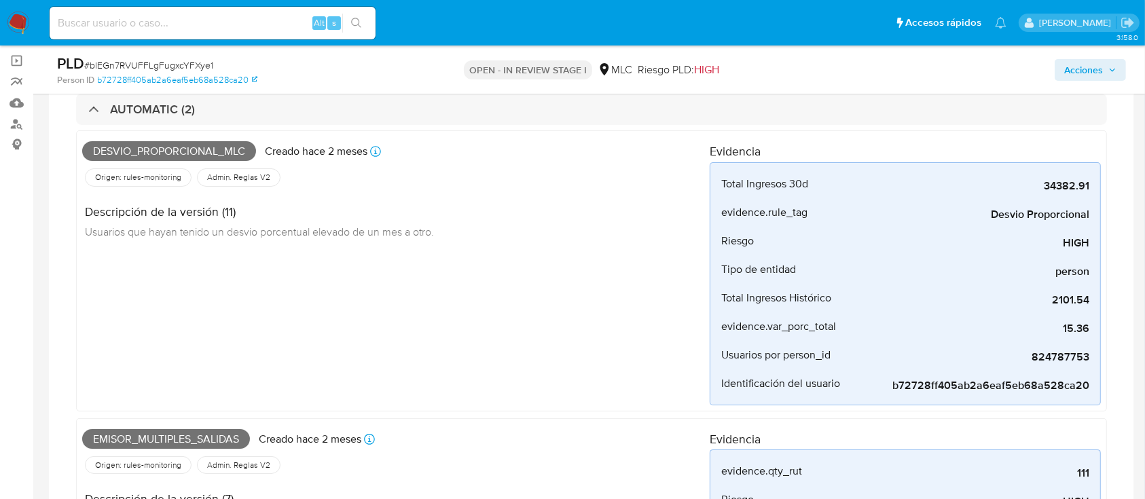
click at [210, 150] on span "Desvio_proporcional_mlc" at bounding box center [169, 151] width 174 height 20
copy span "Desvio_proporcional_mlc"
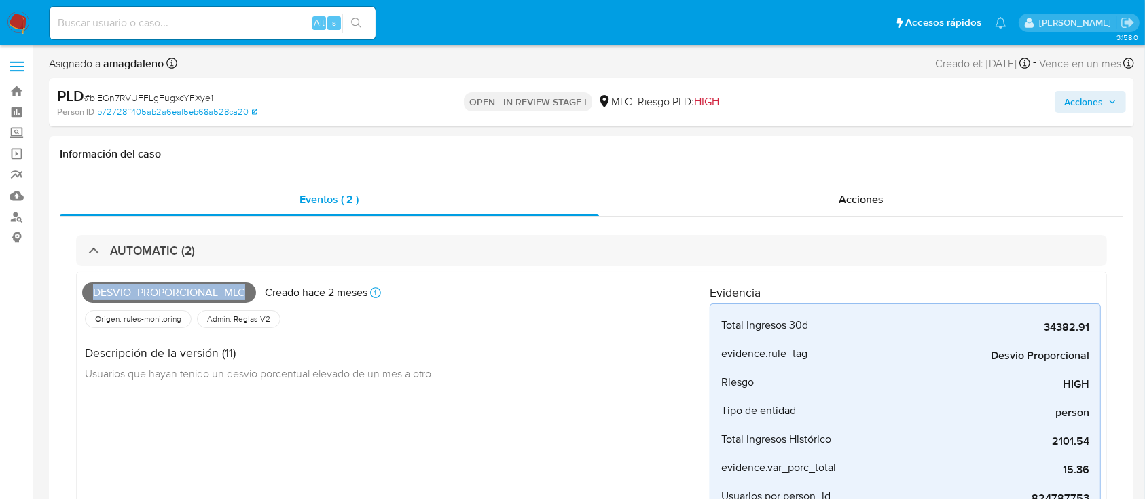
scroll to position [5, 0]
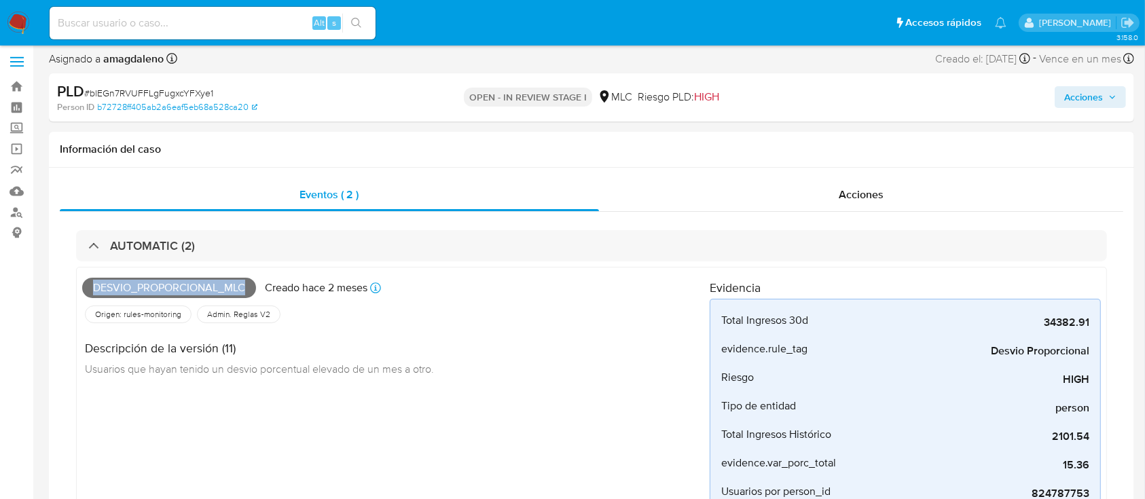
click at [1075, 101] on span "Acciones" at bounding box center [1083, 97] width 39 height 22
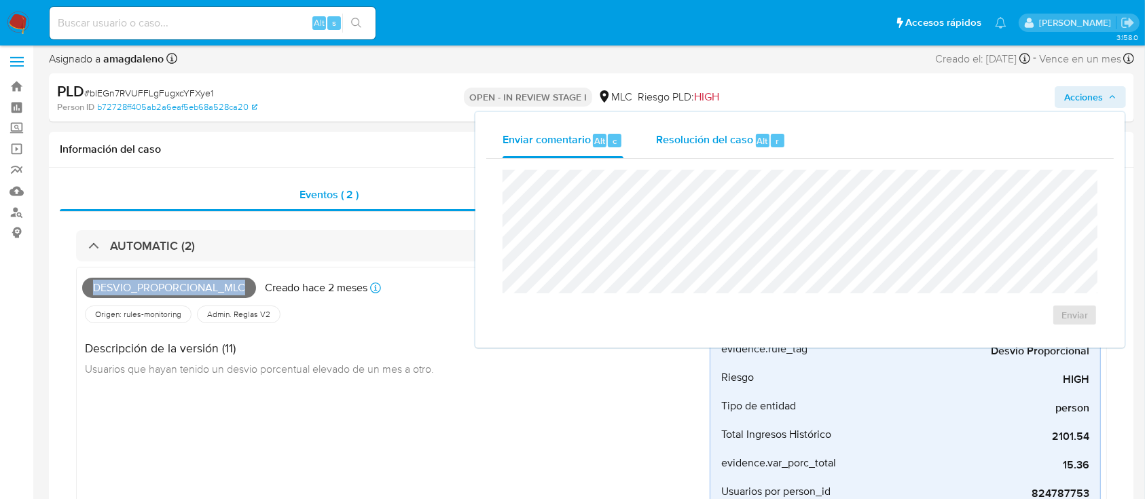
click at [699, 145] on span "Resolución del caso" at bounding box center [704, 140] width 97 height 16
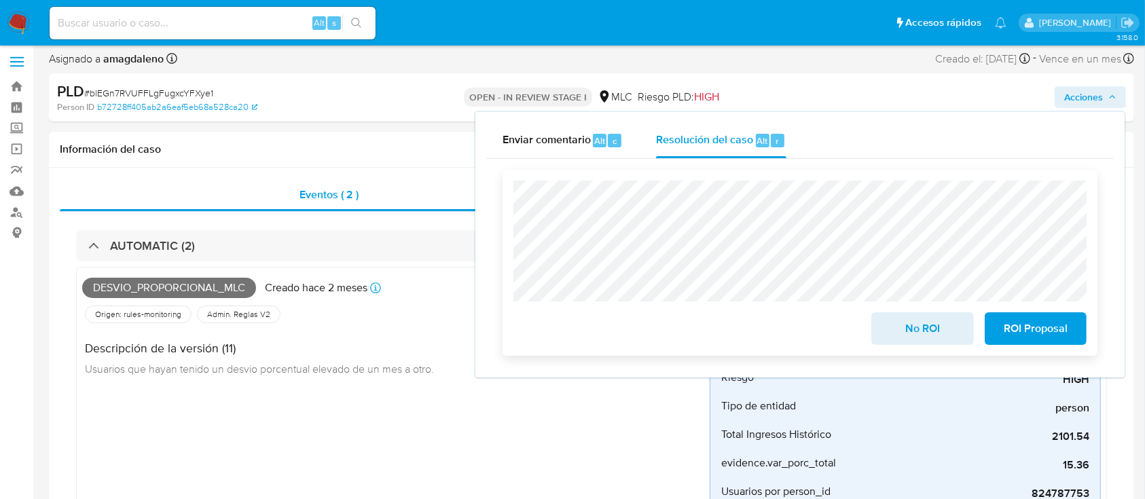
click at [1014, 333] on span "ROI Proposal" at bounding box center [1035, 329] width 67 height 30
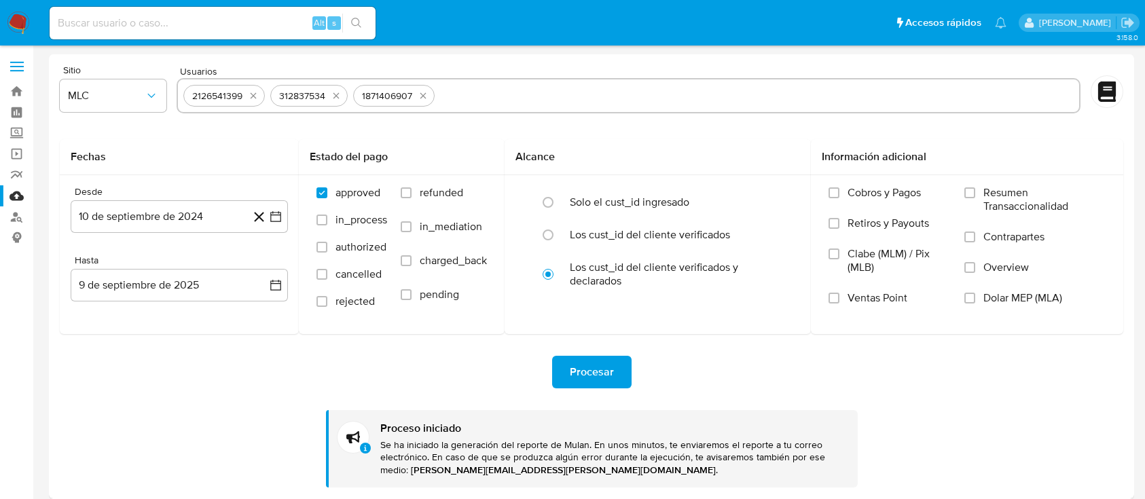
select select "10"
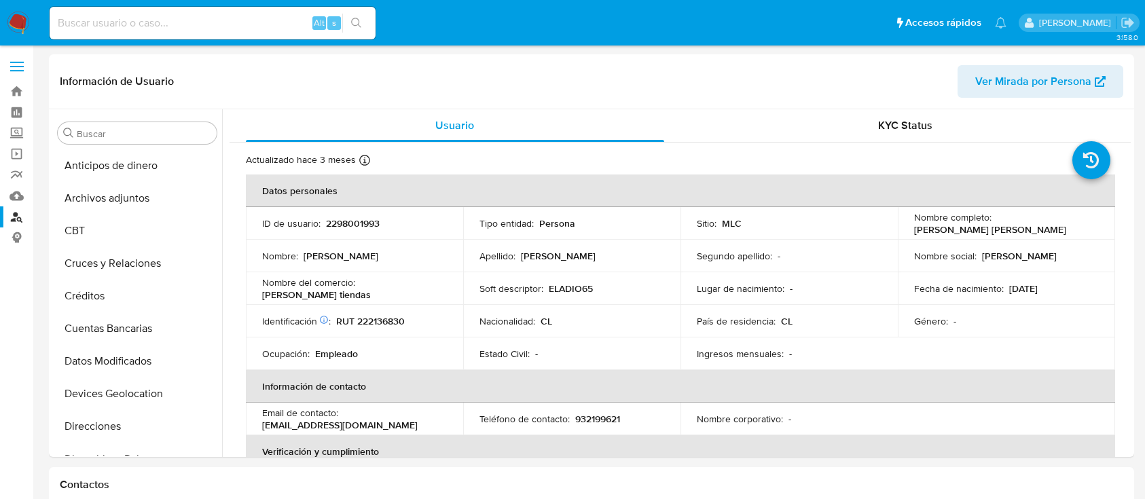
select select "100"
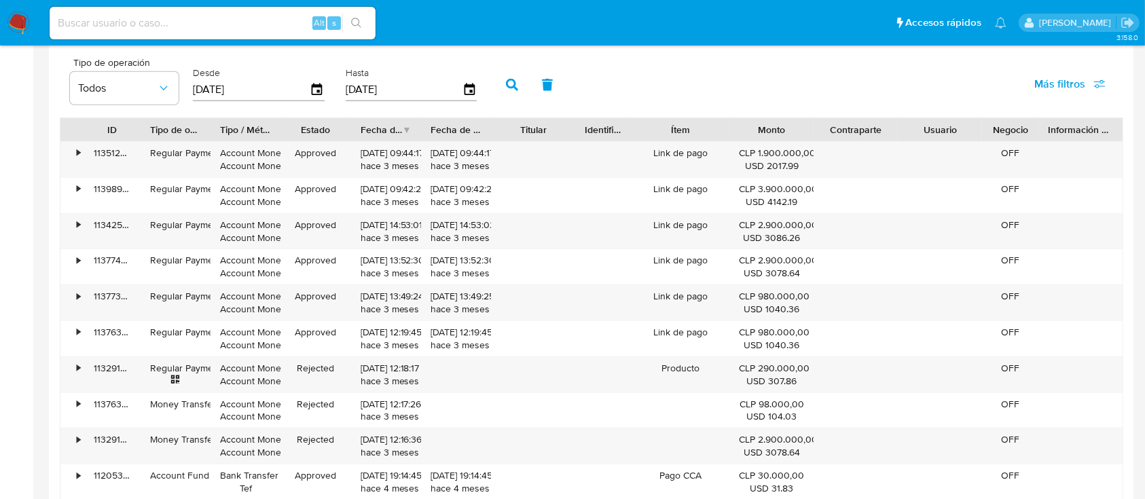
scroll to position [573, 0]
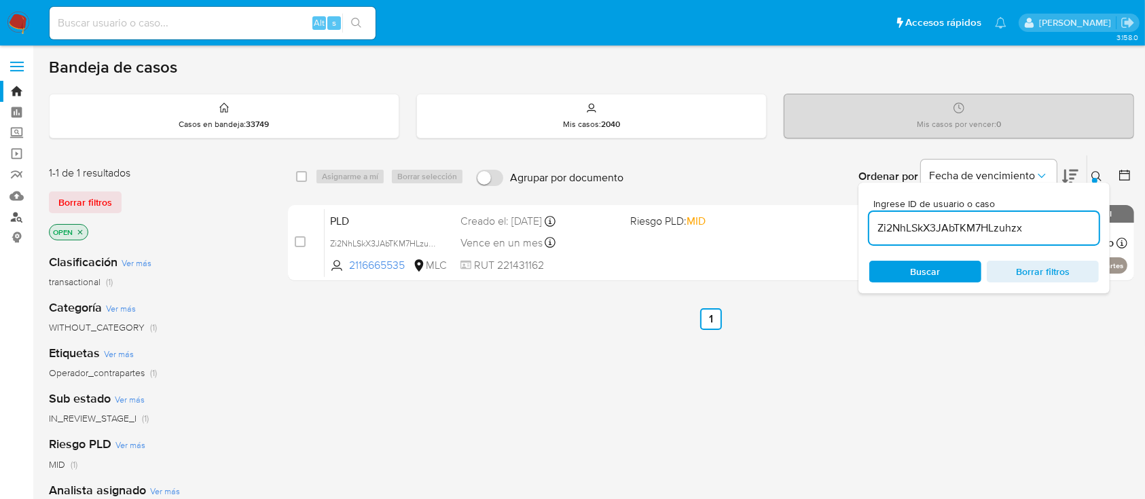
click at [12, 215] on link "Buscador de personas" at bounding box center [81, 216] width 162 height 21
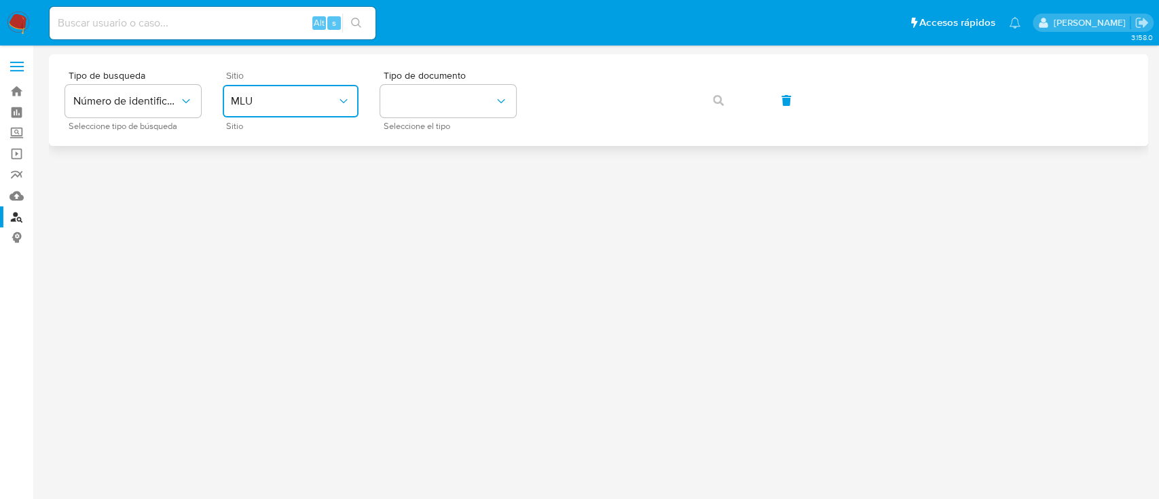
click at [256, 106] on span "MLU" at bounding box center [284, 101] width 106 height 14
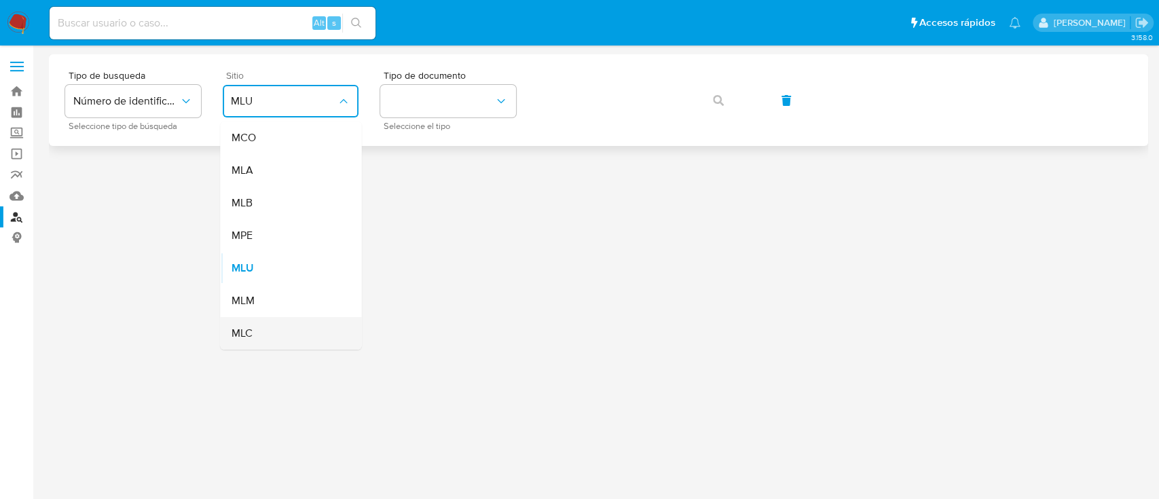
click at [273, 329] on div "MLC" at bounding box center [286, 333] width 111 height 33
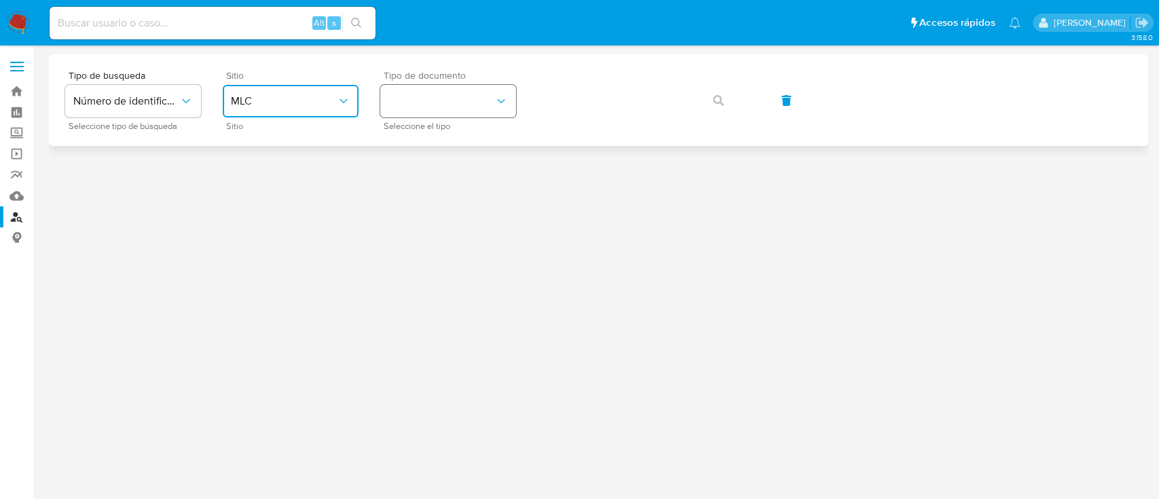
click at [464, 95] on button "identificationType" at bounding box center [448, 101] width 136 height 33
click at [457, 161] on div "RUT RUT" at bounding box center [443, 145] width 111 height 46
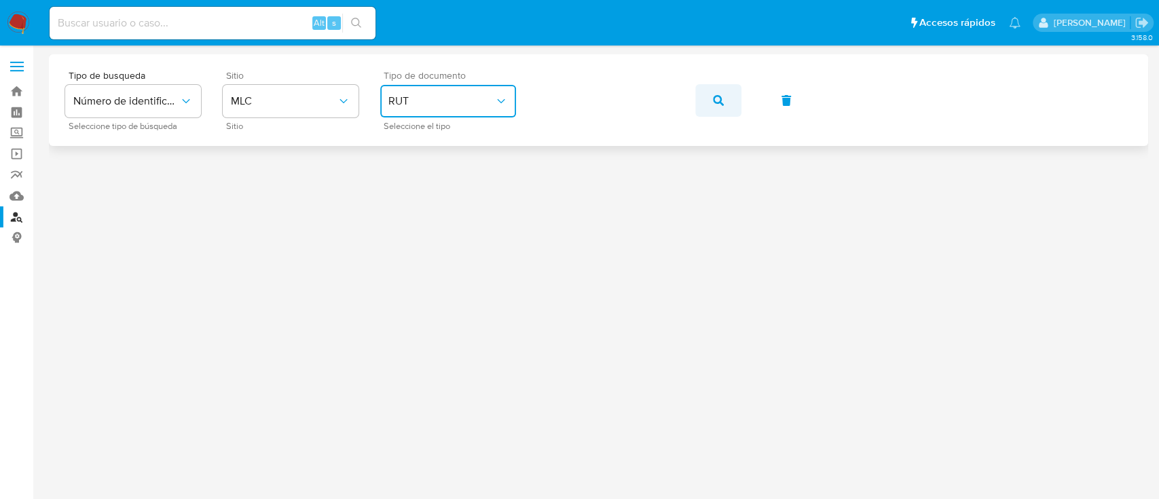
click at [727, 109] on button "button" at bounding box center [718, 100] width 46 height 33
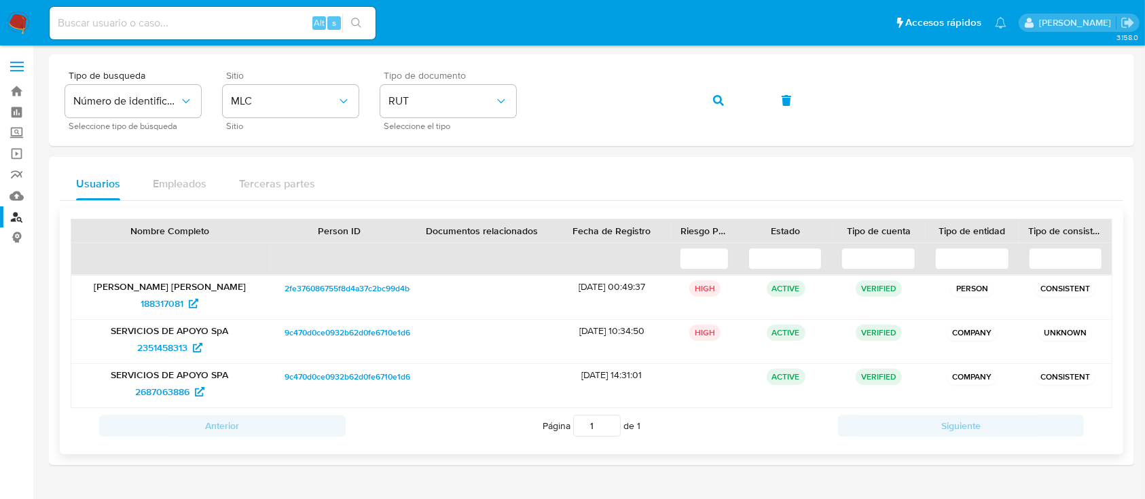
click at [345, 379] on span "9c470d0ce0932b62d0fe6710e1d65cb8" at bounding box center [356, 377] width 144 height 16
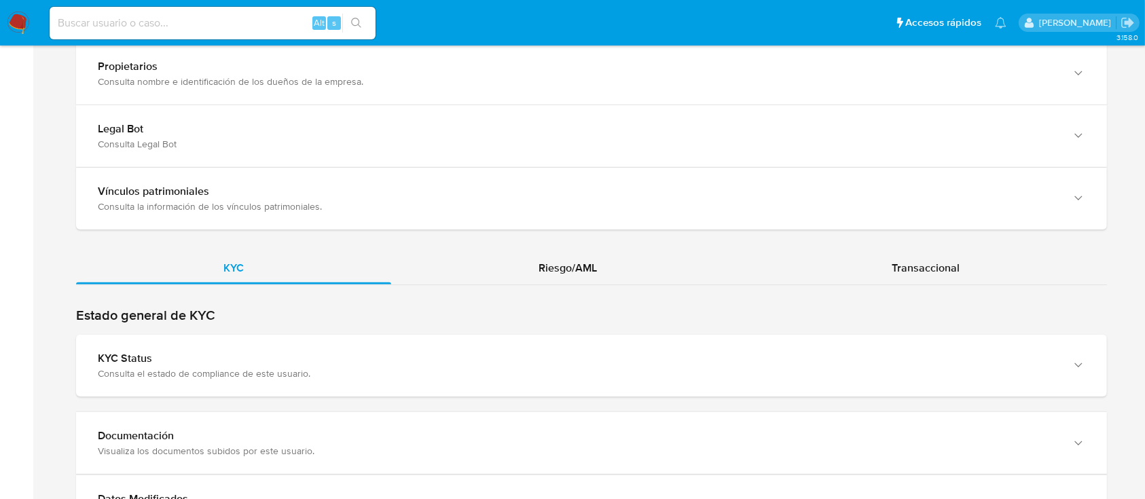
scroll to position [1211, 0]
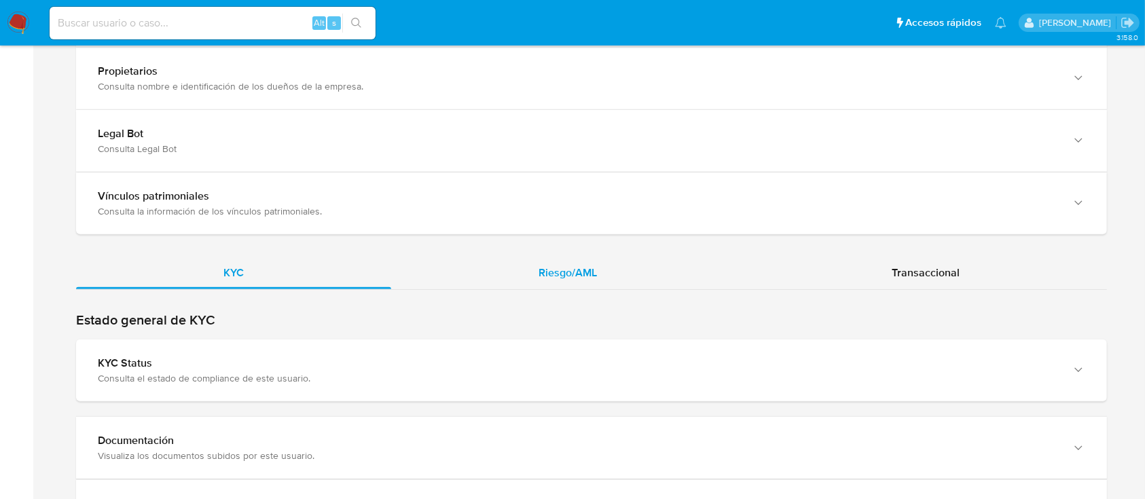
click at [497, 274] on div "Riesgo/AML" at bounding box center [567, 273] width 353 height 33
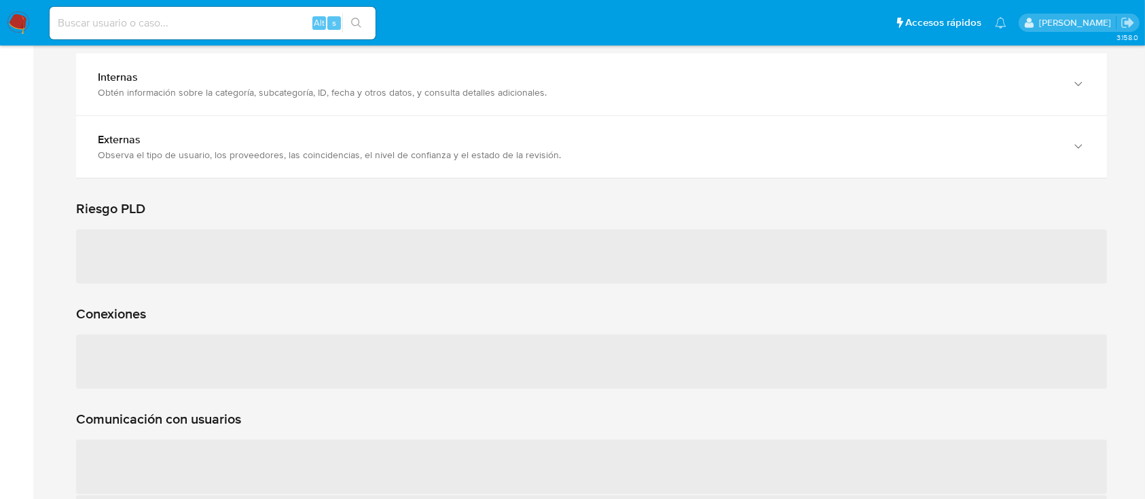
scroll to position [1556, 0]
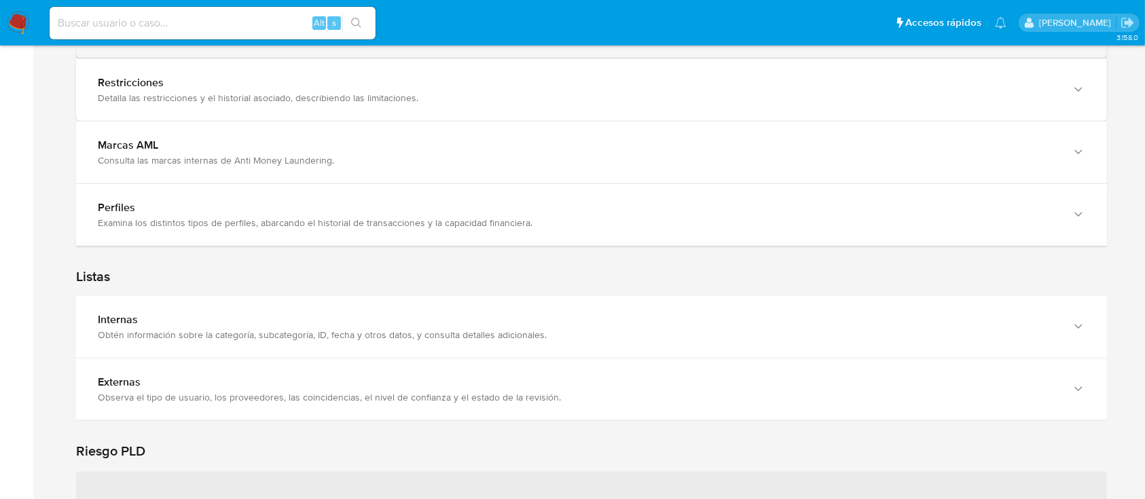
click at [722, 41] on div "Visualiza todos los casos con ID, fecha de creación, responsable, estado actual…" at bounding box center [578, 35] width 960 height 12
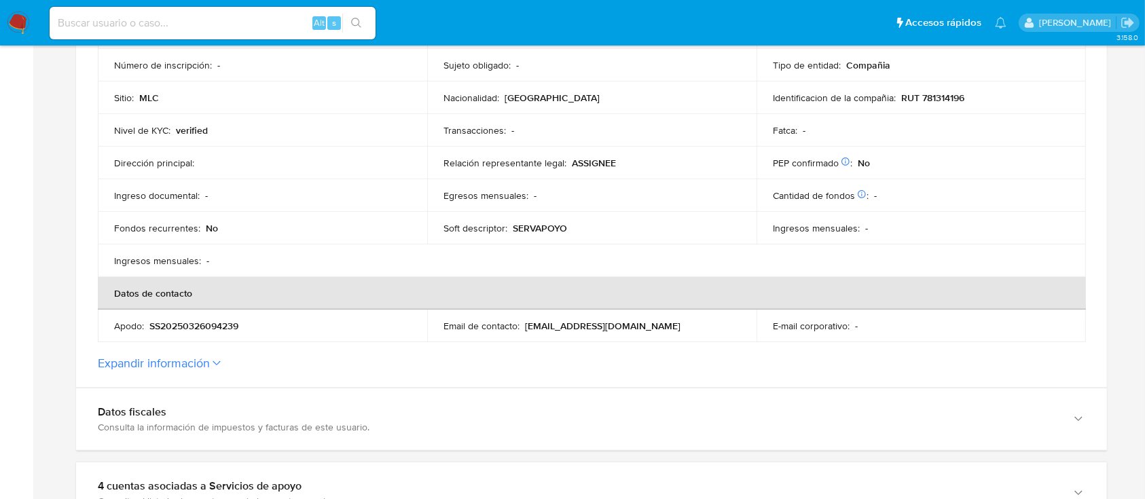
scroll to position [0, 0]
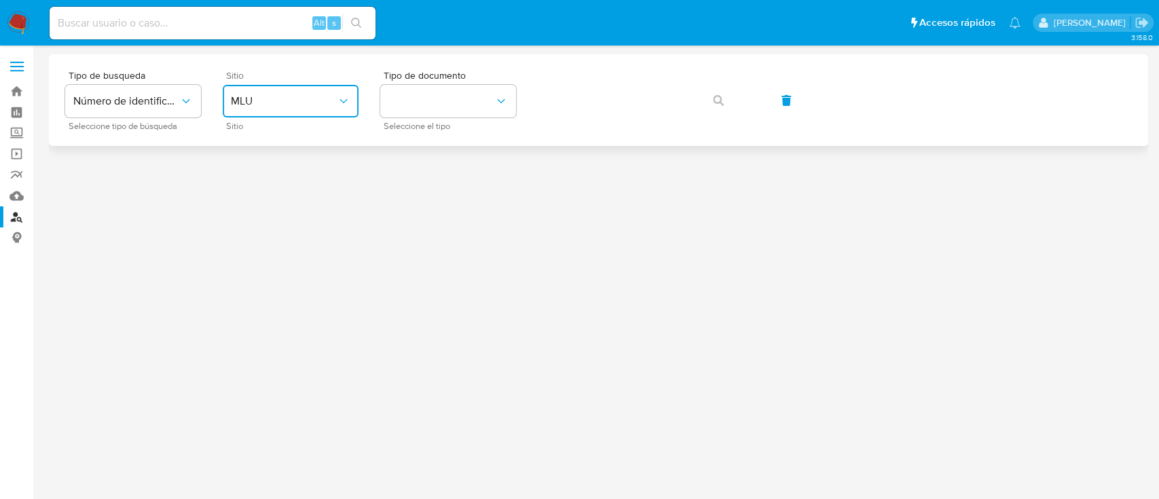
click at [297, 95] on span "MLU" at bounding box center [284, 101] width 106 height 14
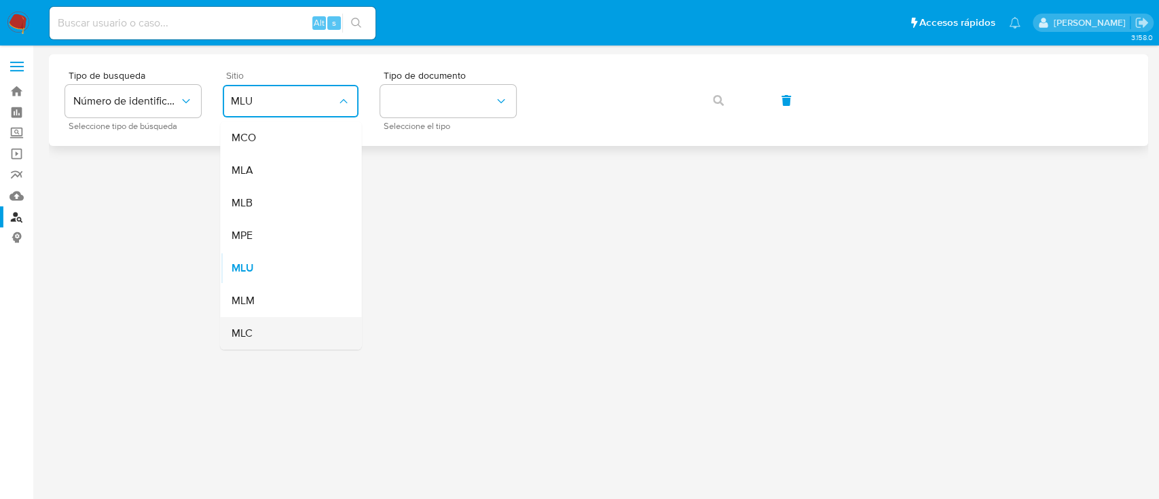
click at [270, 333] on div "MLC" at bounding box center [286, 333] width 111 height 33
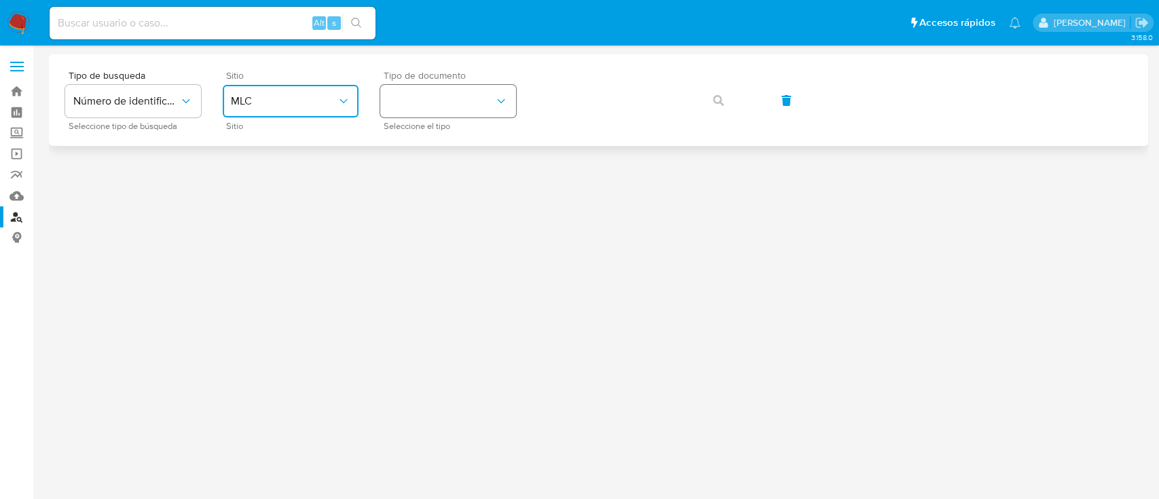
click at [428, 107] on button "identificationType" at bounding box center [448, 101] width 136 height 33
click at [428, 143] on div "RUT RUT" at bounding box center [443, 145] width 111 height 46
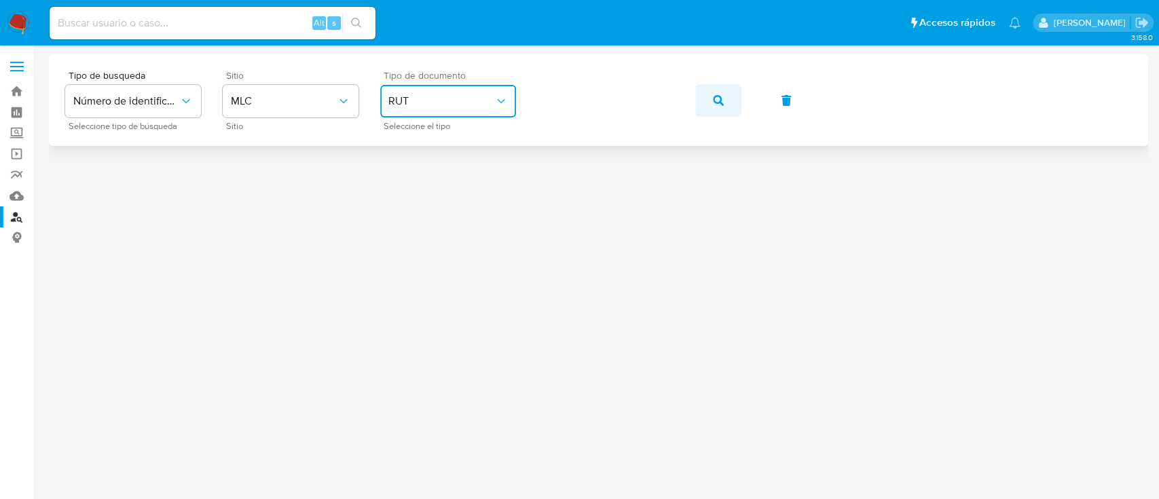
click at [710, 100] on button "button" at bounding box center [718, 100] width 46 height 33
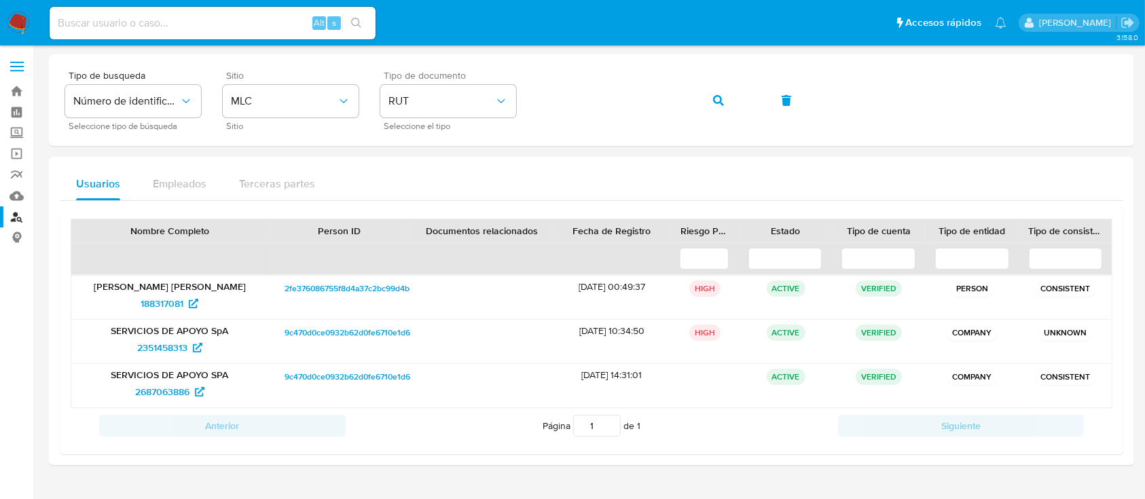
scroll to position [34, 0]
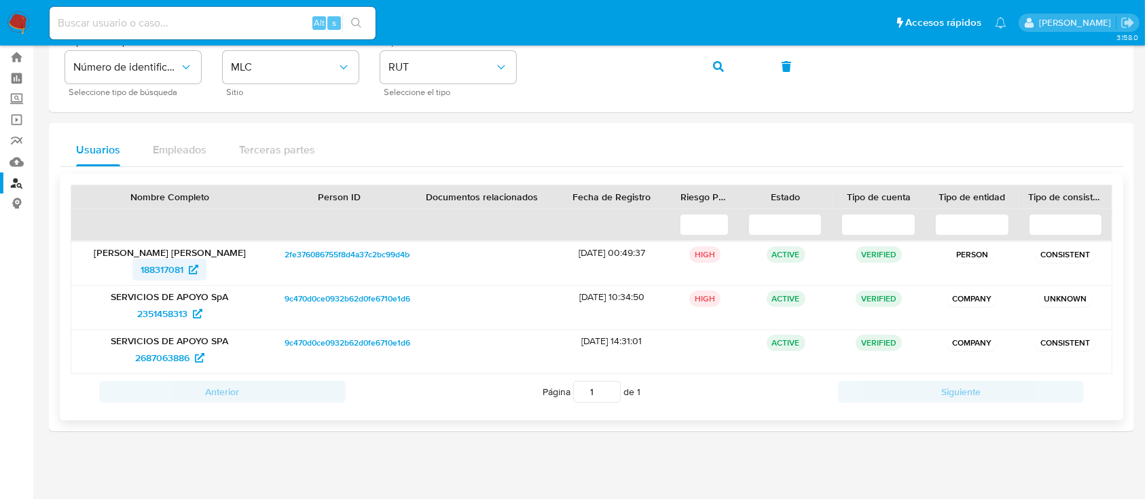
click at [169, 265] on span "188317081" at bounding box center [162, 270] width 43 height 22
drag, startPoint x: 358, startPoint y: 292, endPoint x: 278, endPoint y: 269, distance: 83.4
click at [278, 269] on div "2fe376086755f8d4a37c2bc99d4beaf0" at bounding box center [339, 263] width 143 height 43
drag, startPoint x: 128, startPoint y: 268, endPoint x: 185, endPoint y: 274, distance: 57.3
click at [185, 274] on div "188317081" at bounding box center [170, 270] width 178 height 22
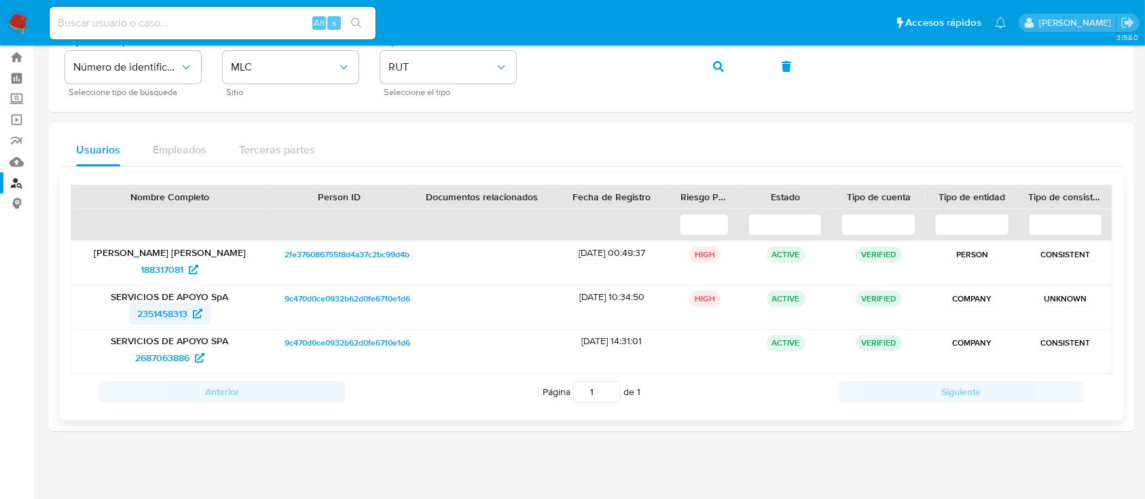
click at [201, 318] on span "2351458313" at bounding box center [169, 314] width 65 height 22
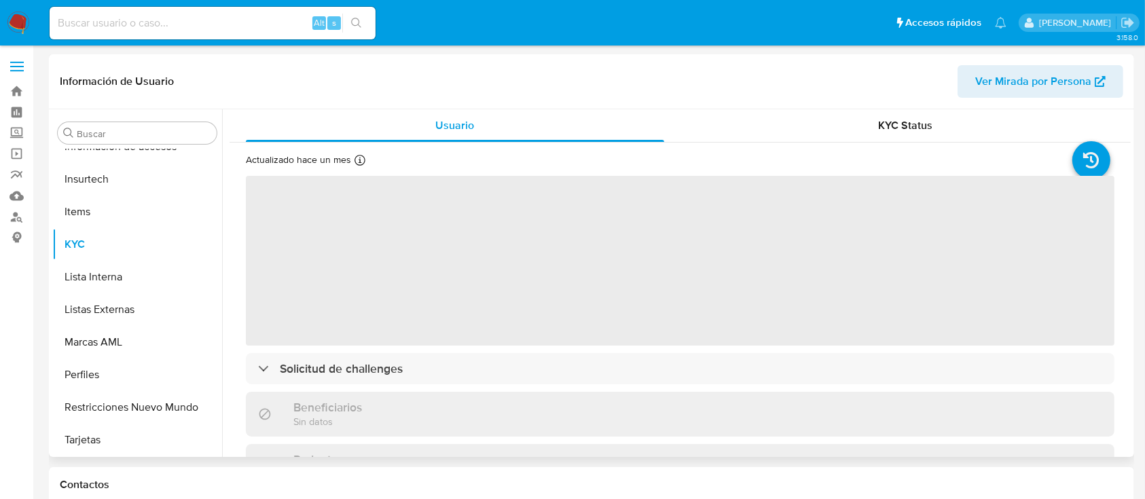
scroll to position [574, 0]
select select "10"
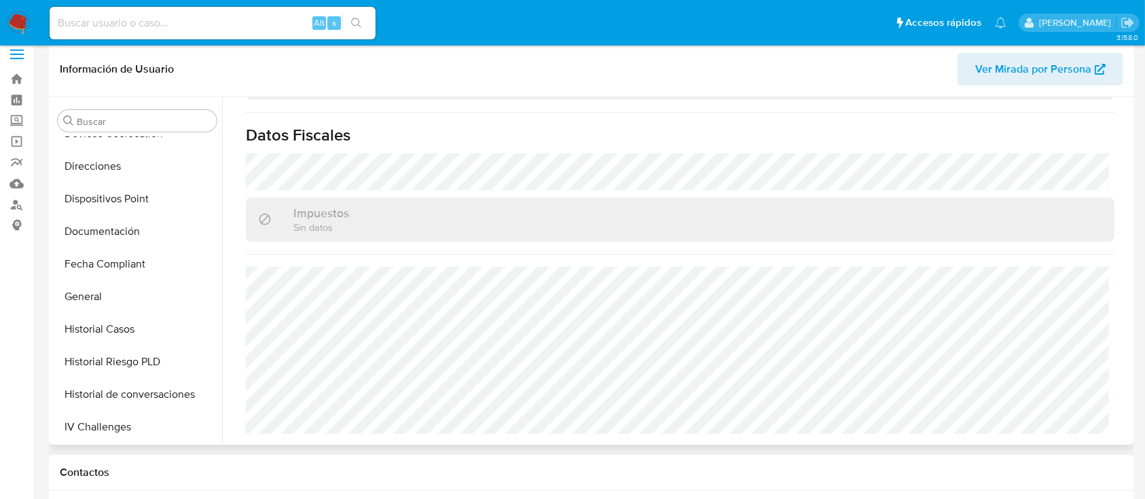
scroll to position [246, 0]
click at [161, 323] on button "Historial Casos" at bounding box center [131, 331] width 159 height 33
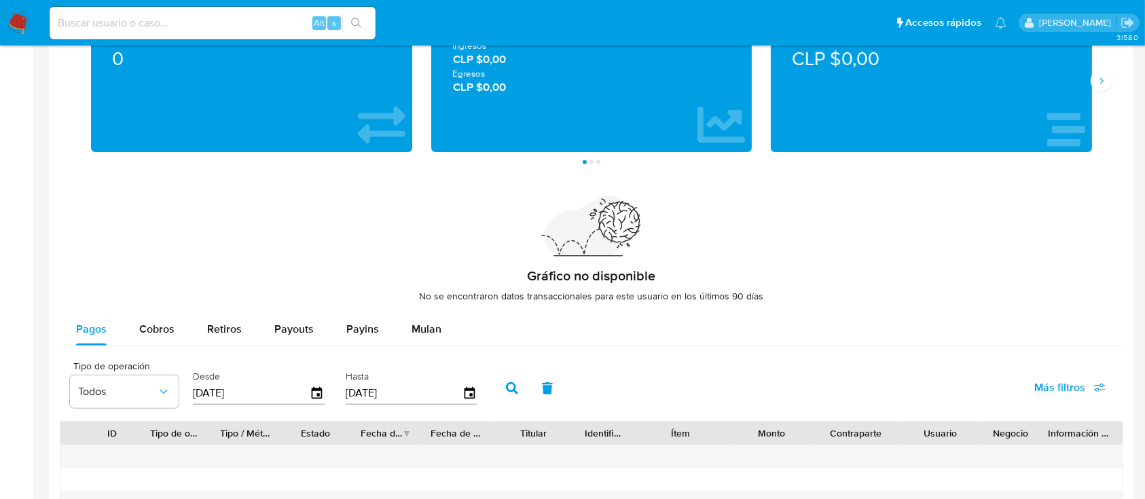
scroll to position [736, 0]
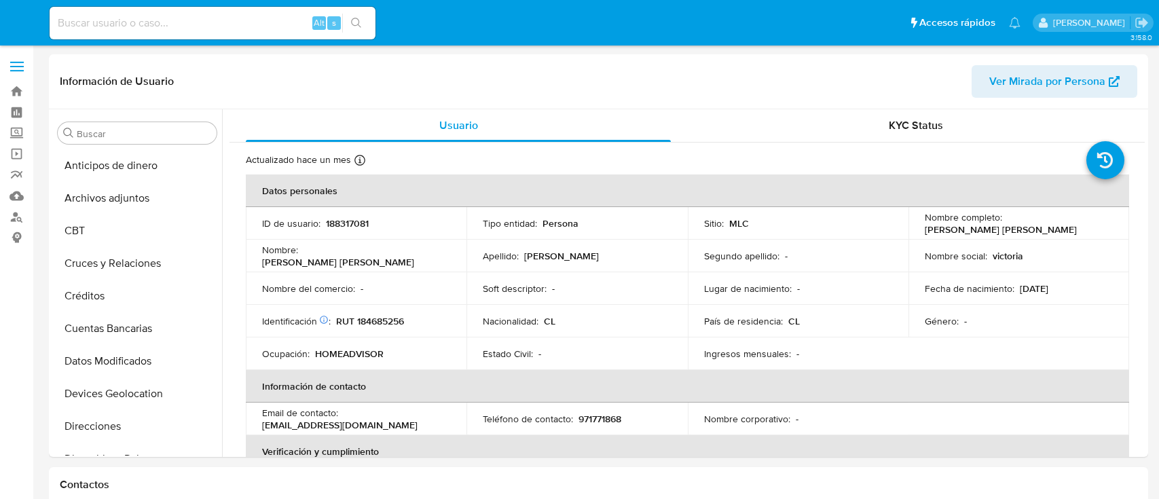
select select "10"
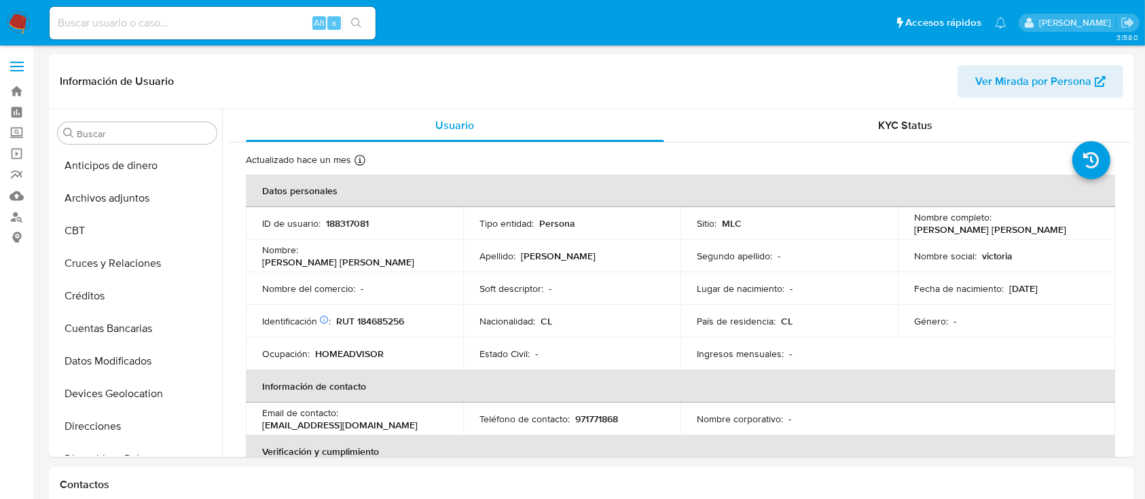
scroll to position [574, 0]
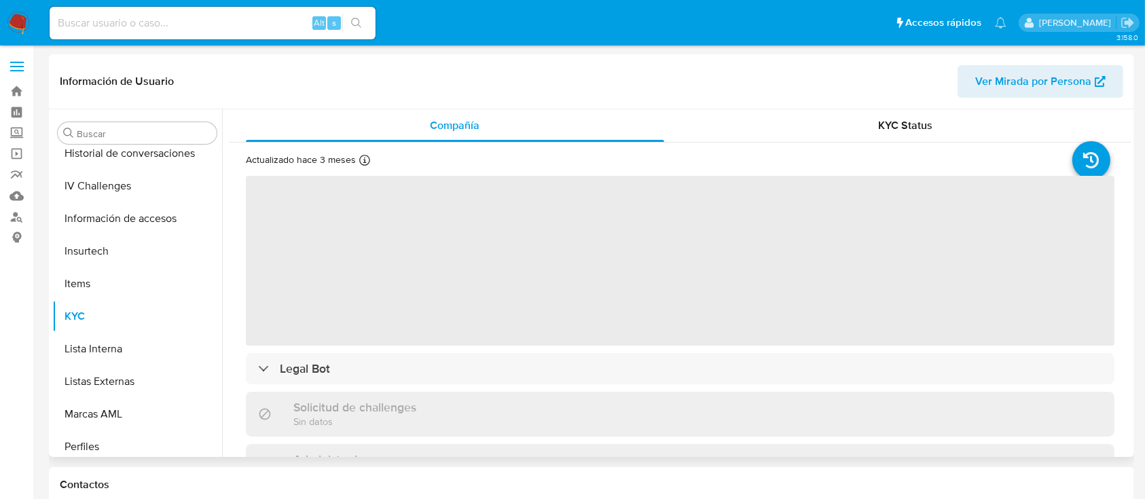
scroll to position [574, 0]
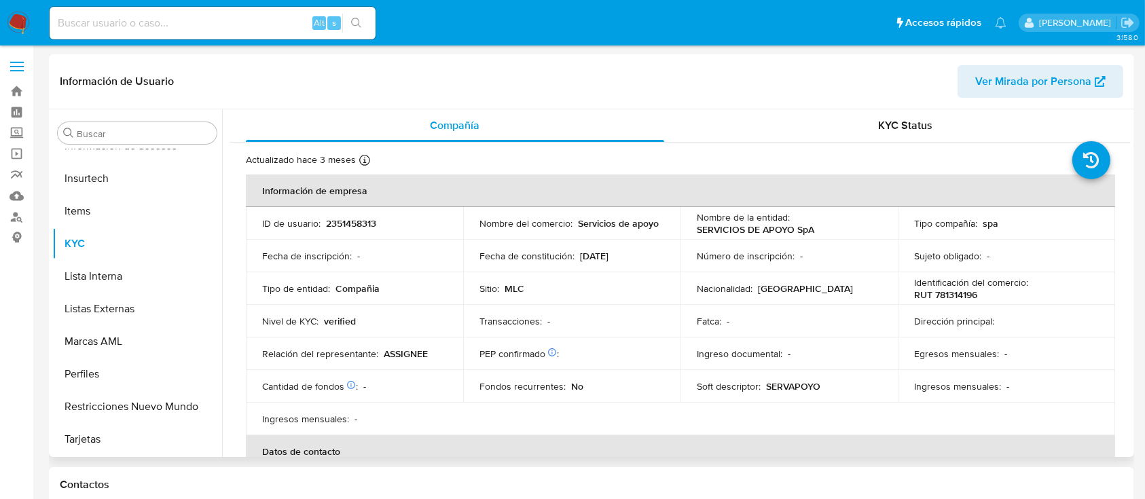
select select "10"
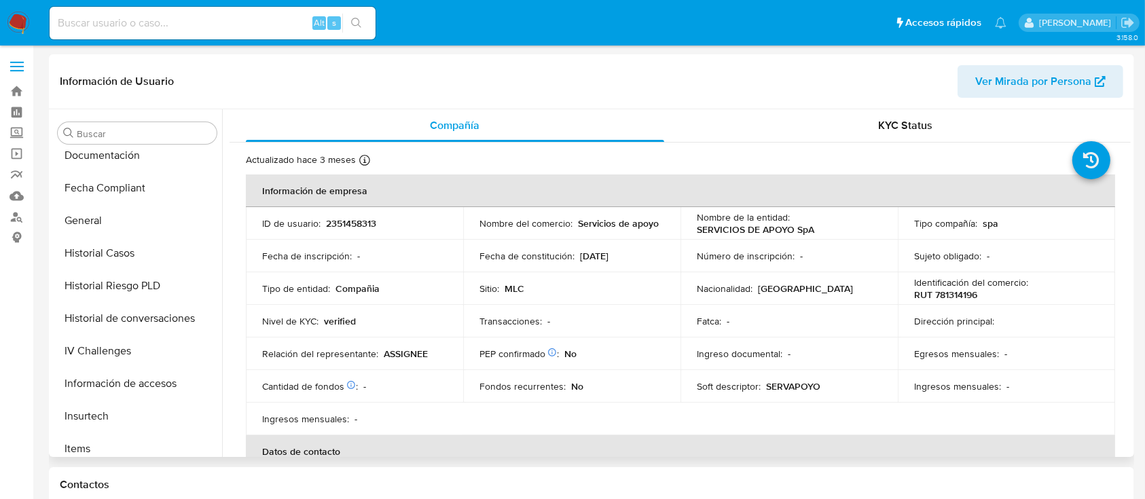
scroll to position [307, 0]
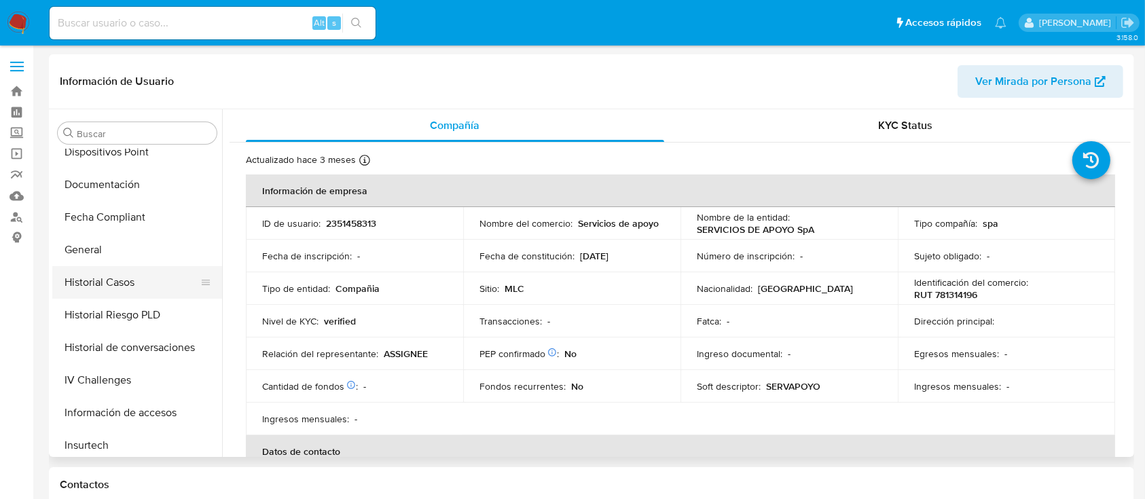
click at [142, 286] on button "Historial Casos" at bounding box center [131, 282] width 159 height 33
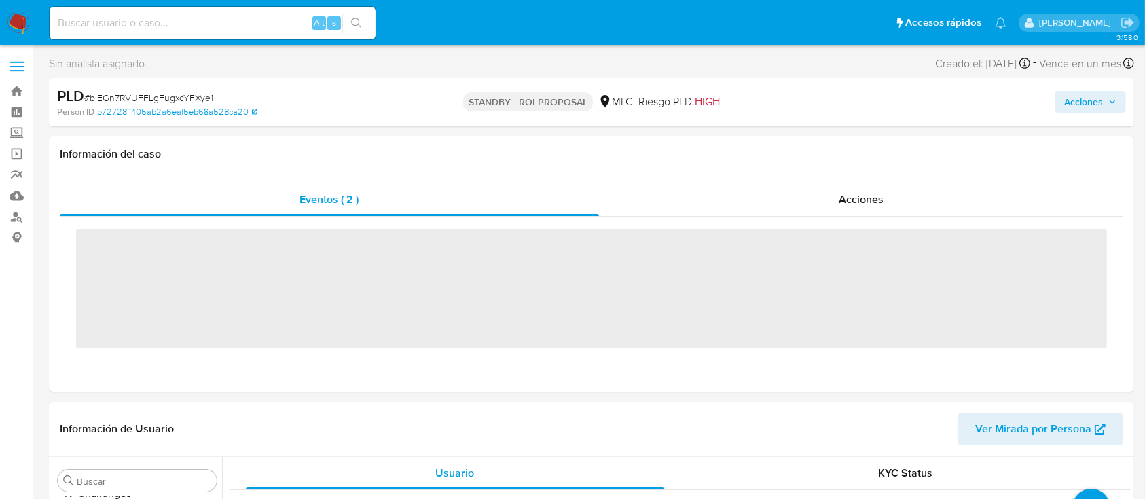
scroll to position [570, 0]
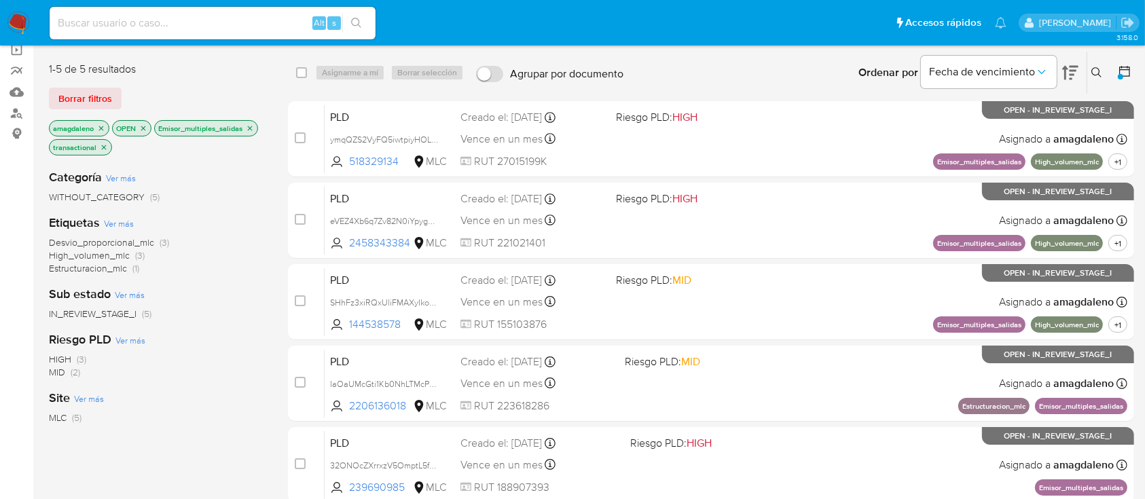
scroll to position [107, 0]
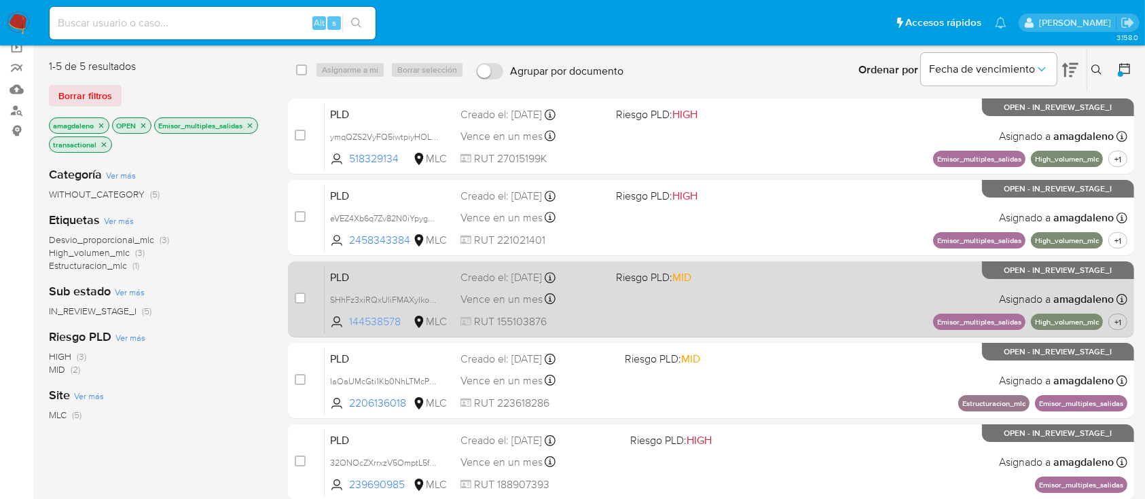
click at [373, 321] on span "144538578" at bounding box center [379, 321] width 61 height 15
click at [717, 316] on div "PLD SHhFz3xiRQxUliFMAXyIkoXp 144538578 MLC Riesgo PLD: MID Creado el: 12/07/202…" at bounding box center [726, 299] width 803 height 69
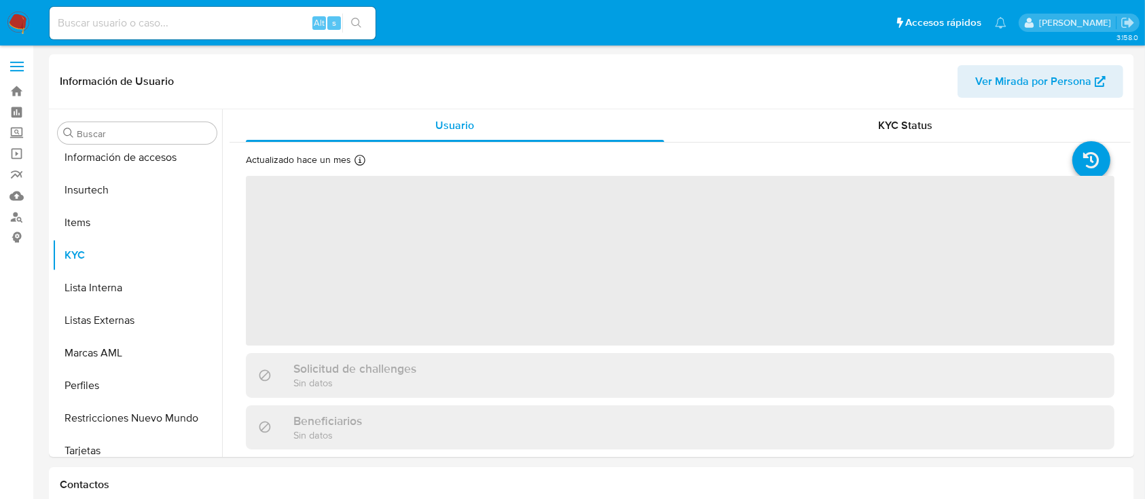
scroll to position [574, 0]
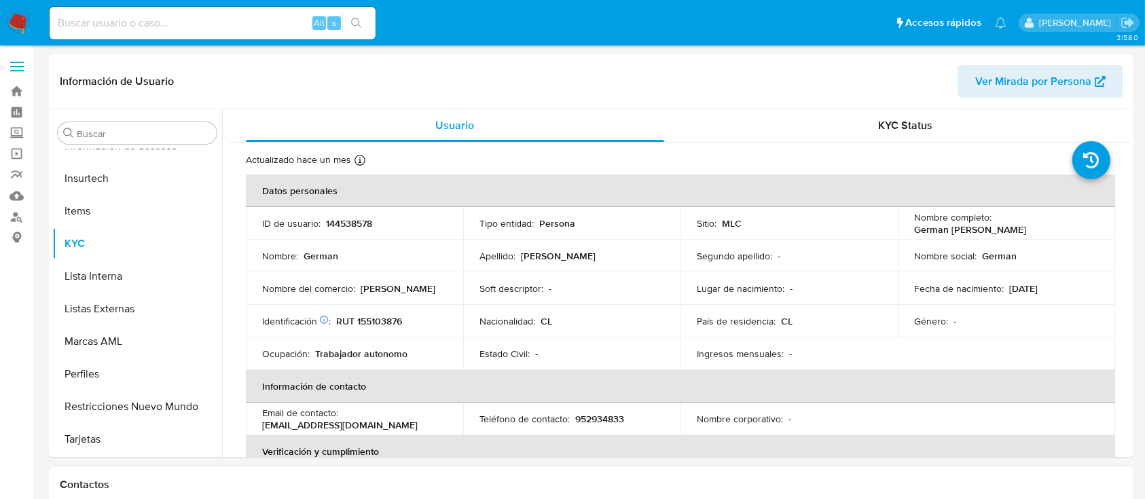
select select "10"
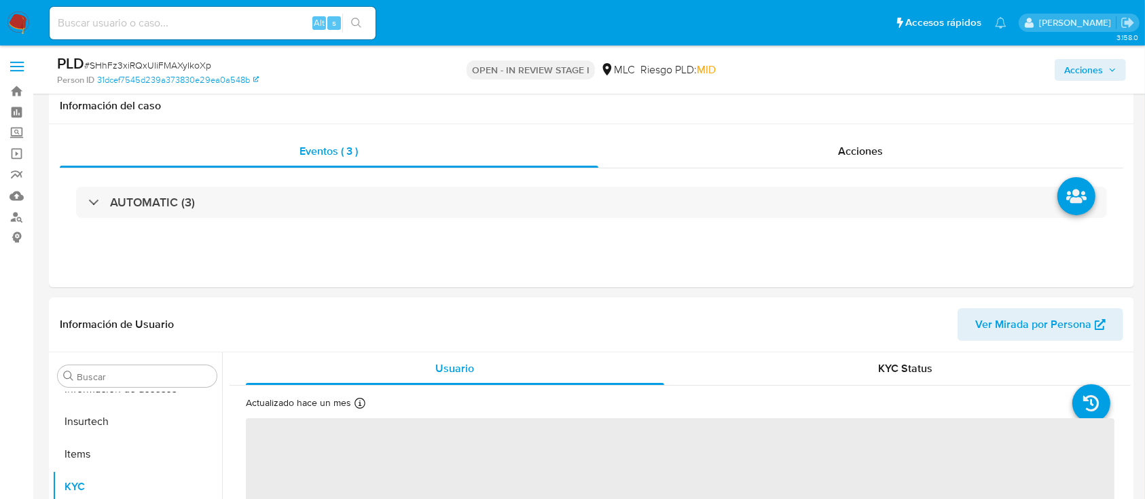
scroll to position [165, 0]
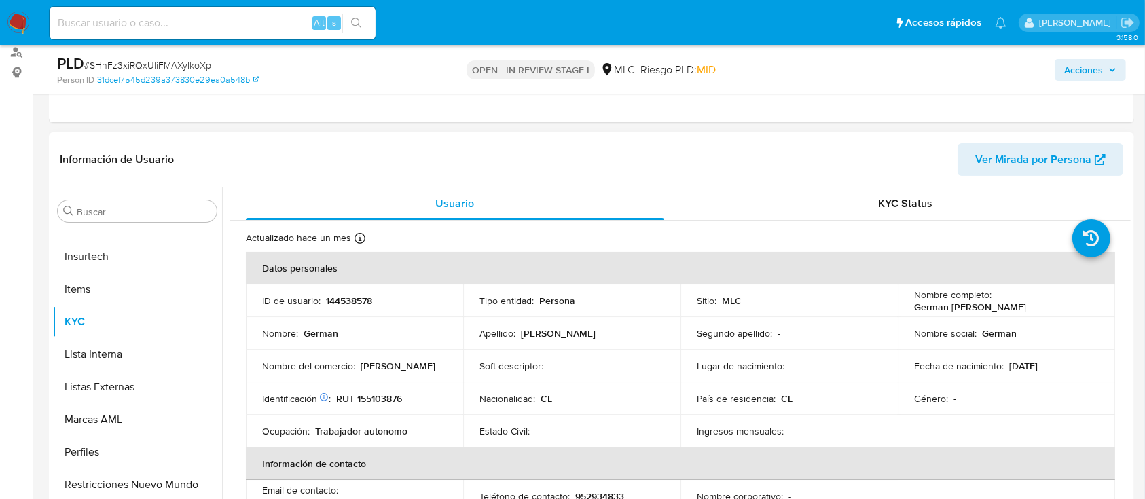
select select "10"
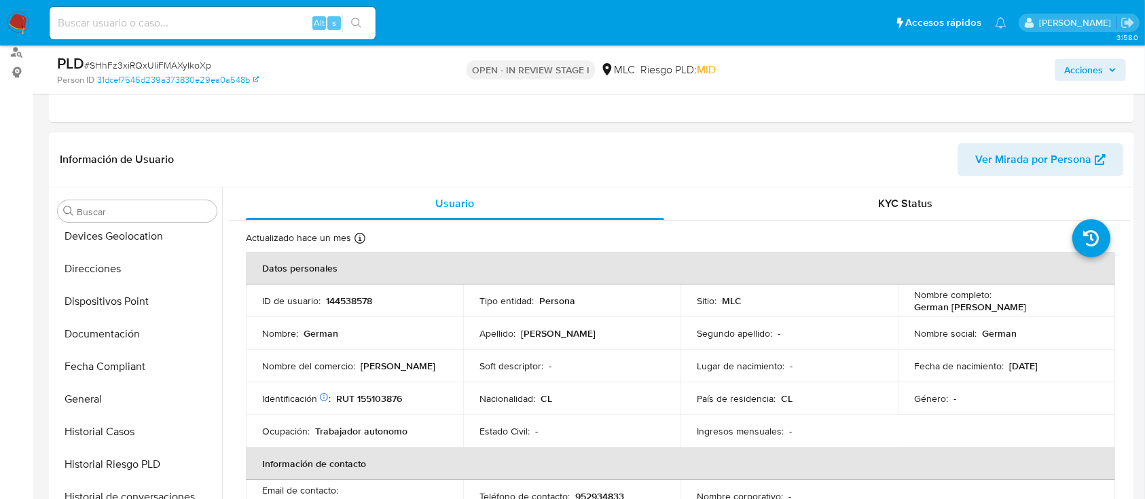
scroll to position [232, 0]
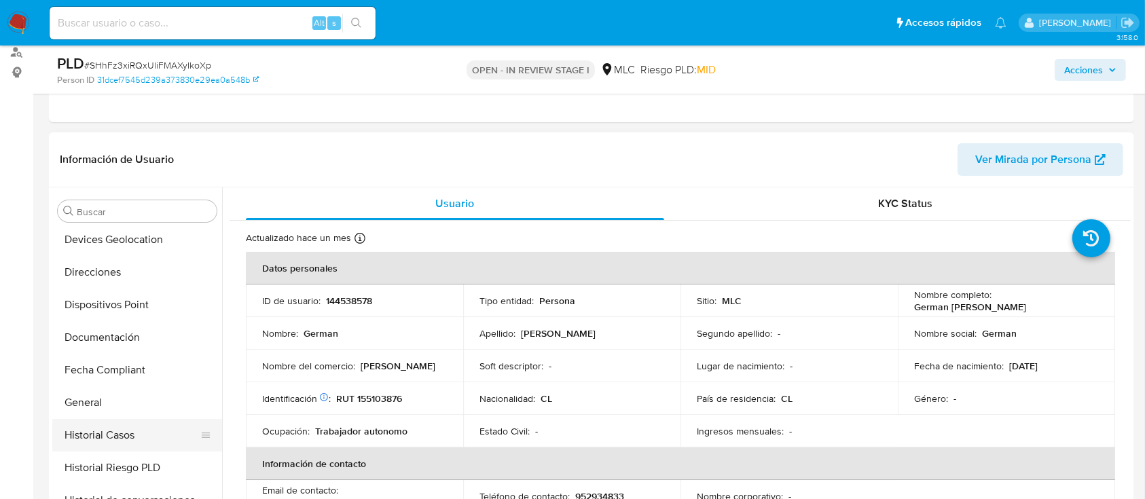
click at [180, 432] on button "Historial Casos" at bounding box center [131, 435] width 159 height 33
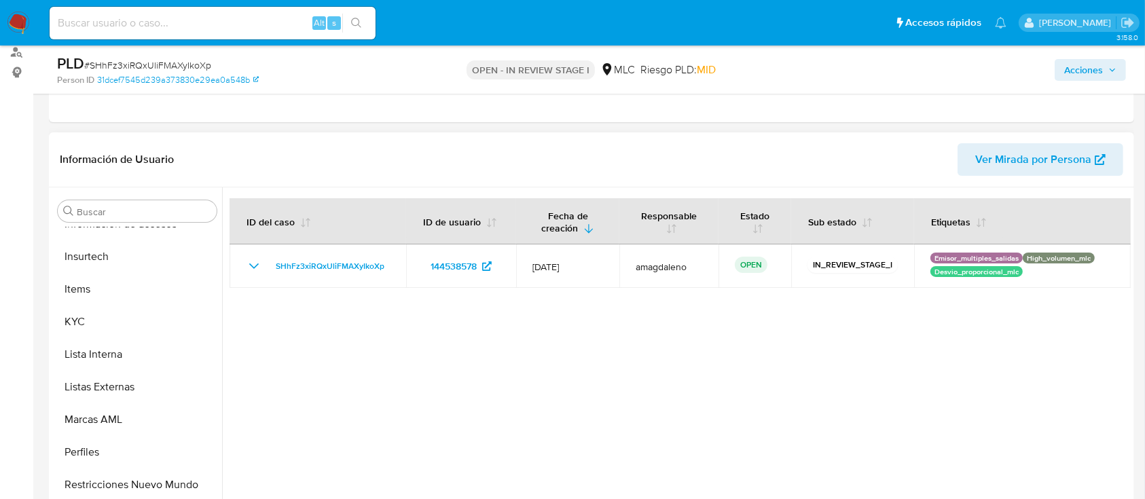
scroll to position [570, 0]
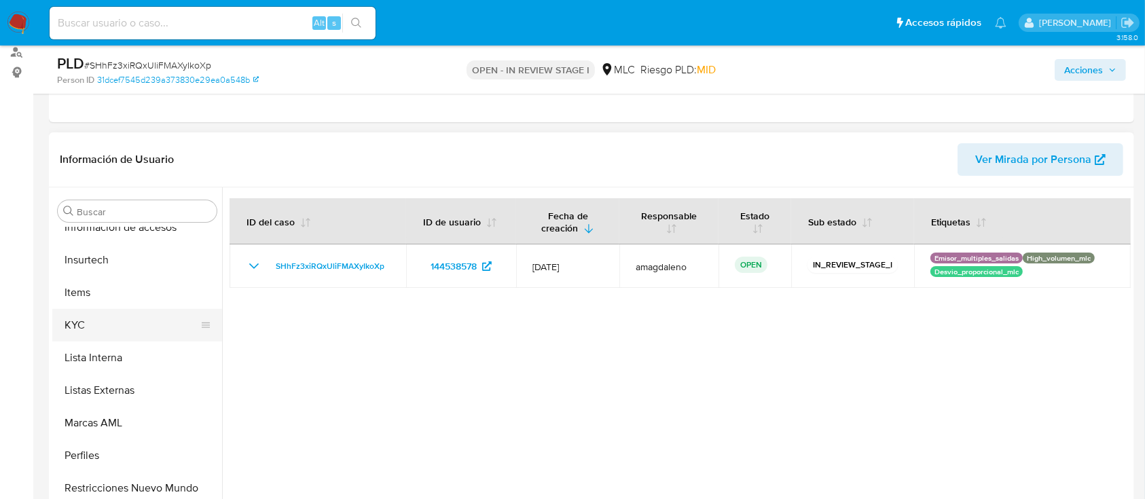
click at [161, 319] on button "KYC" at bounding box center [131, 325] width 159 height 33
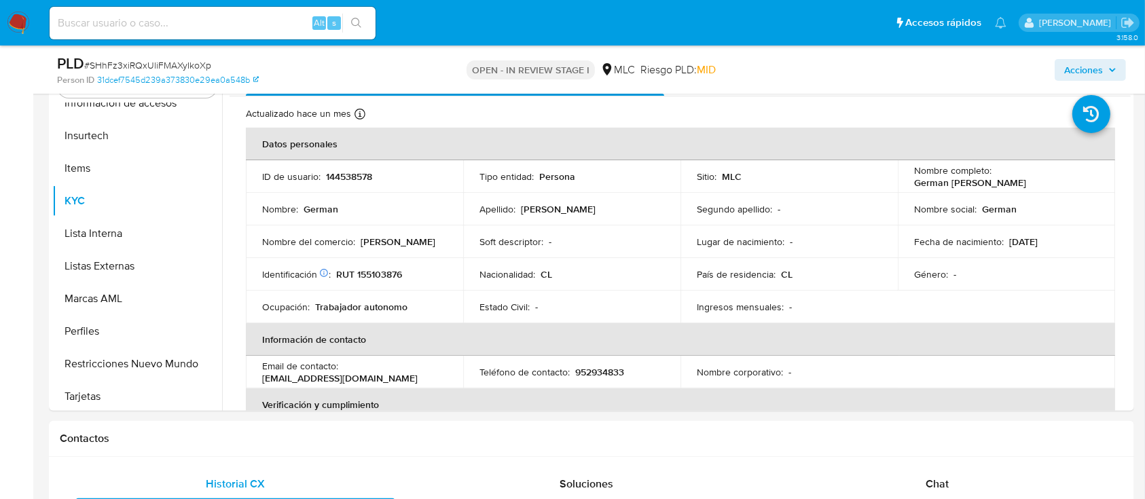
scroll to position [293, 0]
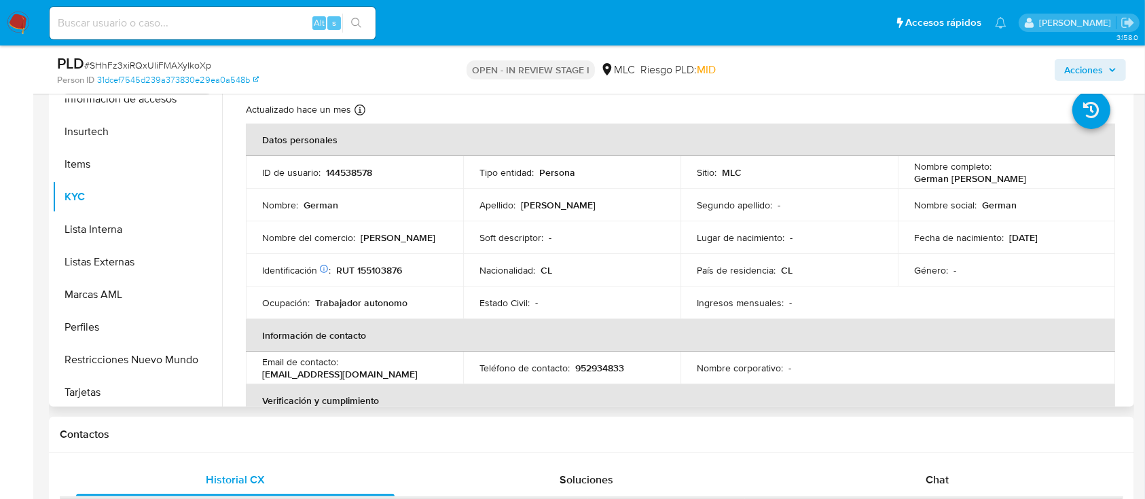
click at [371, 269] on p "RUT 155103876" at bounding box center [369, 270] width 66 height 12
copy p "155103876"
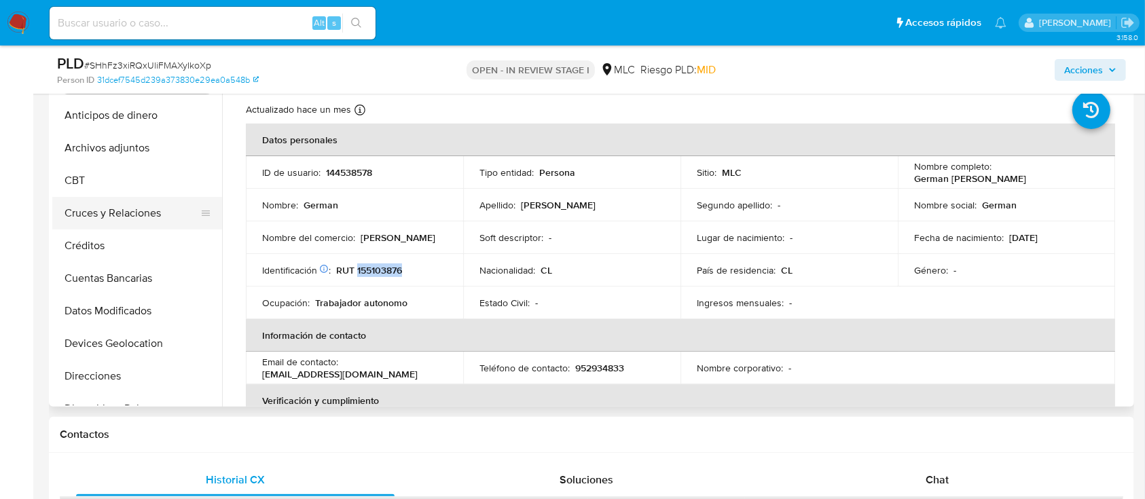
click at [109, 220] on button "Cruces y Relaciones" at bounding box center [131, 213] width 159 height 33
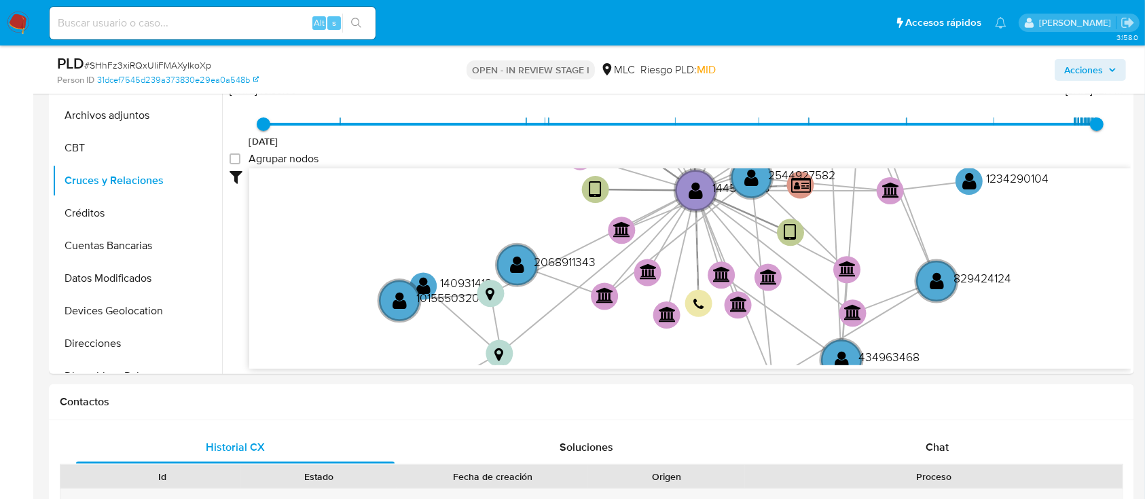
scroll to position [330, 0]
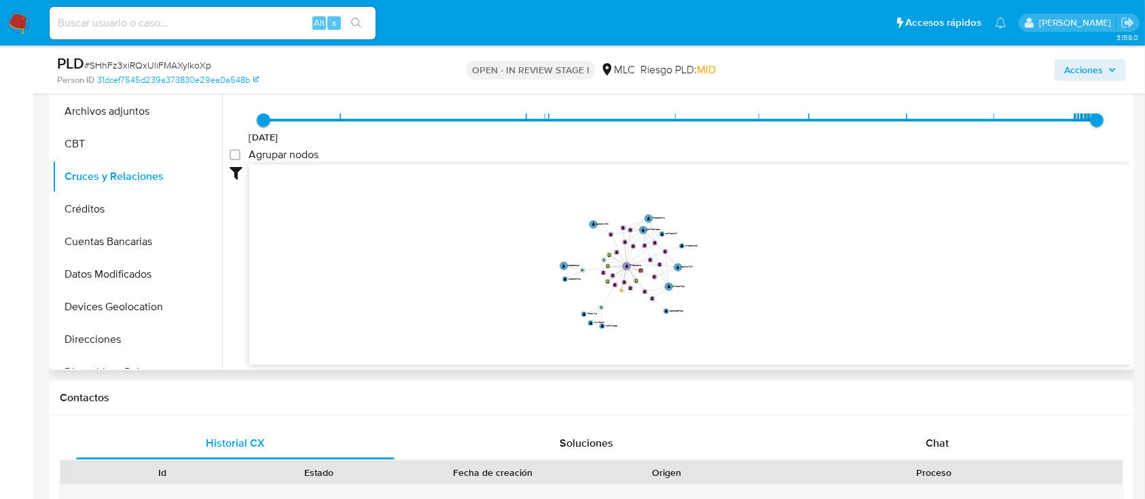
drag, startPoint x: 618, startPoint y: 290, endPoint x: 633, endPoint y: 318, distance: 32.2
click at [633, 318] on icon "user-144538578  144538578 device-655680bc9aa4c62227f31dfb  device-68a47f31ecd…" at bounding box center [689, 262] width 881 height 197
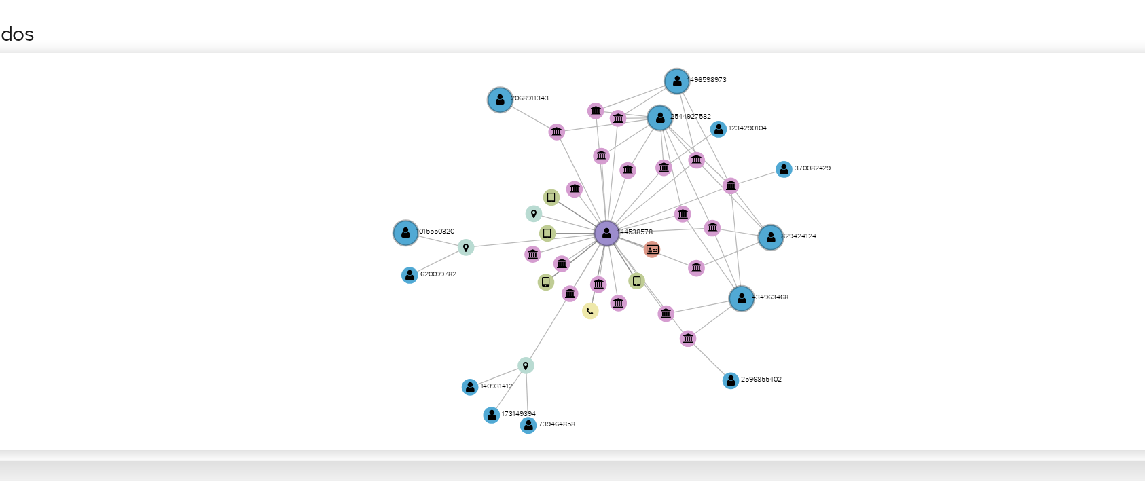
drag, startPoint x: 726, startPoint y: 312, endPoint x: 722, endPoint y: 333, distance: 21.6
click at [722, 333] on icon "user-144538578  144538578 device-655680bc9aa4c62227f31dfb  device-68a47f31ecd…" at bounding box center [689, 262] width 881 height 197
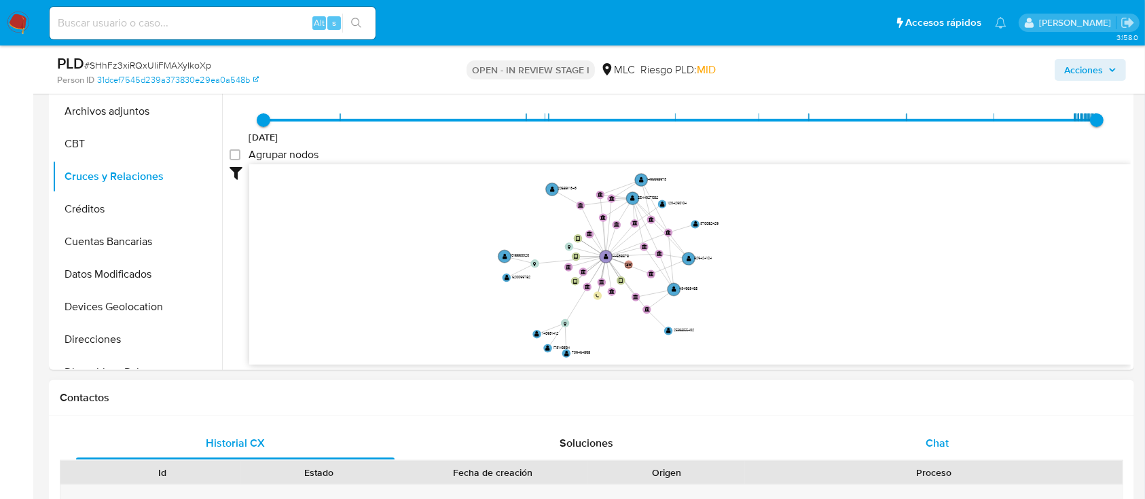
click at [896, 449] on div "Chat" at bounding box center [937, 443] width 318 height 33
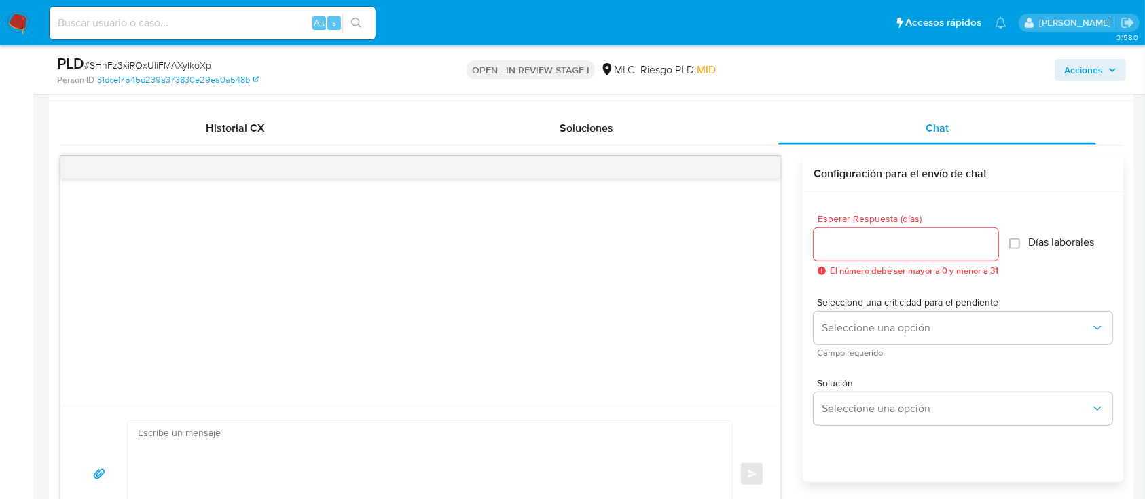
scroll to position [630, 0]
